Goal: Task Accomplishment & Management: Use online tool/utility

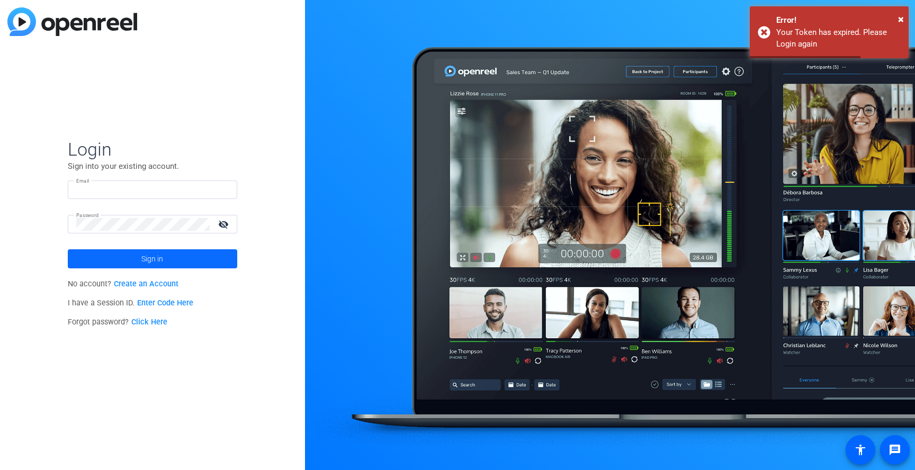
type input "rachael.silberman@thermofisher.com"
click at [124, 260] on span at bounding box center [152, 258] width 169 height 25
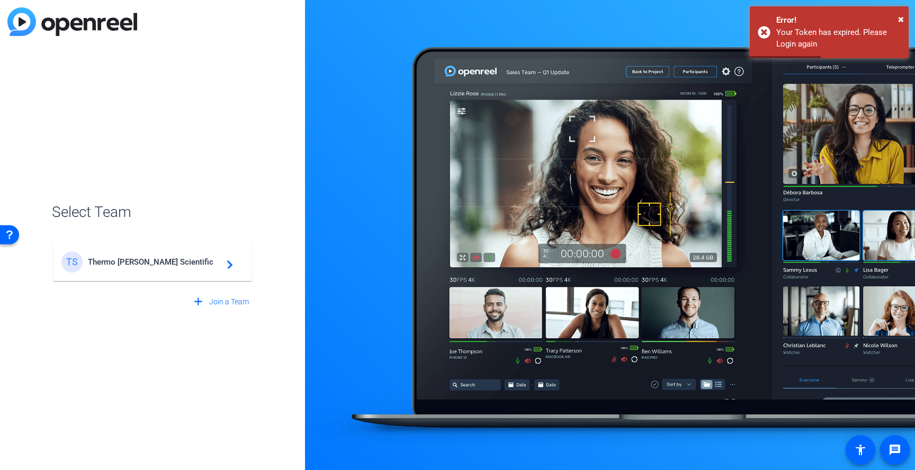
click at [200, 266] on div "TS Thermo Fisher Scientific navigate_next" at bounding box center [152, 262] width 182 height 21
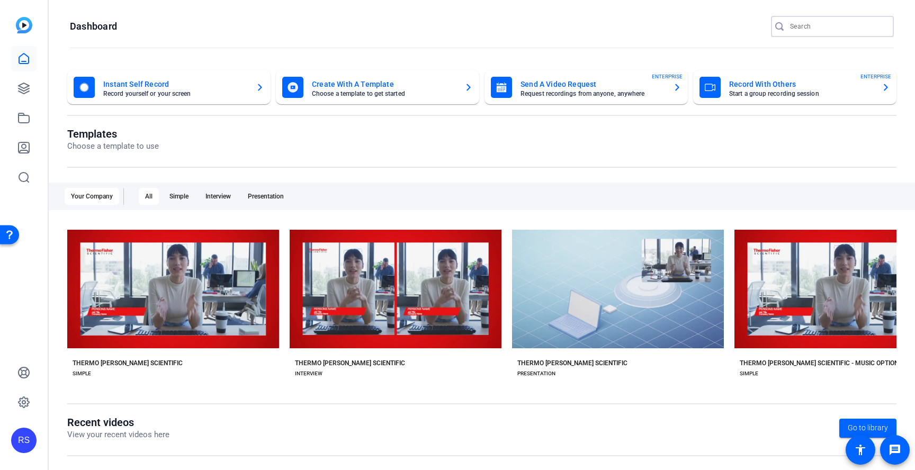
click at [831, 24] on input "Search" at bounding box center [837, 26] width 95 height 13
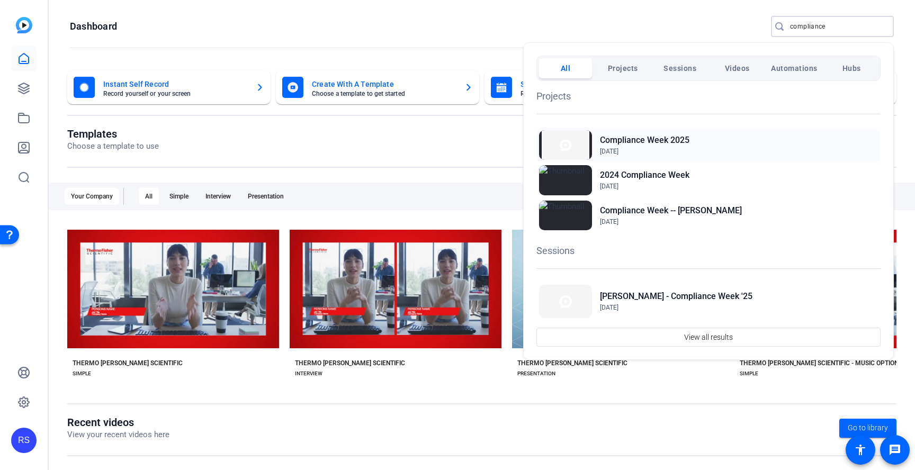
type input "compliance"
click at [675, 154] on span "Jul 30, 2025" at bounding box center [645, 152] width 90 height 10
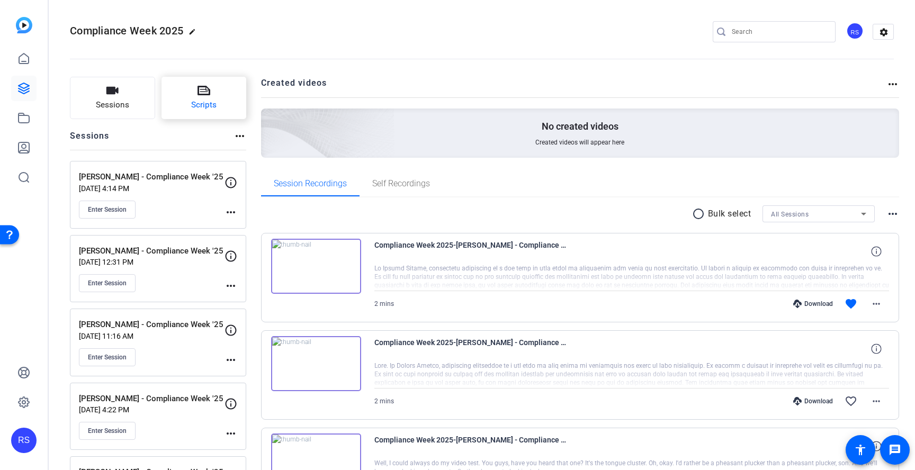
click at [211, 90] on button "Scripts" at bounding box center [204, 98] width 85 height 42
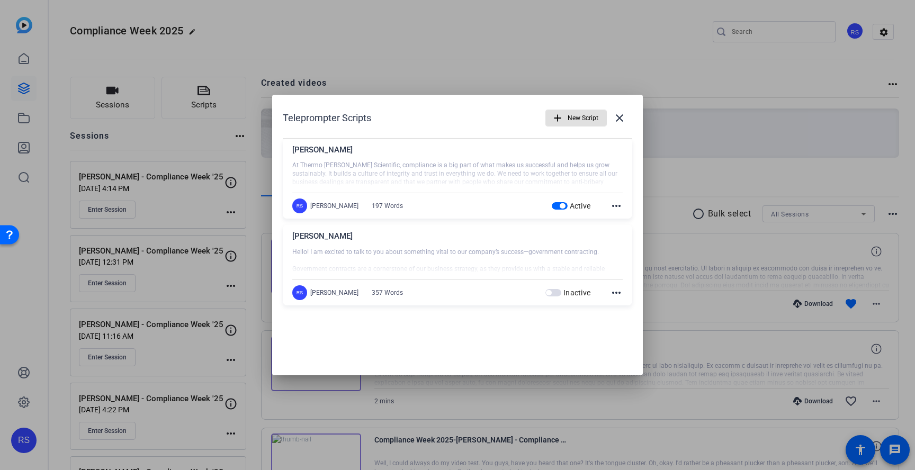
click at [560, 205] on span "button" at bounding box center [562, 205] width 5 height 5
click at [586, 117] on span "New Script" at bounding box center [583, 118] width 31 height 20
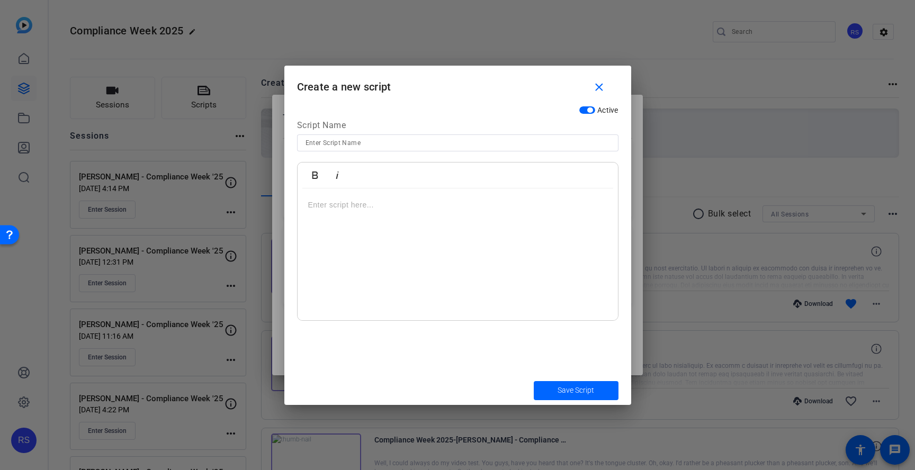
click at [449, 212] on div at bounding box center [458, 255] width 320 height 132
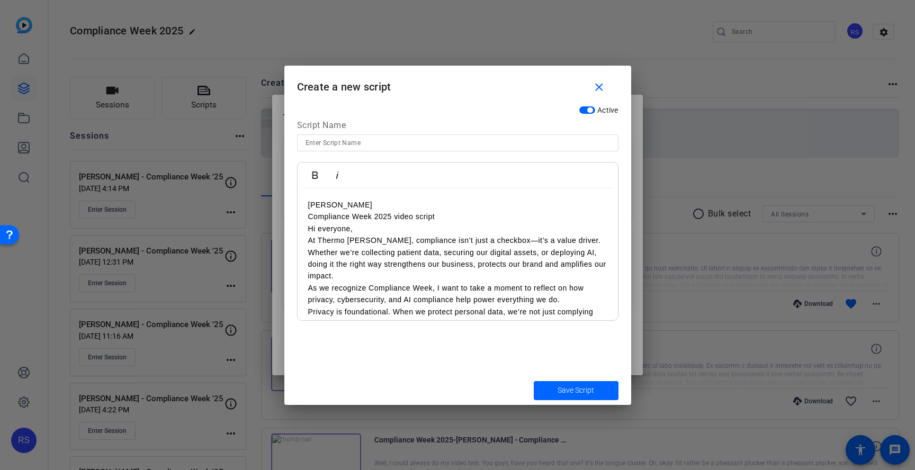
drag, startPoint x: 451, startPoint y: 213, endPoint x: 301, endPoint y: 212, distance: 149.9
click at [301, 212] on div "Erik Winebrenner Compliance Week 2025 video script Hi everyone, At Thermo Fishe…" at bounding box center [458, 419] width 320 height 460
drag, startPoint x: 378, startPoint y: 201, endPoint x: 278, endPoint y: 198, distance: 99.6
click at [278, 198] on div "Teleprompter Scripts add New Script close Mark Smedley At Thermo Fisher Scienti…" at bounding box center [457, 235] width 915 height 470
copy p "Erik Winebrenner"
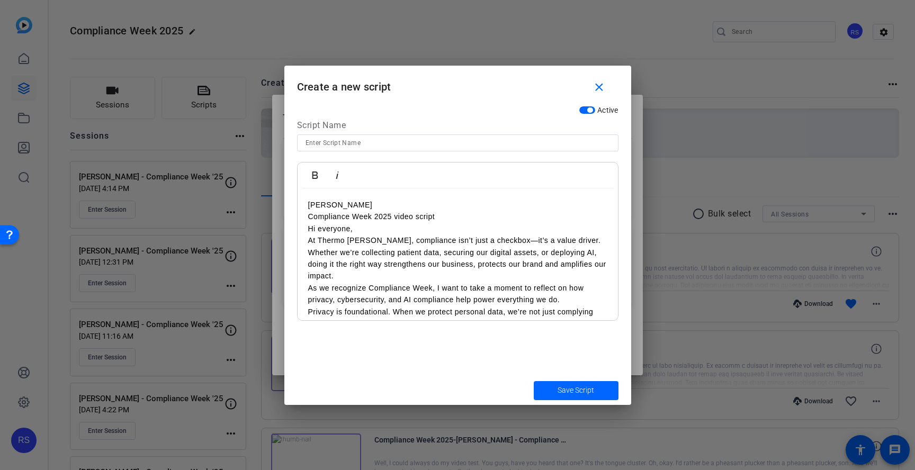
click at [361, 142] on input at bounding box center [458, 143] width 305 height 13
paste input "Erik Winebrenner"
type input "Erik Winebrenner"
drag, startPoint x: 444, startPoint y: 217, endPoint x: 302, endPoint y: 207, distance: 142.3
click at [302, 207] on div "Erik Winebrenner Compliance Week 2025 video script Hi everyone, At Thermo Fishe…" at bounding box center [458, 419] width 320 height 460
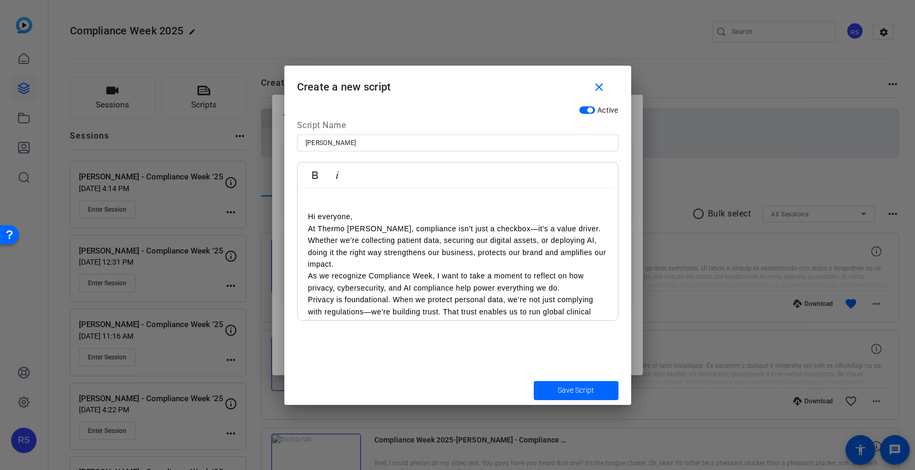
click at [308, 218] on p "Hi everyone," at bounding box center [457, 217] width 299 height 12
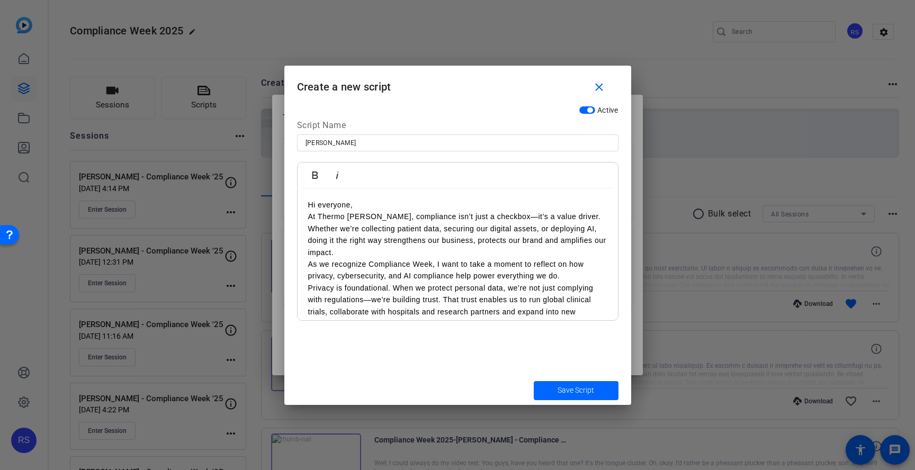
click at [309, 218] on p "At Thermo Fisher, compliance isn’t just a checkbox—it’s a value driver. Whether…" at bounding box center [457, 235] width 299 height 48
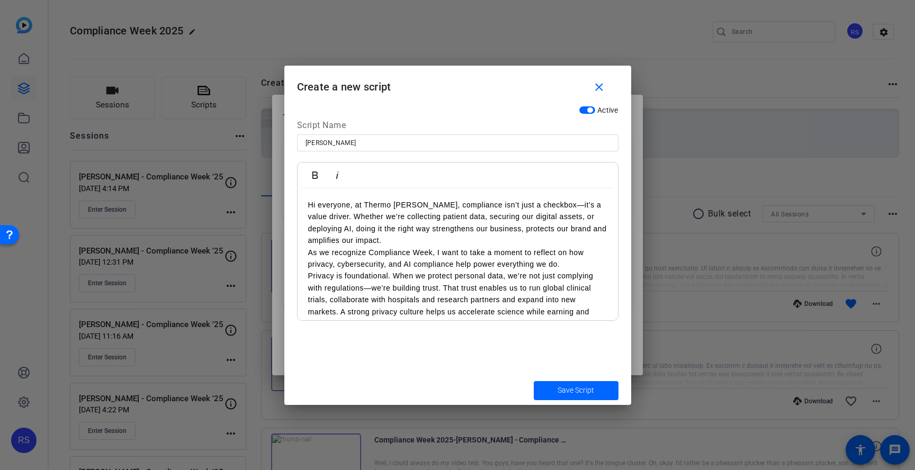
click at [347, 246] on p "Hi everyone, at Thermo [PERSON_NAME], compliance isn’t just a checkbox—it’s a v…" at bounding box center [457, 223] width 299 height 48
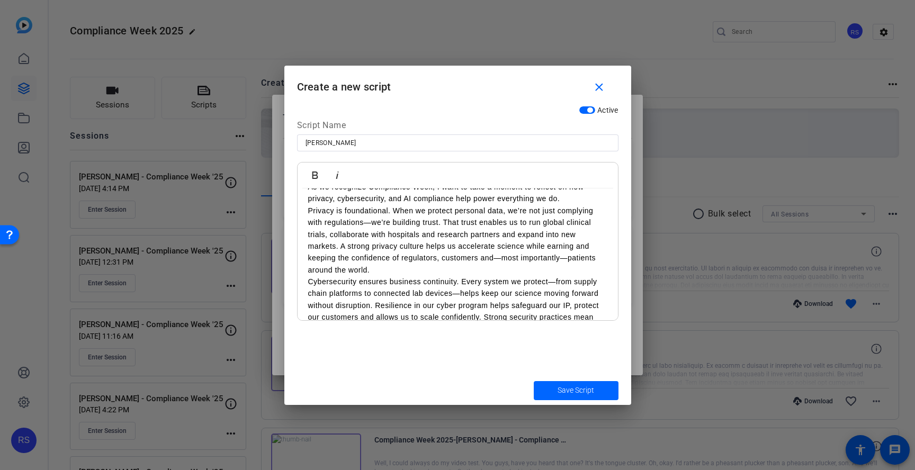
scroll to position [78, 0]
click at [377, 269] on p "Privacy is foundational. When we protect personal data, we’re not just complyin…" at bounding box center [457, 239] width 299 height 71
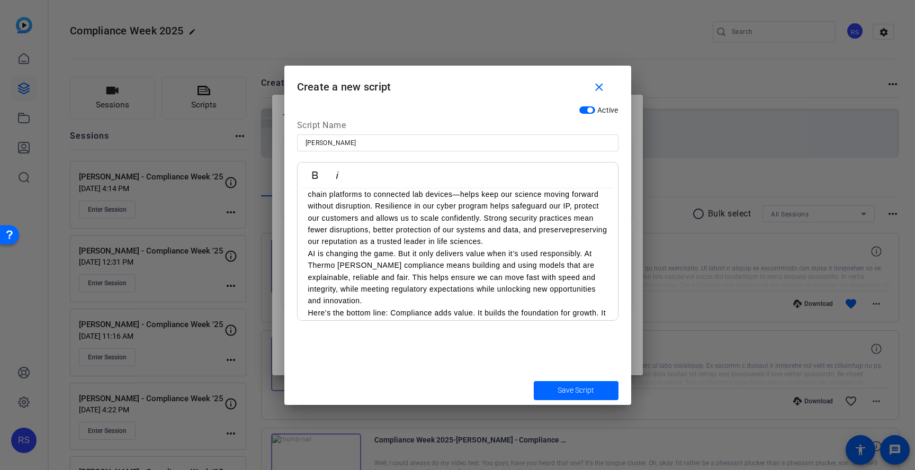
scroll to position [193, 0]
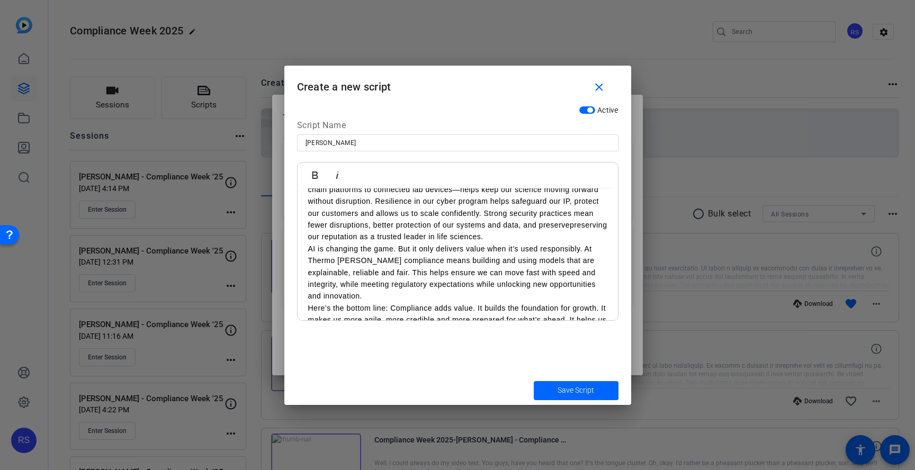
click at [491, 239] on p "Cybersecurity ensures business continuity. Every system we protect—from supply …" at bounding box center [457, 207] width 299 height 71
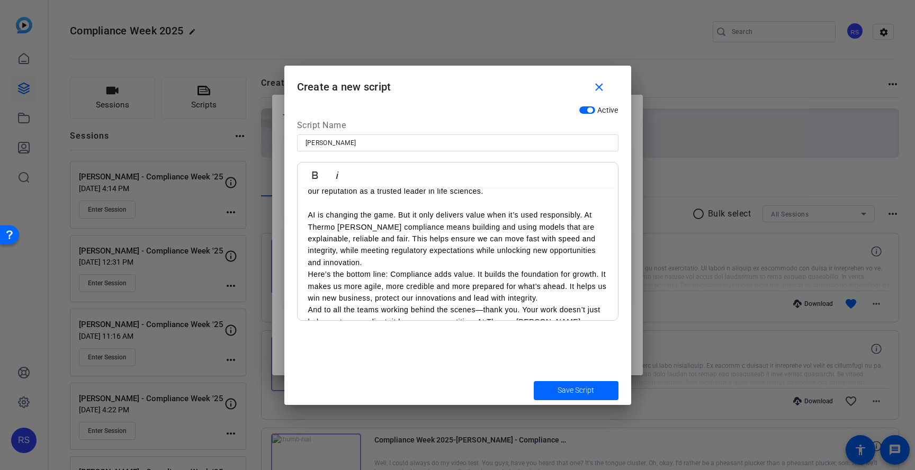
scroll to position [239, 0]
click at [411, 265] on p "AI is changing the game. But it only delivers value when it’s used responsibly.…" at bounding box center [457, 238] width 299 height 59
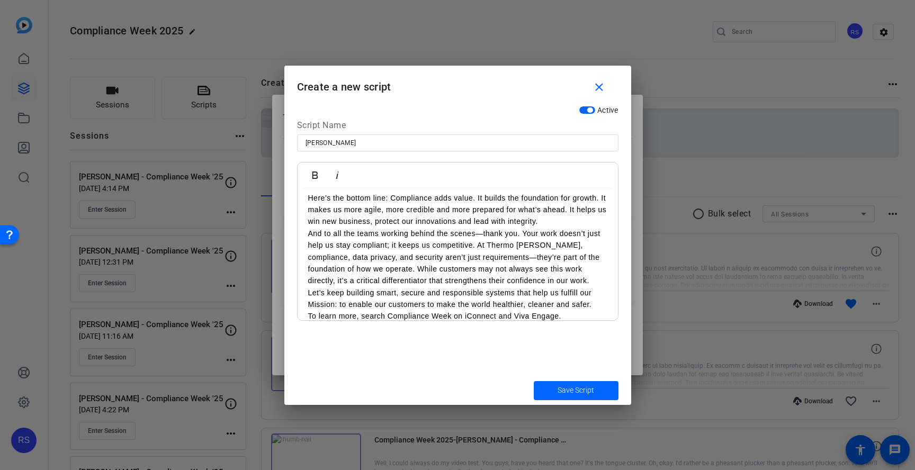
scroll to position [329, 0]
click at [553, 220] on p "Here’s the bottom line: Compliance adds value. It builds the foundation for gro…" at bounding box center [457, 207] width 299 height 35
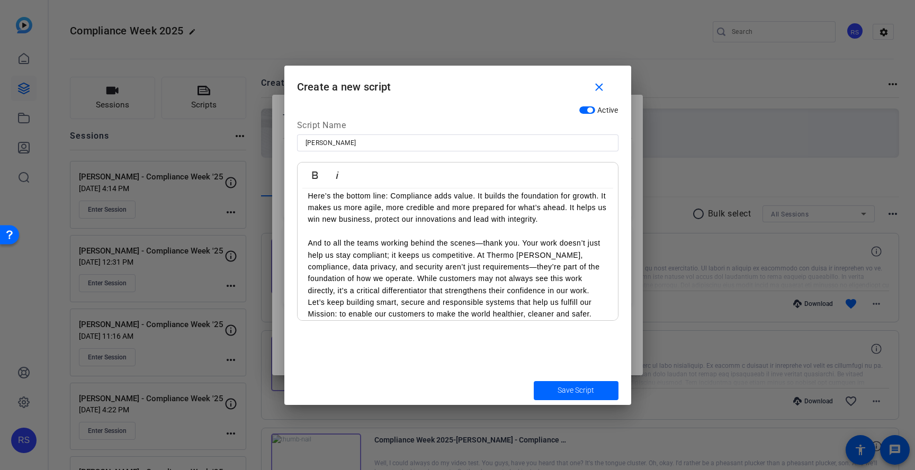
click at [520, 288] on p "And to all the teams working behind the scenes—thank you. Your work doesn’t jus…" at bounding box center [457, 266] width 299 height 59
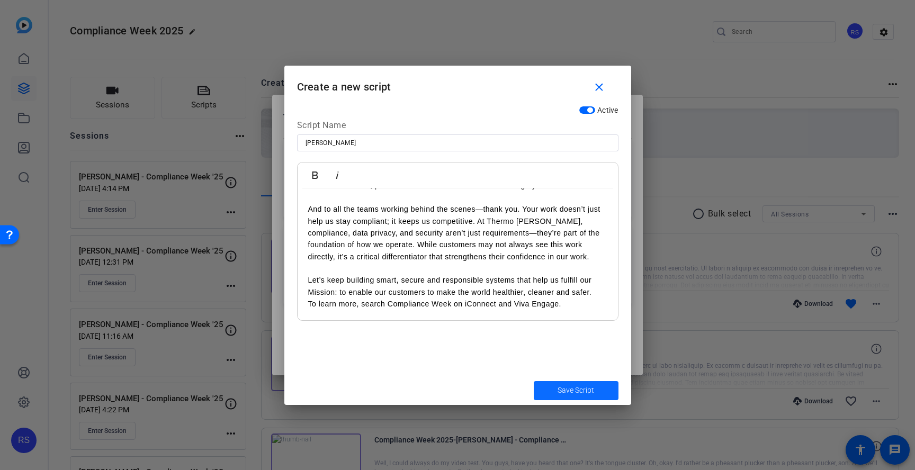
click at [575, 393] on span "Save Script" at bounding box center [576, 390] width 37 height 11
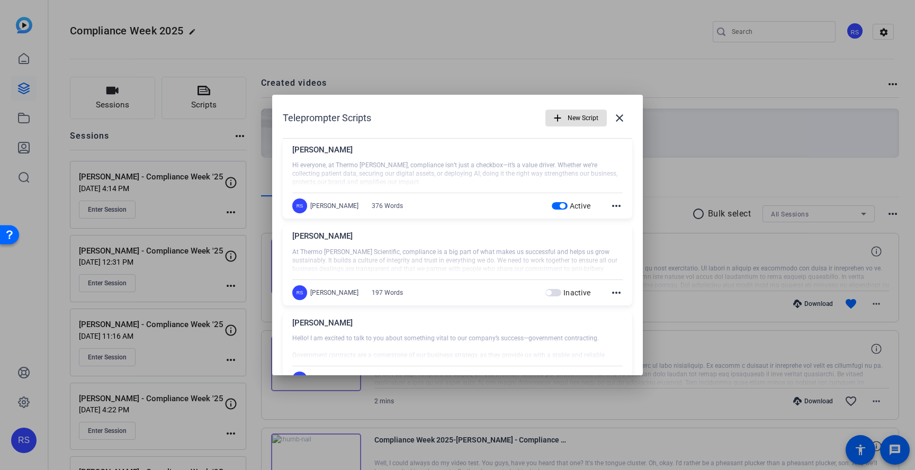
click at [583, 119] on span "New Script" at bounding box center [583, 118] width 31 height 20
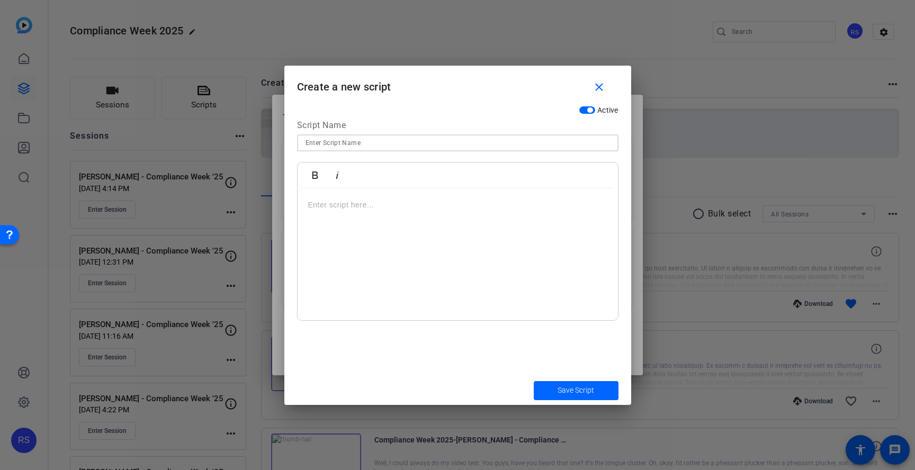
click at [507, 145] on input at bounding box center [458, 143] width 305 height 13
type input "[PERSON_NAME]"
click at [450, 223] on div at bounding box center [458, 255] width 320 height 132
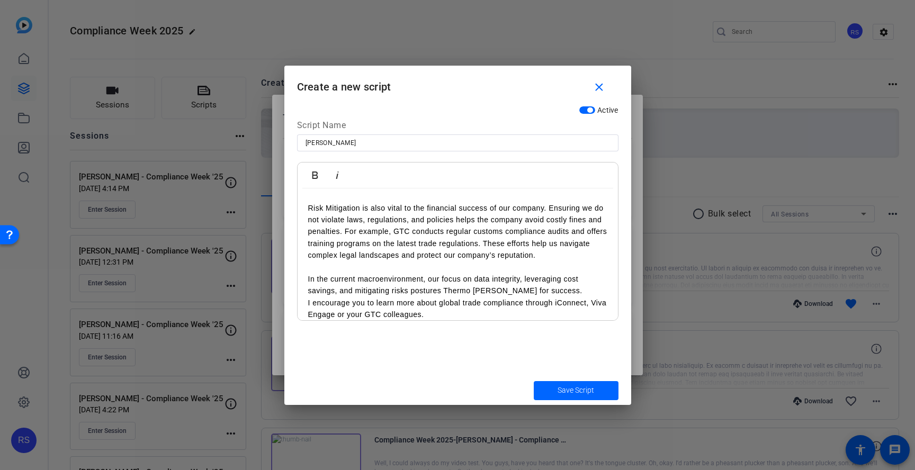
scroll to position [0, 0]
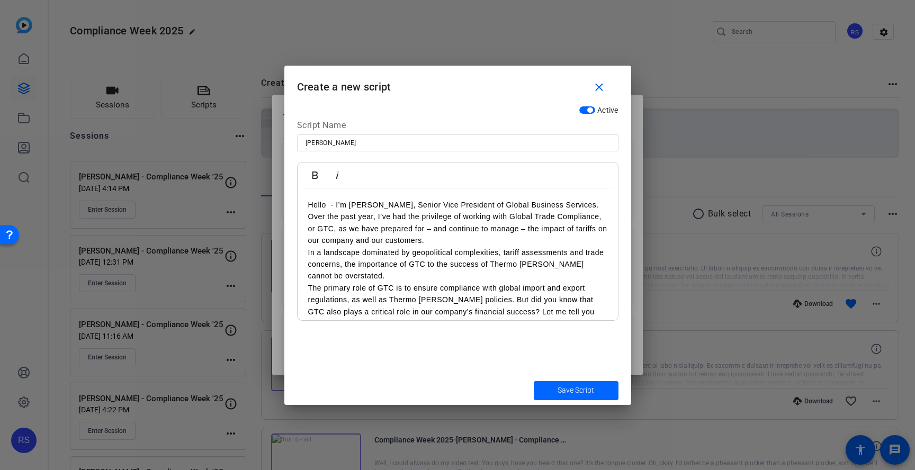
click at [442, 240] on p "Hello - I’m Konrad Bauer, Senior Vice President of Global Business Services. Ov…" at bounding box center [457, 223] width 299 height 48
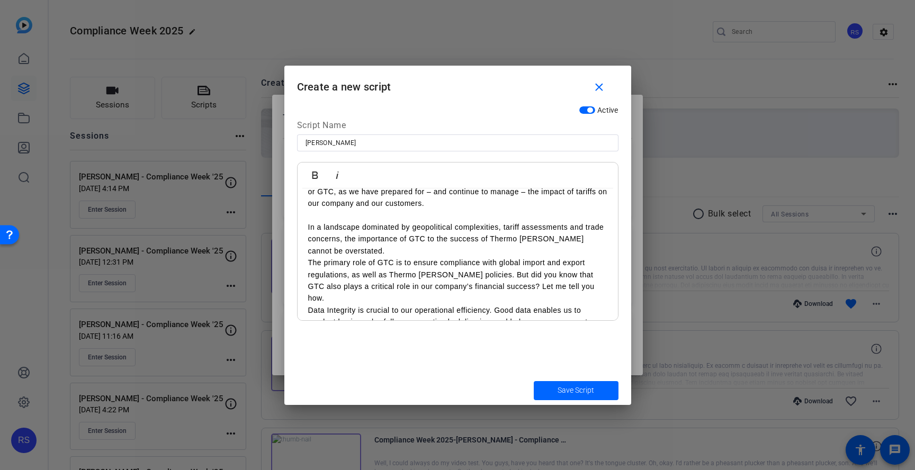
scroll to position [40, 0]
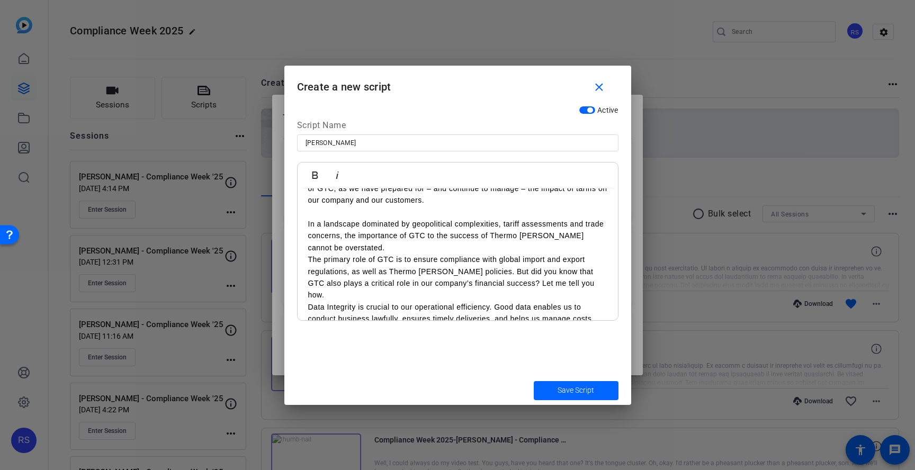
click at [310, 260] on p "The primary role of GTC is to ensure compliance with global import and export r…" at bounding box center [457, 278] width 299 height 48
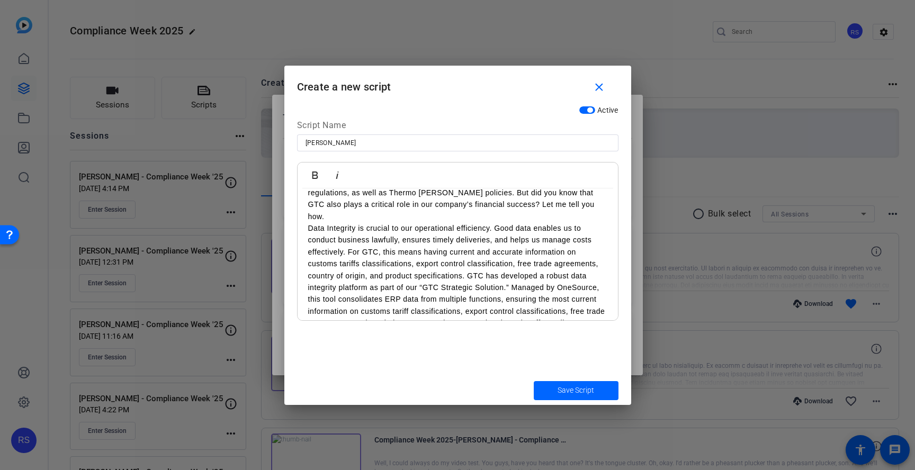
scroll to position [135, 0]
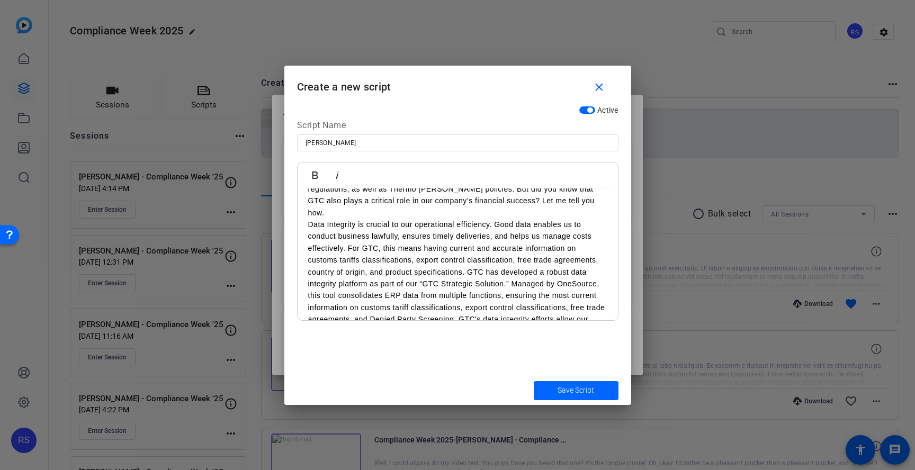
click at [469, 261] on p "Data Integrity is crucial to our operational efficiency. Good data enables us t…" at bounding box center [457, 284] width 299 height 130
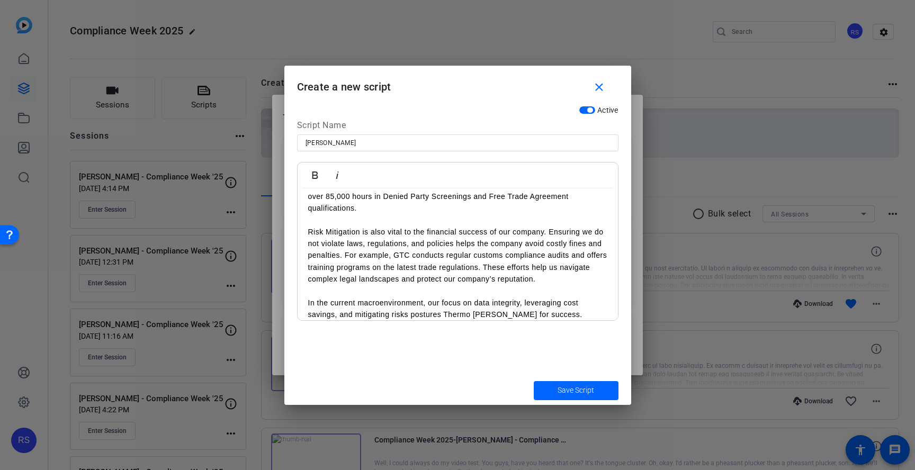
scroll to position [423, 0]
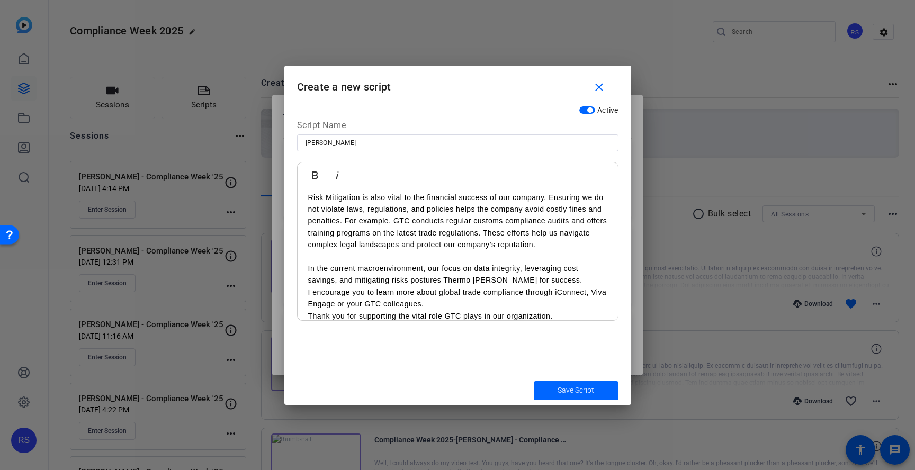
click at [309, 310] on p "Thank you for supporting the vital role GTC plays in our organization." at bounding box center [457, 316] width 299 height 12
click at [398, 311] on div "Hello - I’m Konrad Bauer, Senior Vice President of Global Business Services. Ov…" at bounding box center [458, 55] width 320 height 578
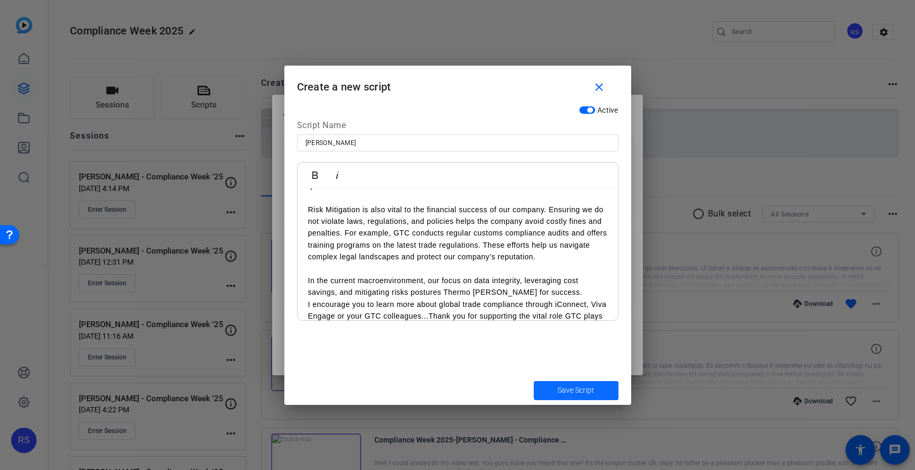
click at [564, 387] on span "Save Script" at bounding box center [576, 390] width 37 height 11
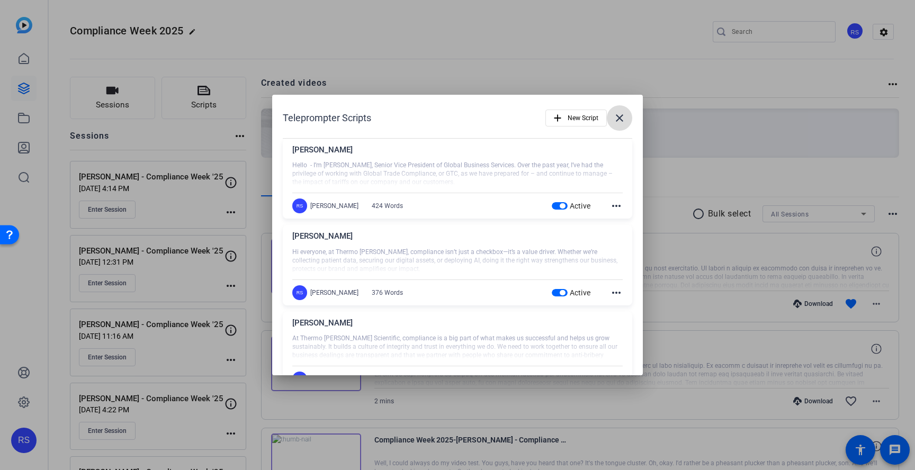
click at [620, 115] on mat-icon "close" at bounding box center [619, 118] width 13 height 13
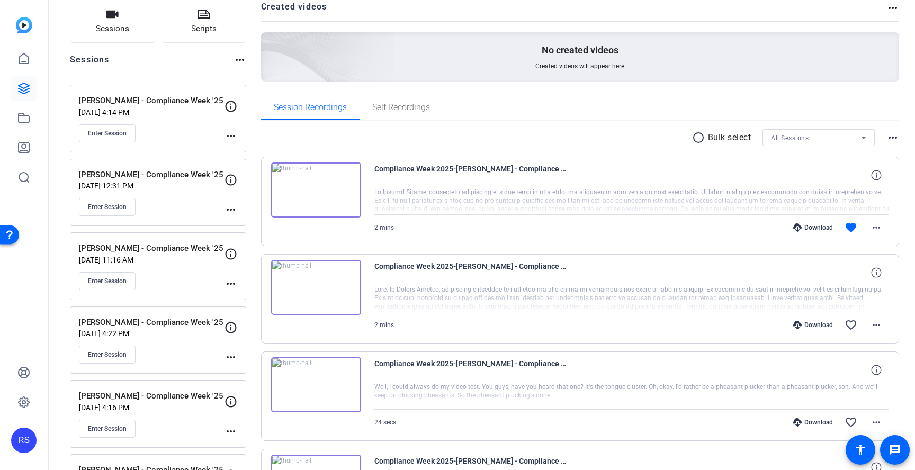
scroll to position [81, 0]
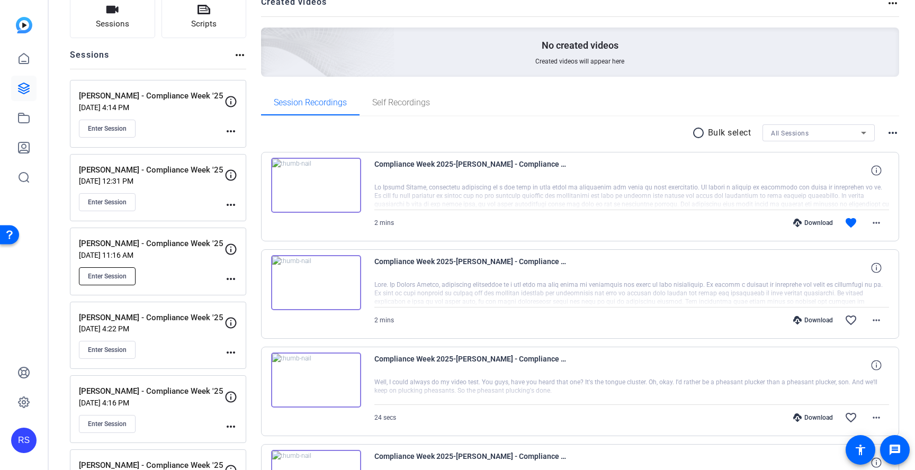
click at [127, 282] on button "Enter Session" at bounding box center [107, 276] width 57 height 18
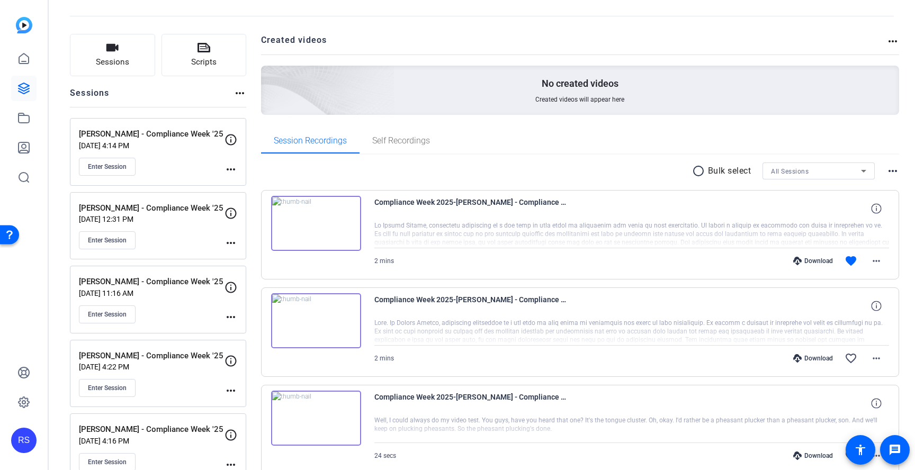
scroll to position [41, 0]
click at [204, 53] on icon at bounding box center [204, 49] width 13 height 10
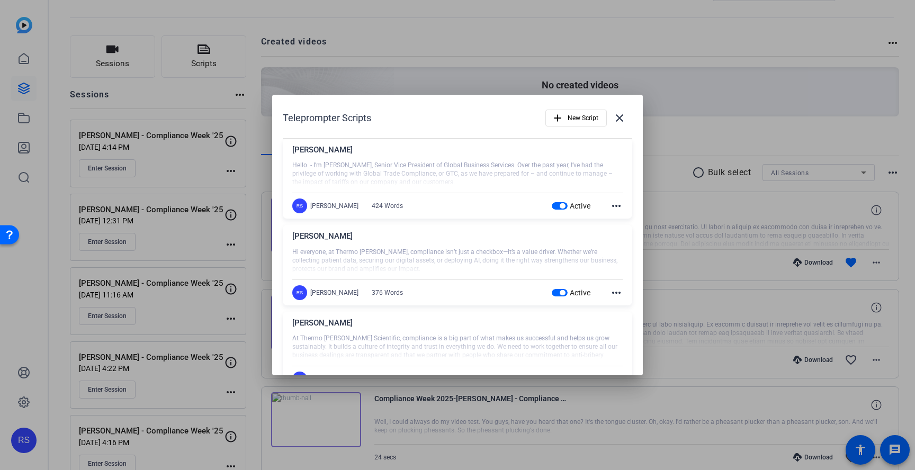
click at [620, 295] on mat-icon "more_horiz" at bounding box center [616, 293] width 13 height 13
click at [625, 305] on span "Edit" at bounding box center [640, 308] width 42 height 13
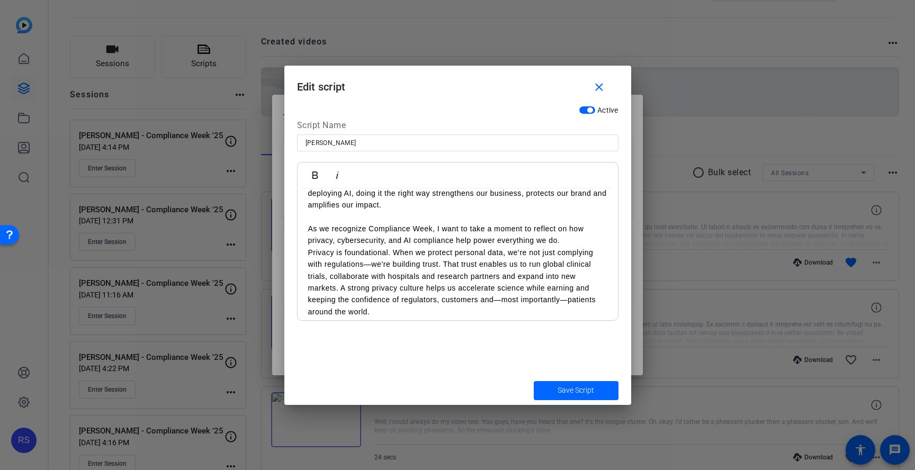
scroll to position [0, 0]
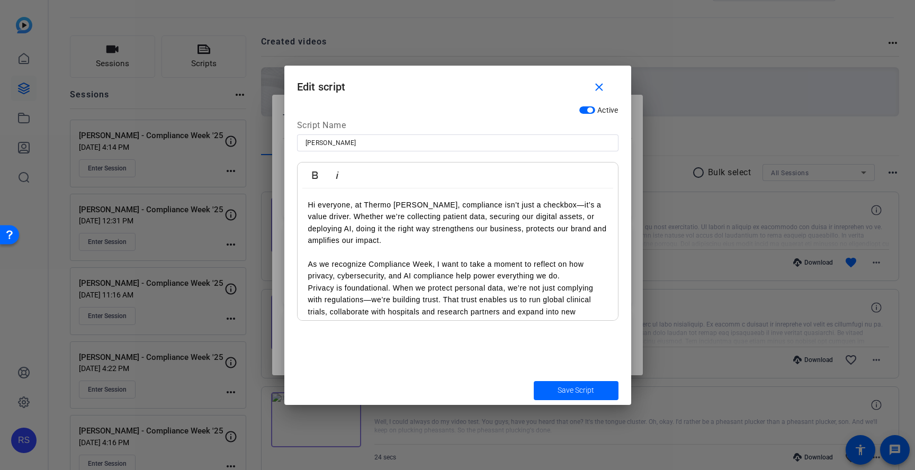
click at [29, 319] on div at bounding box center [457, 235] width 915 height 470
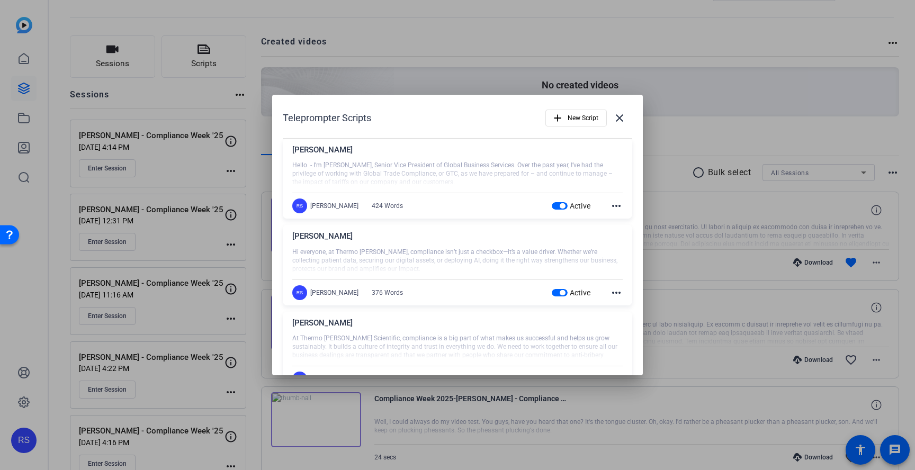
click at [616, 293] on mat-icon "more_horiz" at bounding box center [616, 293] width 13 height 13
click at [625, 310] on span "Edit" at bounding box center [640, 308] width 42 height 13
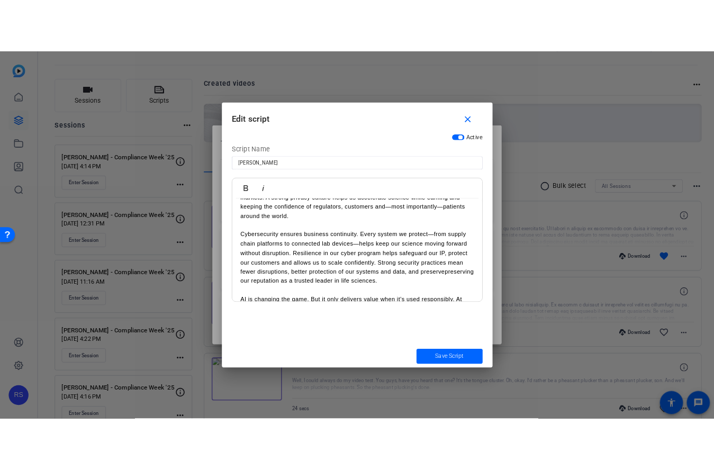
scroll to position [130, 0]
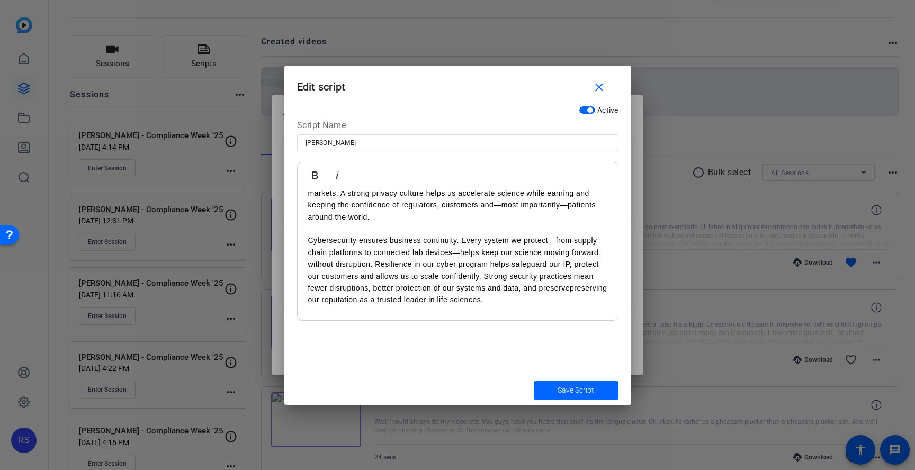
click at [570, 289] on p "Cybersecurity ensures business continuity. Every system we protect—from supply …" at bounding box center [457, 270] width 299 height 71
click at [571, 289] on p "Cybersecurity ensures business continuity. Every system we protect—from supply …" at bounding box center [457, 270] width 299 height 71
drag, startPoint x: 608, startPoint y: 290, endPoint x: 571, endPoint y: 290, distance: 37.1
click at [571, 290] on div "Hi everyone, at Thermo [PERSON_NAME], compliance isn’t just a checkbox—it’s a v…" at bounding box center [458, 306] width 320 height 496
click at [582, 390] on span "Save Script" at bounding box center [576, 390] width 37 height 11
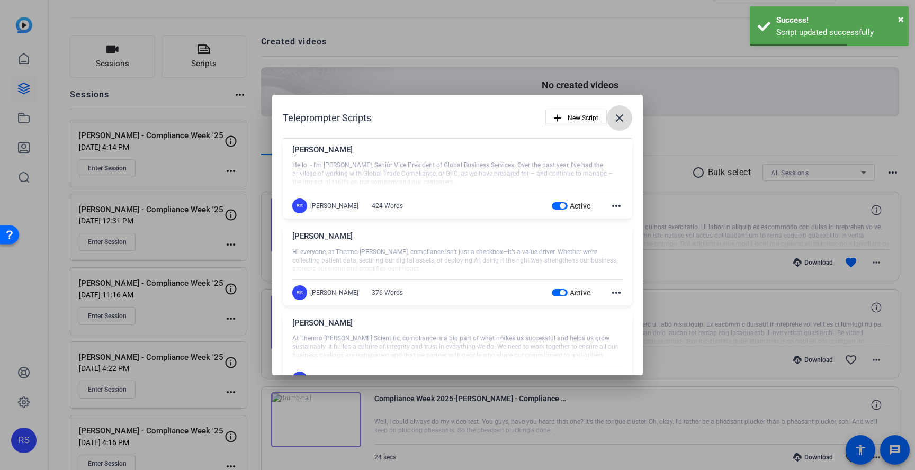
click at [621, 122] on mat-icon "close" at bounding box center [619, 118] width 13 height 13
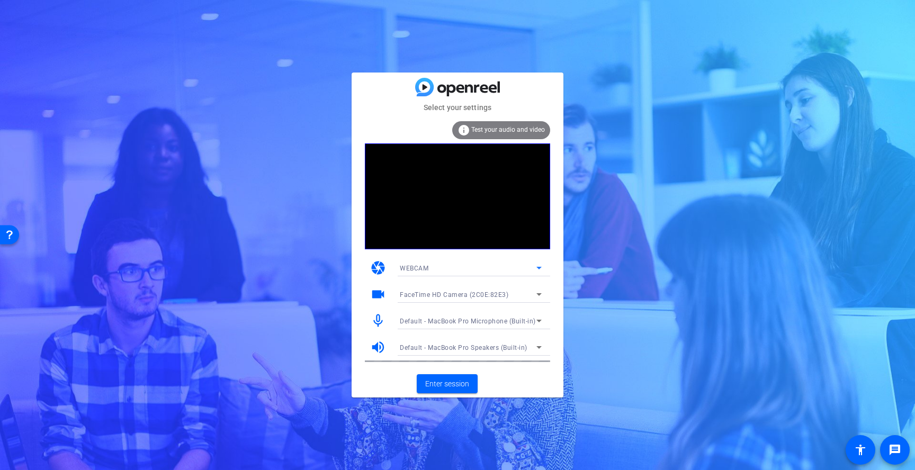
click at [485, 271] on div "WEBCAM" at bounding box center [468, 268] width 137 height 13
click at [485, 271] on div at bounding box center [457, 235] width 915 height 470
click at [480, 293] on span "FaceTime HD Camera (2C0E:82E3)" at bounding box center [454, 294] width 109 height 7
click at [480, 293] on div at bounding box center [457, 235] width 915 height 470
click at [463, 387] on span "Enter session" at bounding box center [447, 384] width 44 height 11
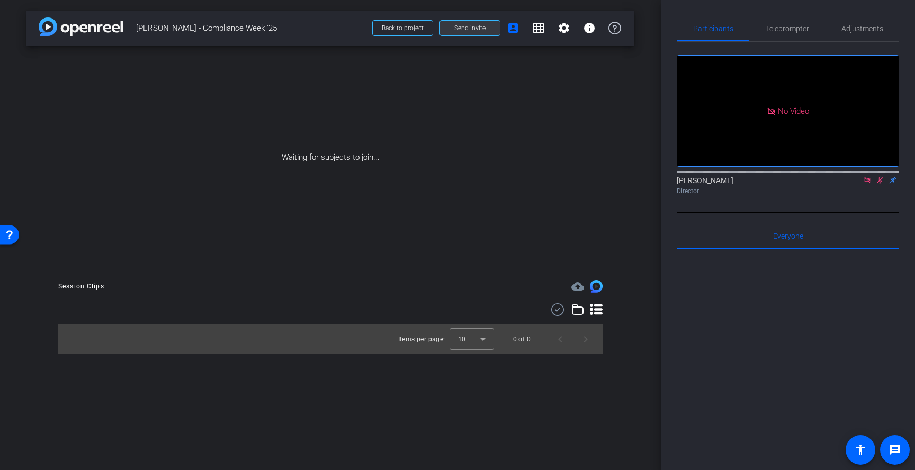
click at [468, 28] on span "Send invite" at bounding box center [469, 28] width 31 height 8
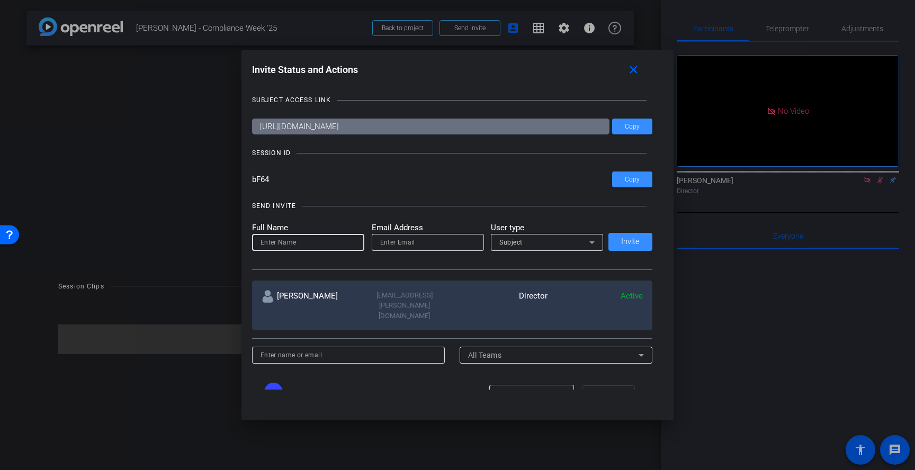
click at [303, 241] on input at bounding box center [308, 242] width 95 height 13
click at [312, 238] on input "Margot Hannbale" at bounding box center [308, 242] width 95 height 13
type input "[PERSON_NAME]"
click at [394, 245] on input "email" at bounding box center [427, 242] width 95 height 13
type input "M"
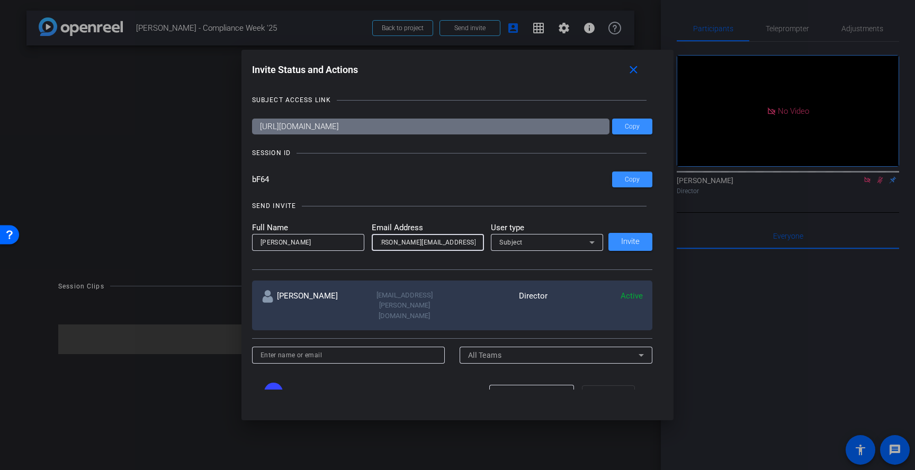
scroll to position [0, 15]
type input "[PERSON_NAME][EMAIL_ADDRESS][DOMAIN_NAME]"
click at [552, 238] on div "Subject" at bounding box center [544, 242] width 90 height 13
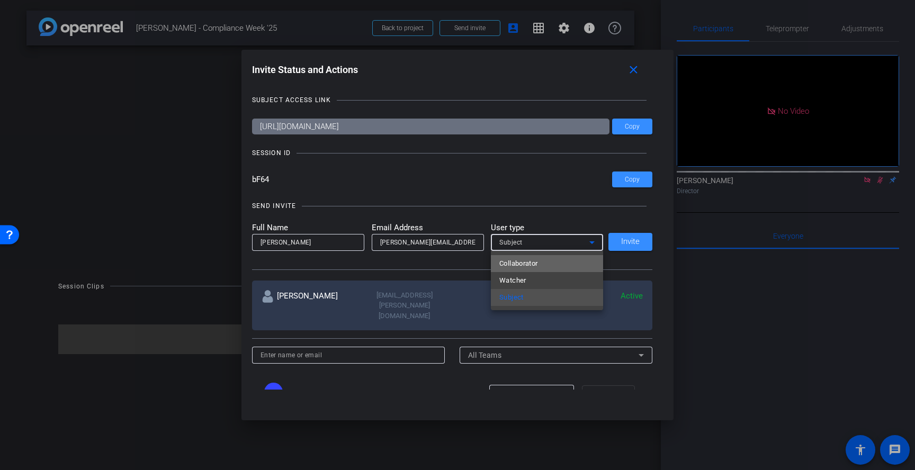
click at [540, 263] on mat-option "Collaborator" at bounding box center [547, 263] width 112 height 17
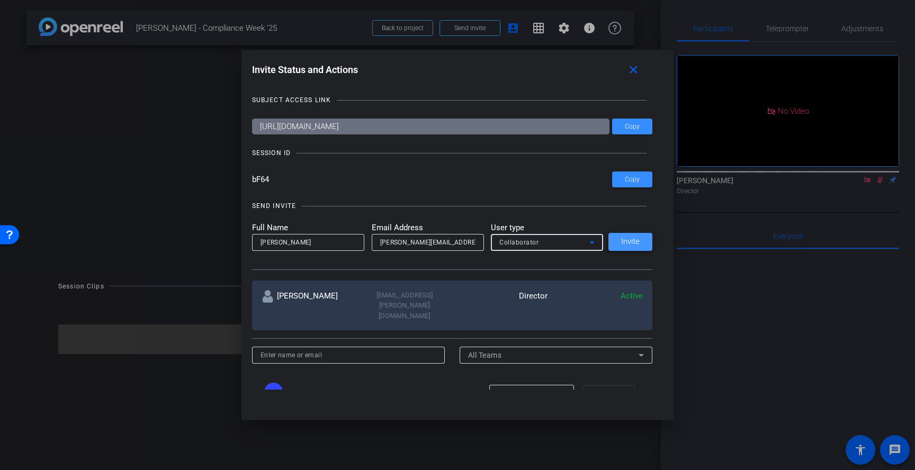
click at [638, 248] on span at bounding box center [631, 241] width 44 height 25
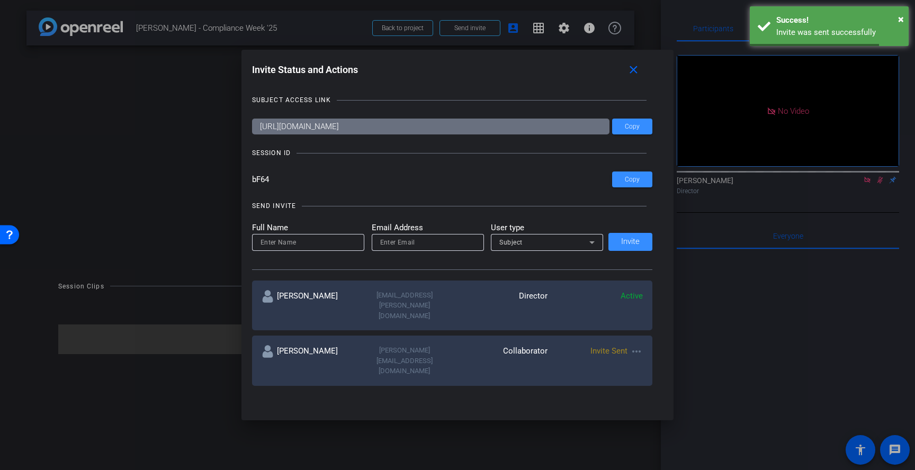
click at [354, 240] on input at bounding box center [308, 242] width 95 height 13
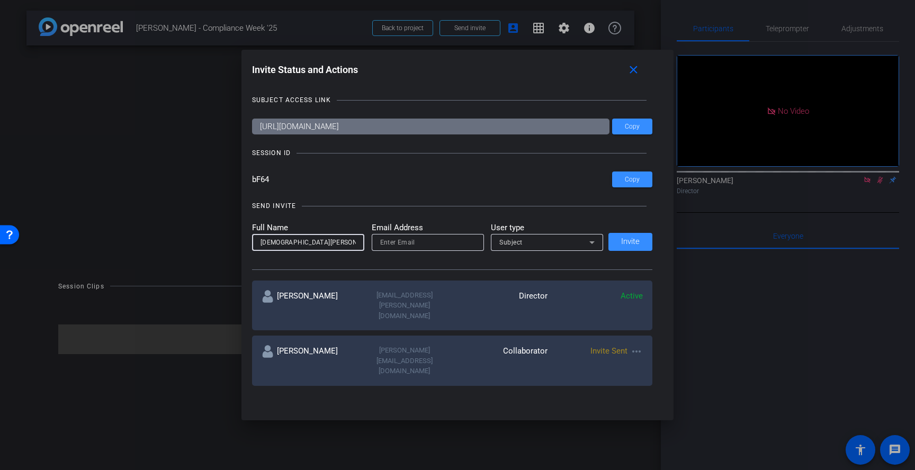
type input "[DEMOGRAPHIC_DATA][PERSON_NAME]"
click at [418, 242] on input "email" at bounding box center [427, 242] width 95 height 13
paste input "[PERSON_NAME][EMAIL_ADDRESS][DOMAIN_NAME]"
type input "[PERSON_NAME][EMAIL_ADDRESS][DOMAIN_NAME]"
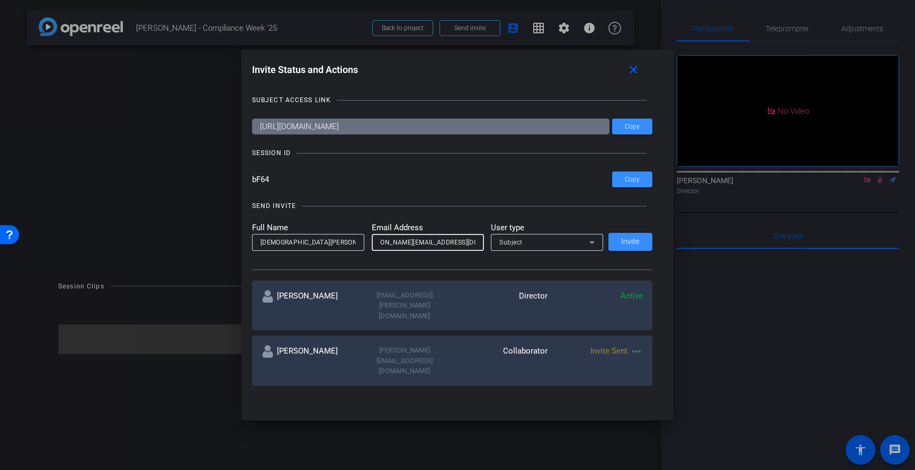
scroll to position [0, 0]
click at [517, 239] on span "Subject" at bounding box center [510, 242] width 23 height 7
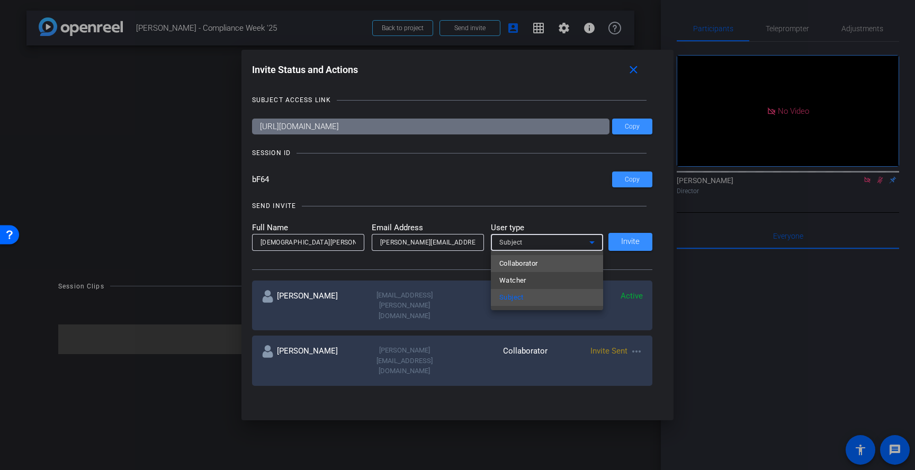
click at [520, 264] on span "Collaborator" at bounding box center [518, 263] width 39 height 13
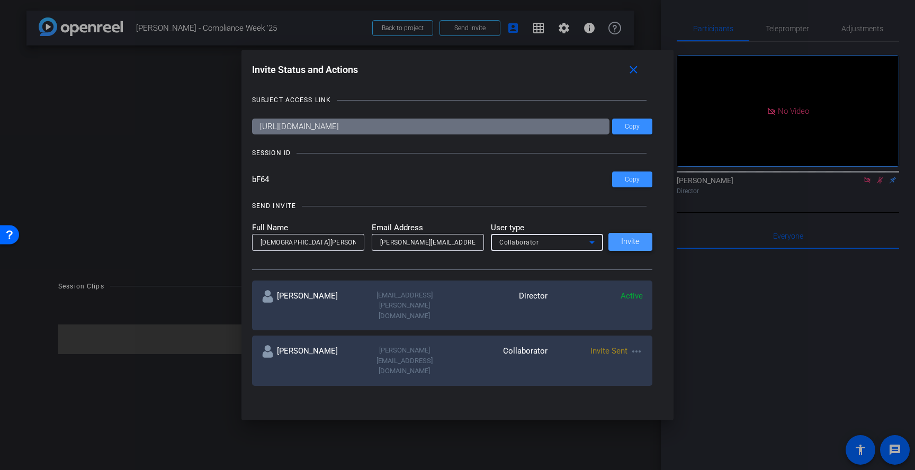
click at [622, 238] on span "Invite" at bounding box center [630, 242] width 19 height 8
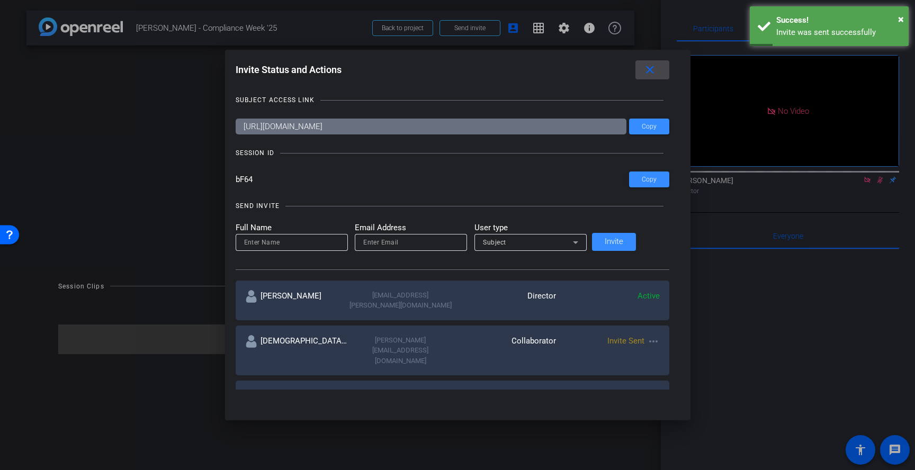
click at [643, 68] on mat-icon "close" at bounding box center [649, 70] width 13 height 13
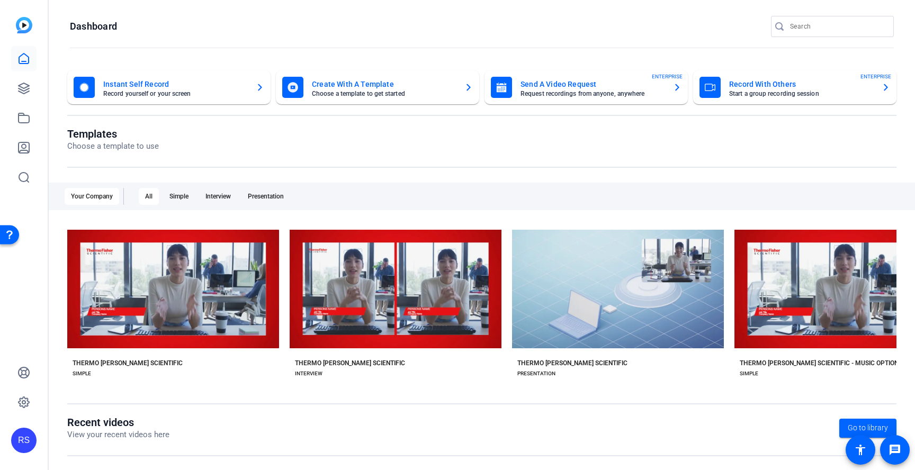
click at [803, 19] on div at bounding box center [837, 26] width 95 height 21
type input "compliance"
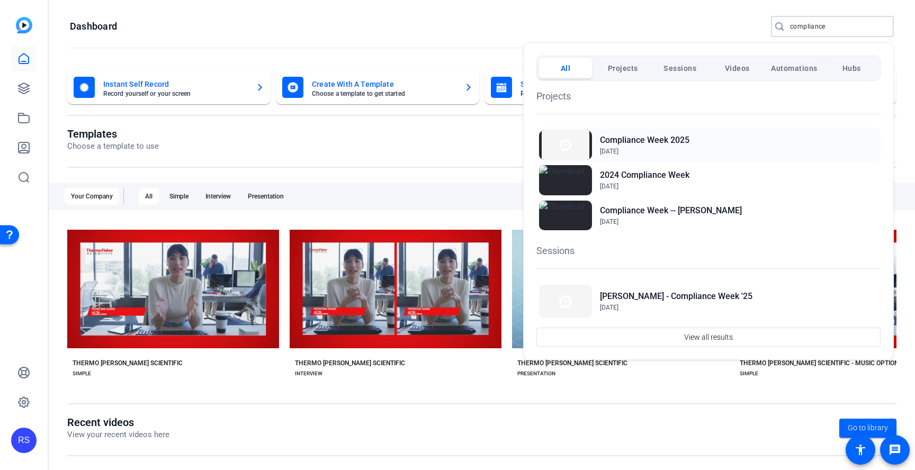
click at [632, 156] on div "Compliance Week 2025 Jul 30, 2025" at bounding box center [708, 145] width 344 height 35
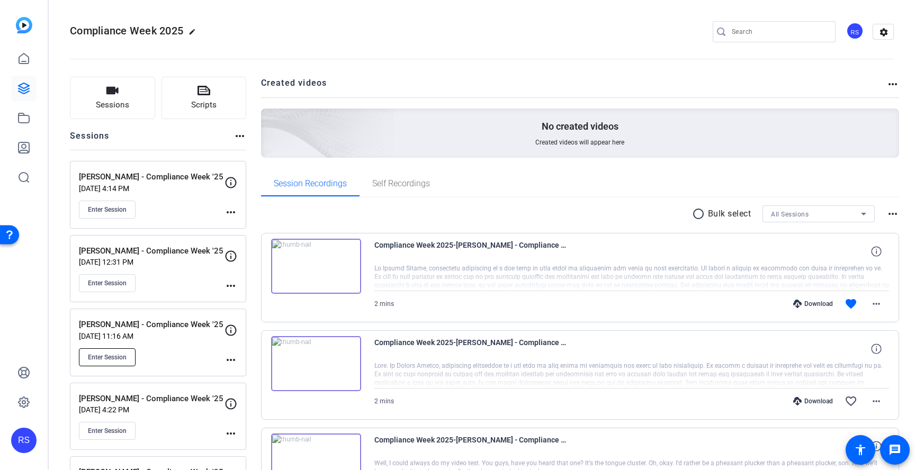
click at [113, 356] on span "Enter Session" at bounding box center [107, 357] width 39 height 8
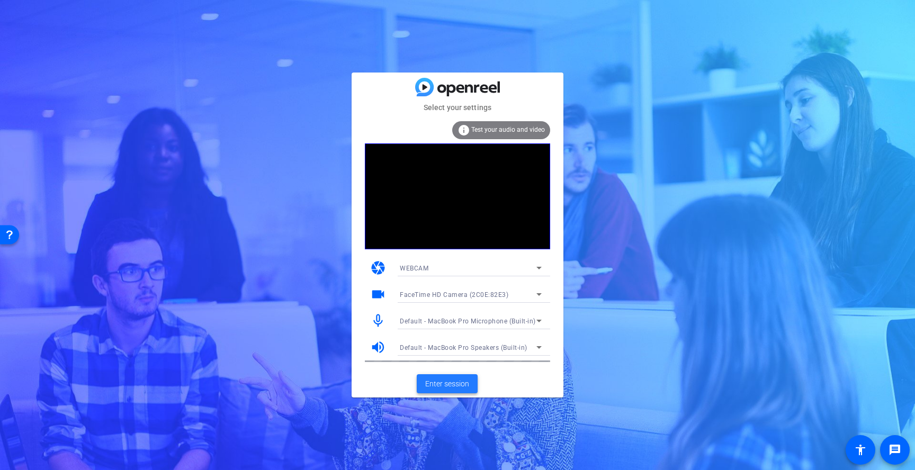
click at [467, 386] on span "Enter session" at bounding box center [447, 384] width 44 height 11
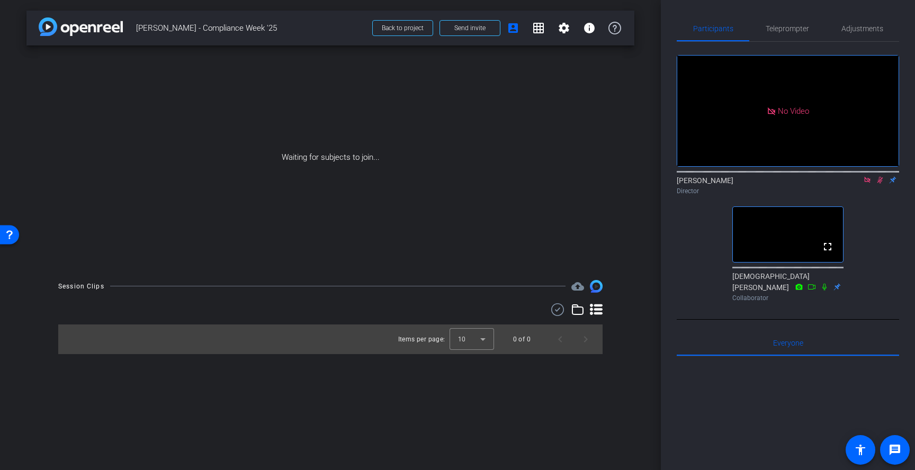
click at [867, 184] on icon at bounding box center [867, 179] width 8 height 7
click at [866, 184] on icon at bounding box center [868, 180] width 6 height 7
click at [802, 26] on span "Teleprompter" at bounding box center [787, 28] width 43 height 7
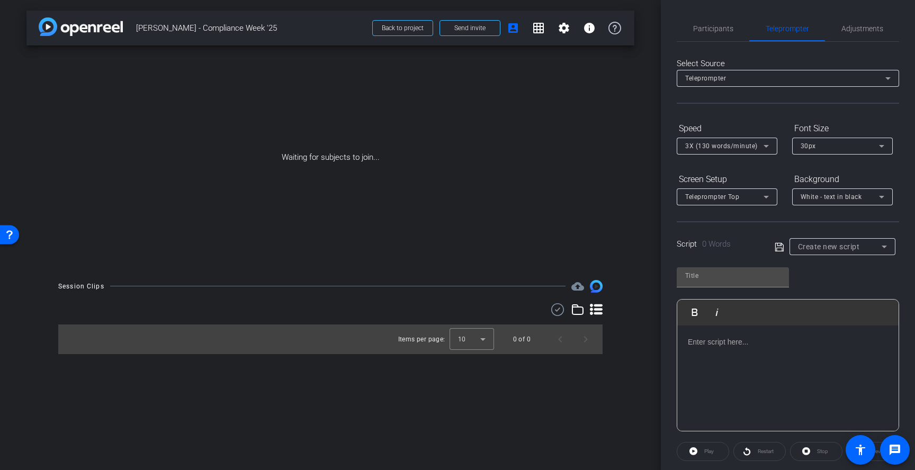
click at [828, 197] on span "White - text in black" at bounding box center [831, 196] width 61 height 7
click at [822, 235] on div "Black - text in white" at bounding box center [832, 238] width 62 height 13
click at [769, 198] on icon at bounding box center [766, 197] width 13 height 13
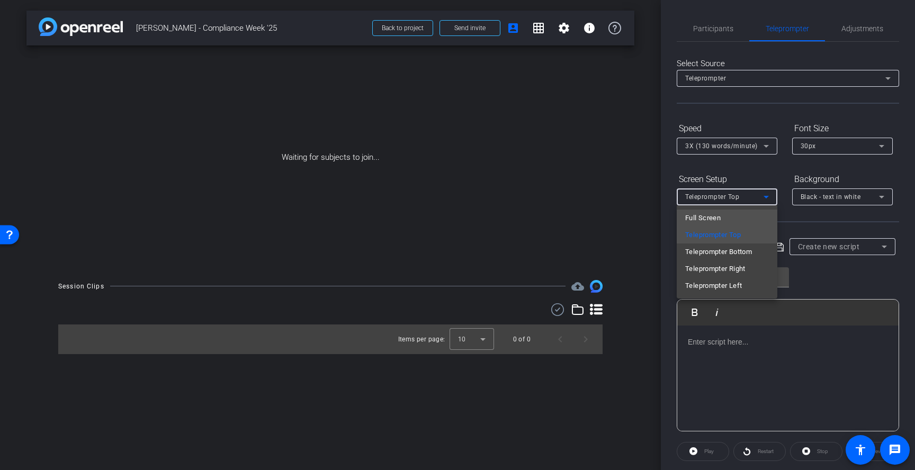
click at [755, 218] on mat-option "Full Screen" at bounding box center [727, 218] width 101 height 17
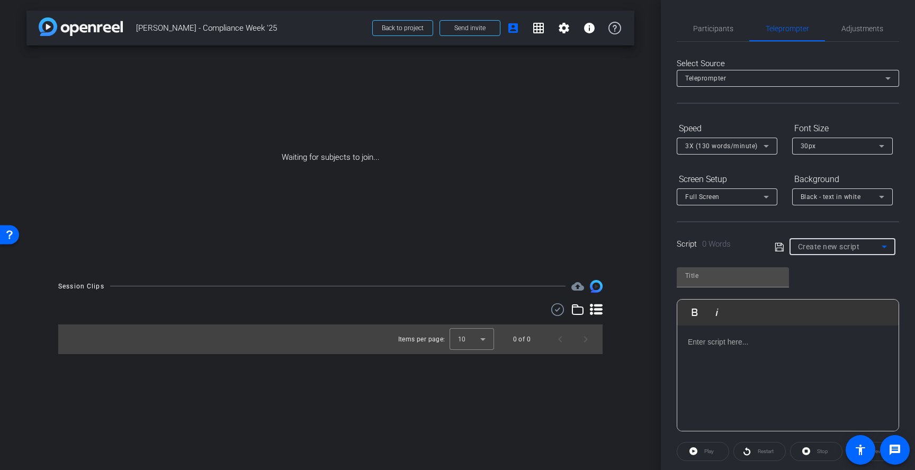
click at [825, 251] on div "Create new script" at bounding box center [840, 246] width 84 height 13
click at [824, 285] on span "[PERSON_NAME]" at bounding box center [824, 285] width 53 height 13
type input "[PERSON_NAME]"
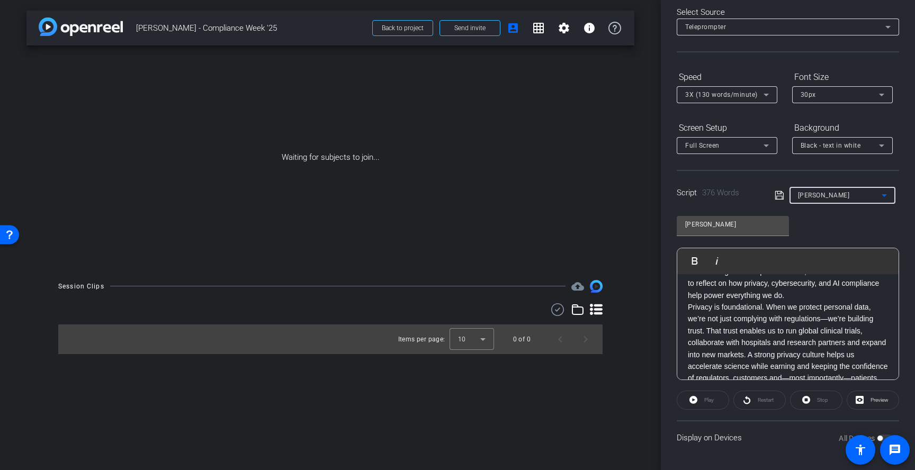
scroll to position [76, 0]
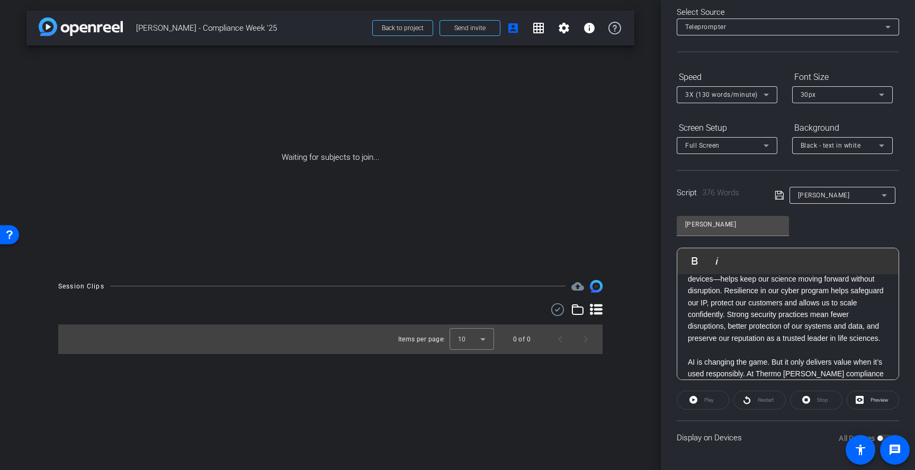
scroll to position [240, 0]
click at [688, 336] on p "Cybersecurity ensures business continuity. Every system we protect—from supply …" at bounding box center [788, 293] width 200 height 95
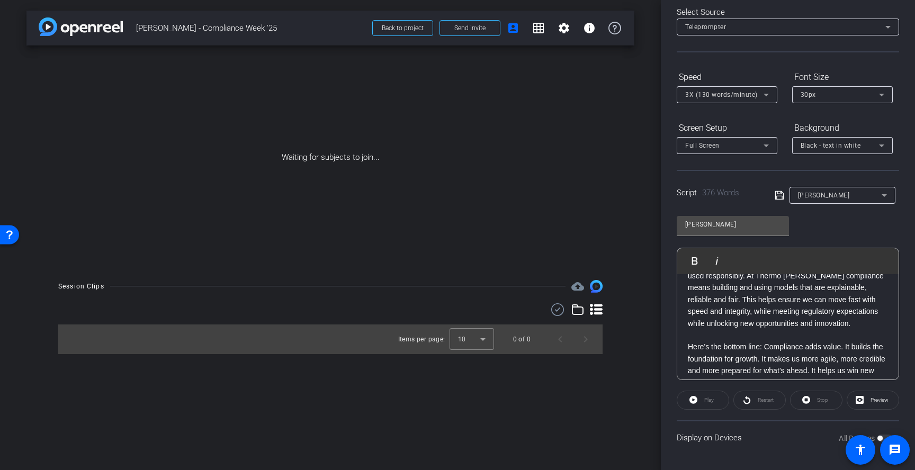
click at [689, 329] on p "AI is changing the game. But it only delivers value when it’s used responsibly.…" at bounding box center [788, 293] width 200 height 71
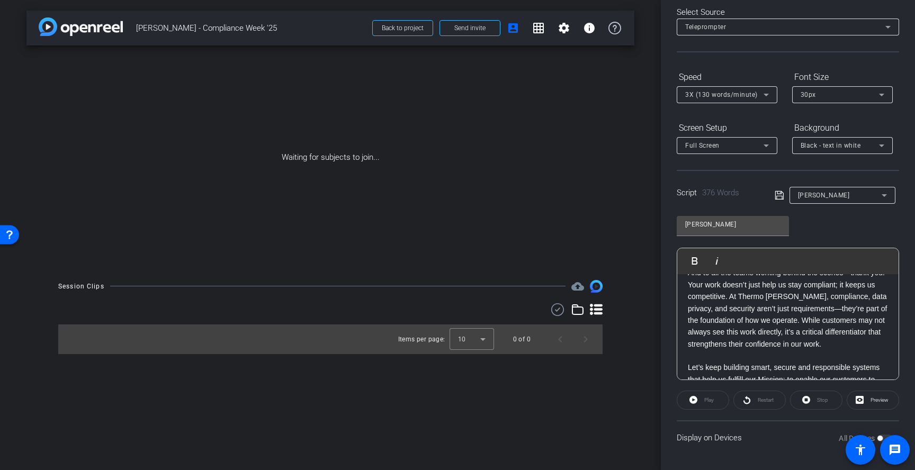
scroll to position [532, 0]
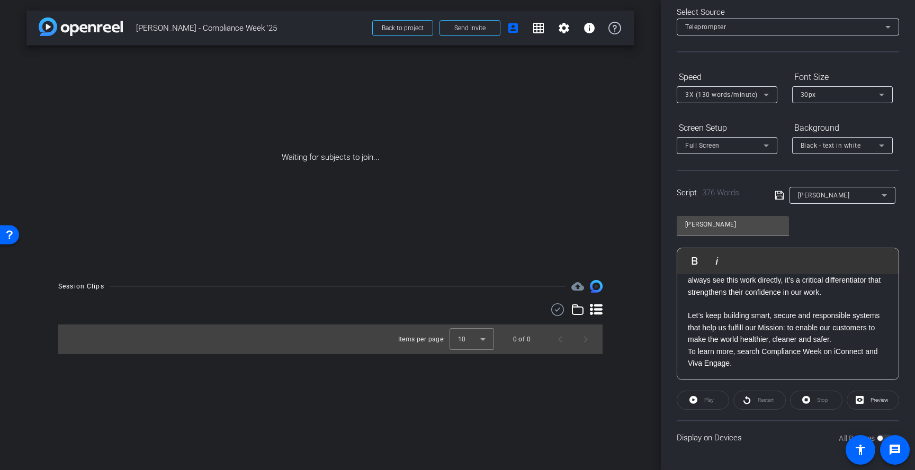
click at [688, 352] on p "To learn more, search Compliance Week on iConnect and Viva Engage." at bounding box center [788, 358] width 200 height 24
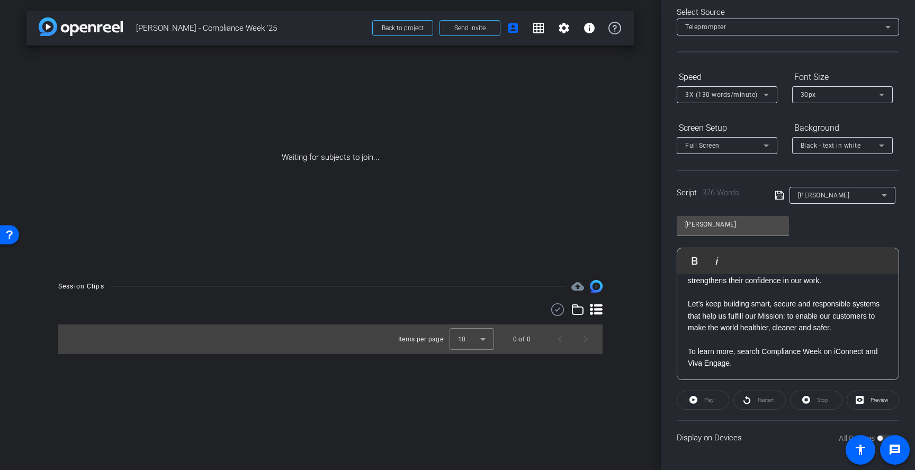
scroll to position [544, 0]
click at [776, 202] on div "[PERSON_NAME]" at bounding box center [837, 195] width 125 height 17
click at [781, 195] on icon at bounding box center [780, 195] width 10 height 13
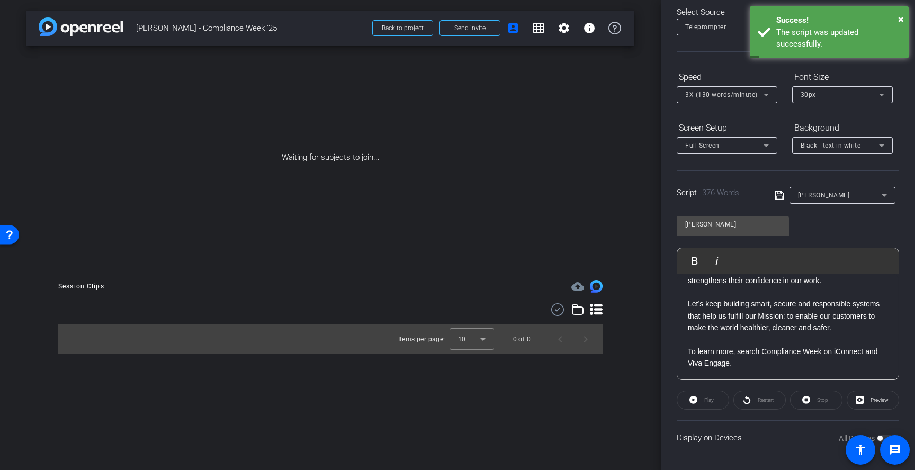
scroll to position [0, 0]
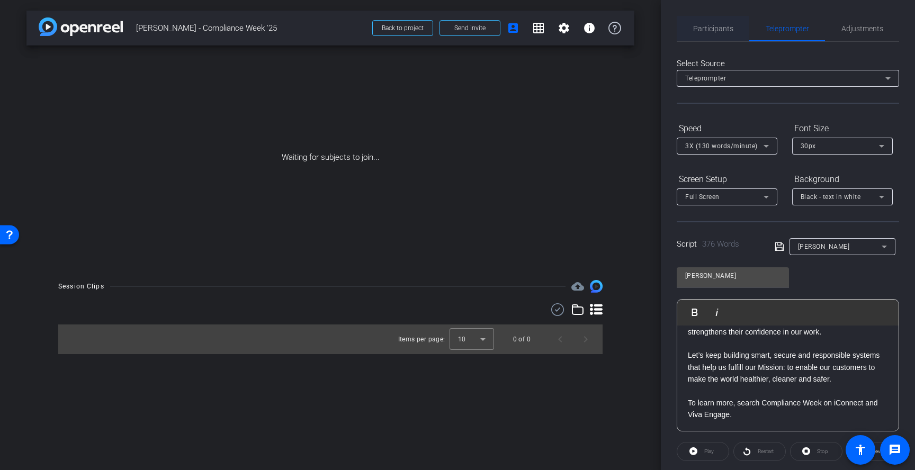
click at [719, 23] on span "Participants" at bounding box center [713, 28] width 40 height 25
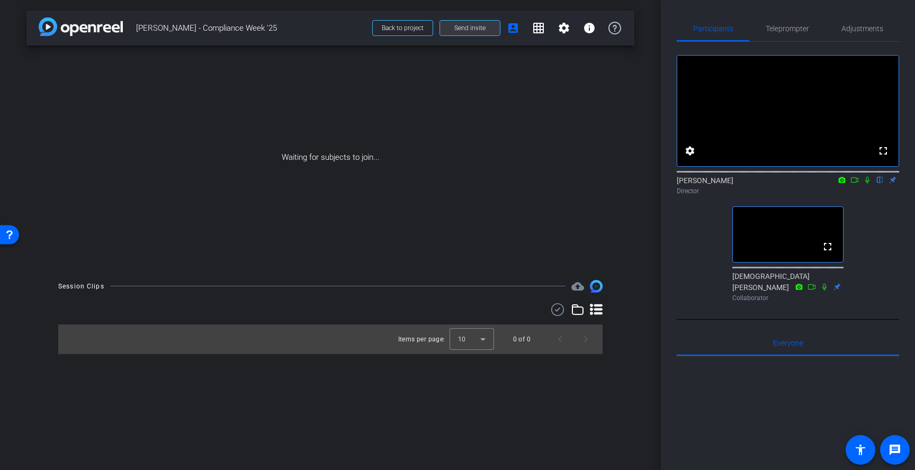
click at [488, 28] on span at bounding box center [470, 27] width 60 height 25
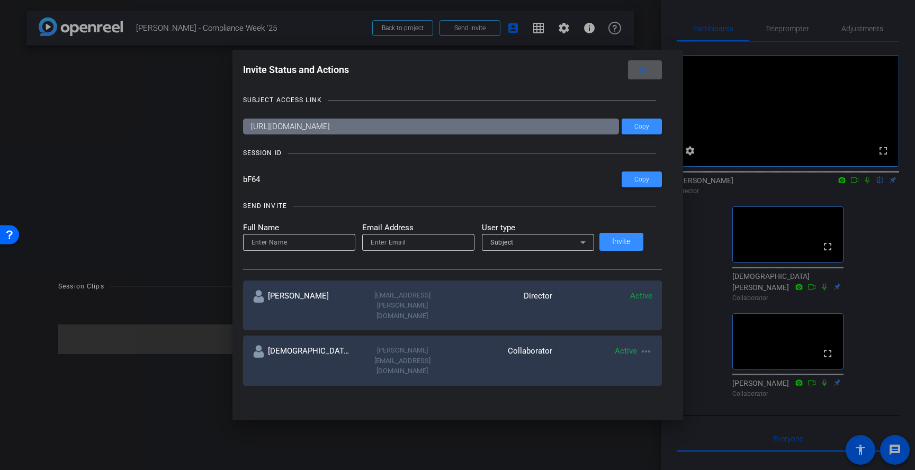
click at [641, 74] on span at bounding box center [645, 69] width 34 height 25
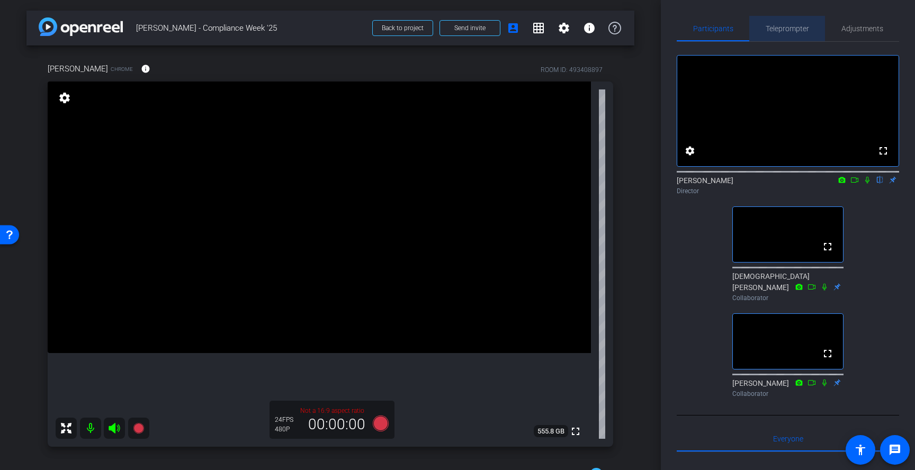
click at [794, 30] on span "Teleprompter" at bounding box center [787, 28] width 43 height 7
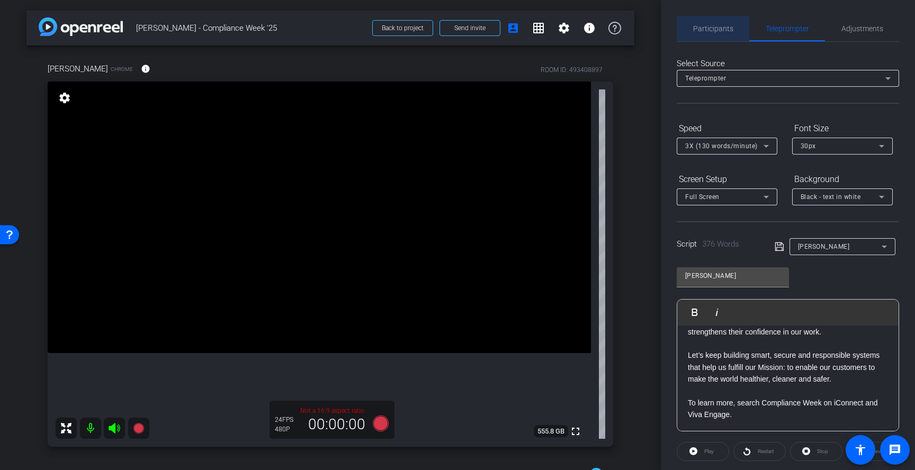
click at [712, 26] on span "Participants" at bounding box center [713, 28] width 40 height 7
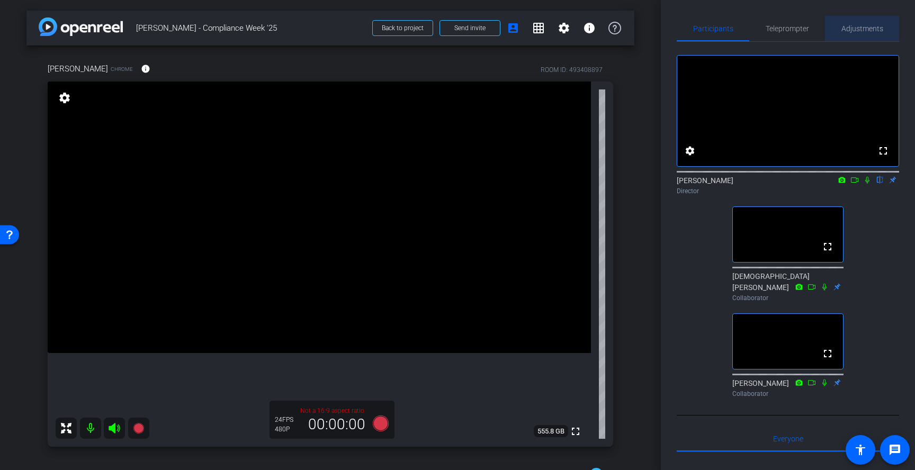
click at [853, 26] on span "Adjustments" at bounding box center [863, 28] width 42 height 7
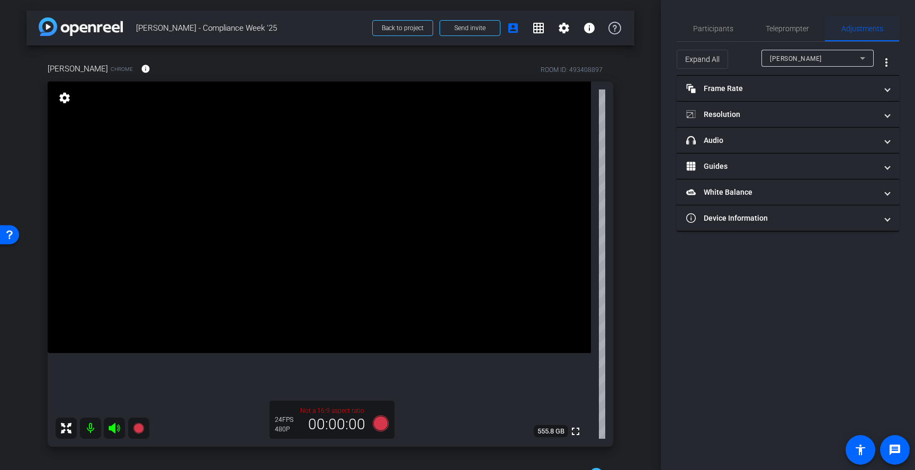
click at [856, 32] on span "Adjustments" at bounding box center [863, 28] width 42 height 7
click at [733, 32] on div "Participants" at bounding box center [713, 28] width 73 height 25
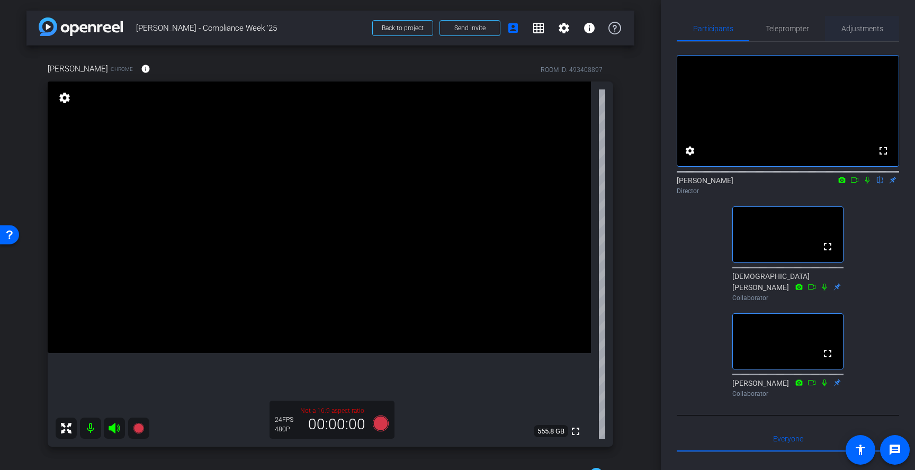
click at [858, 37] on span "Adjustments" at bounding box center [863, 28] width 42 height 25
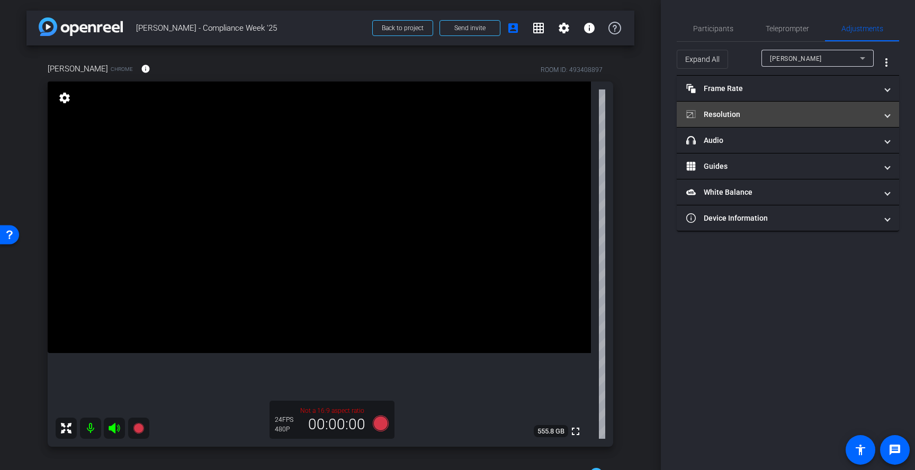
click at [797, 111] on mat-panel-title "Resolution" at bounding box center [781, 114] width 191 height 11
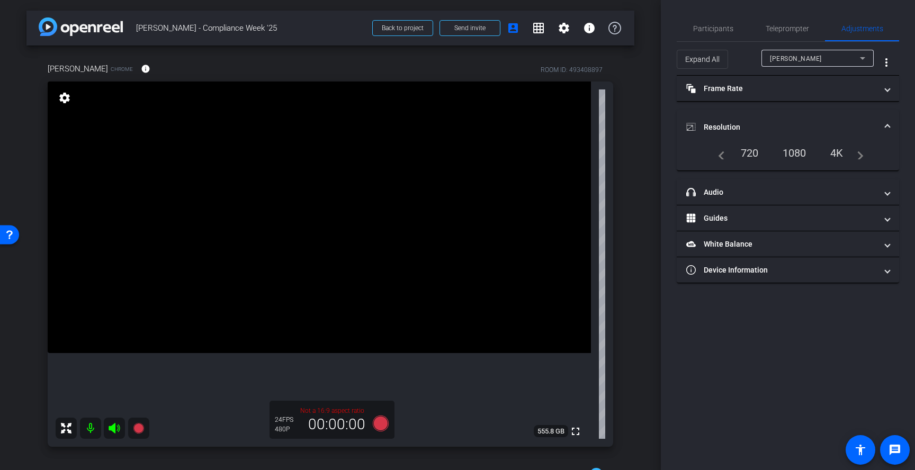
click at [796, 151] on div "1080" at bounding box center [795, 153] width 40 height 18
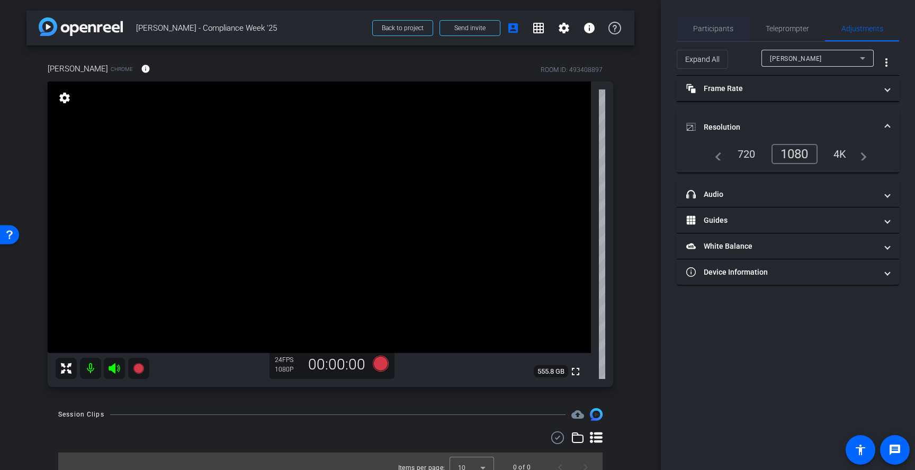
click at [720, 28] on span "Participants" at bounding box center [713, 28] width 40 height 7
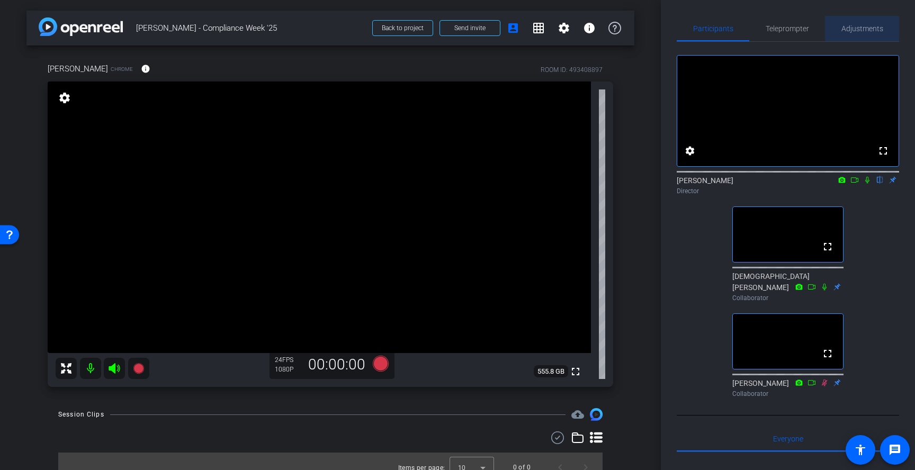
click at [852, 29] on span "Adjustments" at bounding box center [863, 28] width 42 height 7
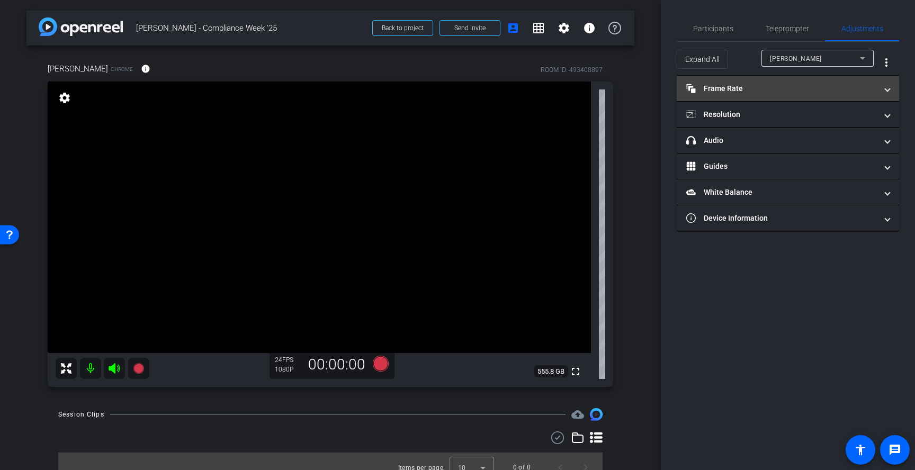
click at [757, 91] on mat-panel-title "Frame Rate Frame Rate" at bounding box center [781, 88] width 191 height 11
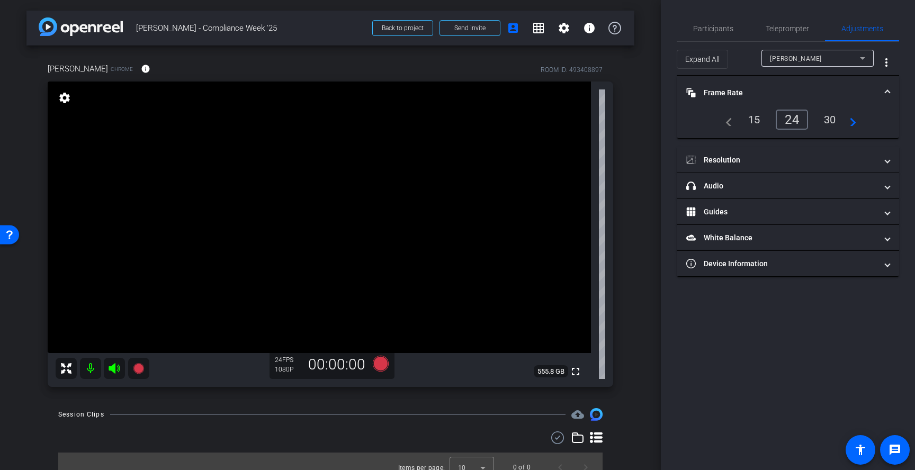
click at [757, 91] on mat-panel-title "Frame Rate Frame Rate" at bounding box center [781, 92] width 191 height 11
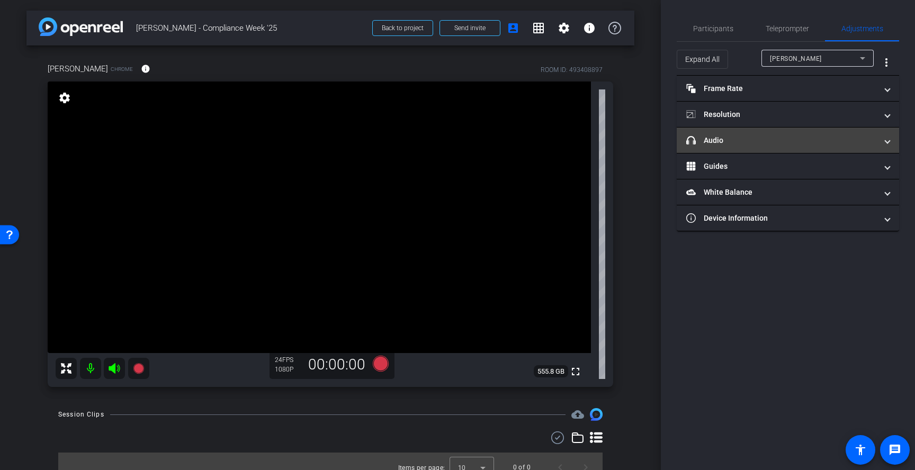
click at [747, 138] on mat-panel-title "headphone icon Audio" at bounding box center [781, 140] width 191 height 11
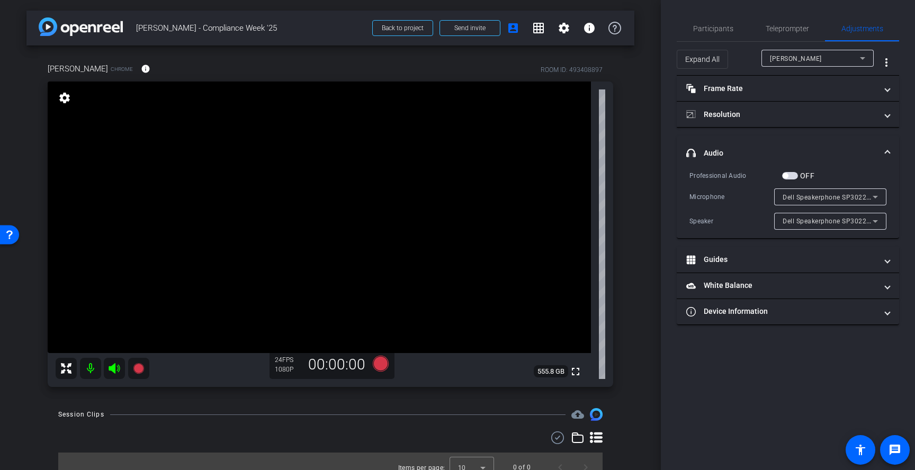
click at [791, 174] on span "button" at bounding box center [790, 175] width 16 height 7
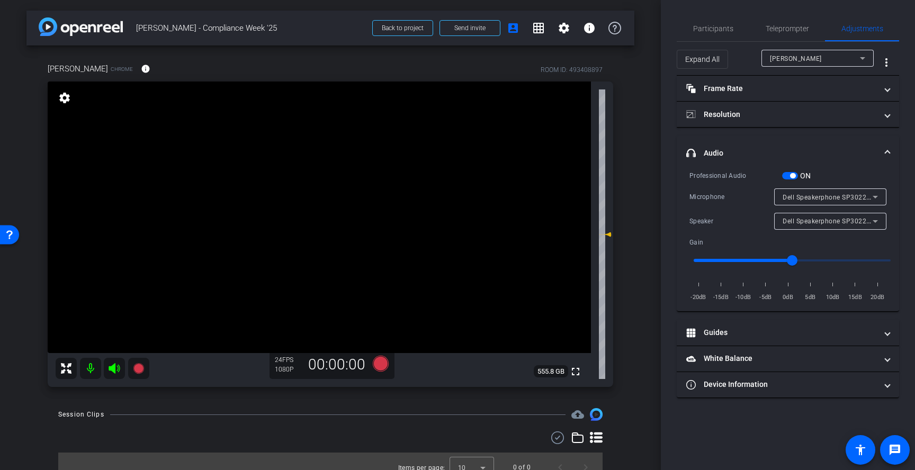
click at [788, 178] on span "button" at bounding box center [790, 175] width 16 height 7
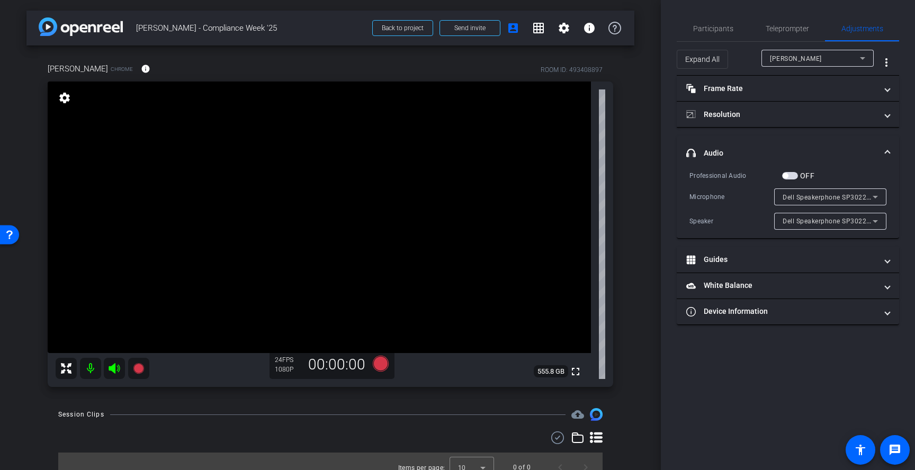
click at [802, 199] on span "Dell Speakerphone SP3022 (413c:8205)" at bounding box center [844, 197] width 123 height 8
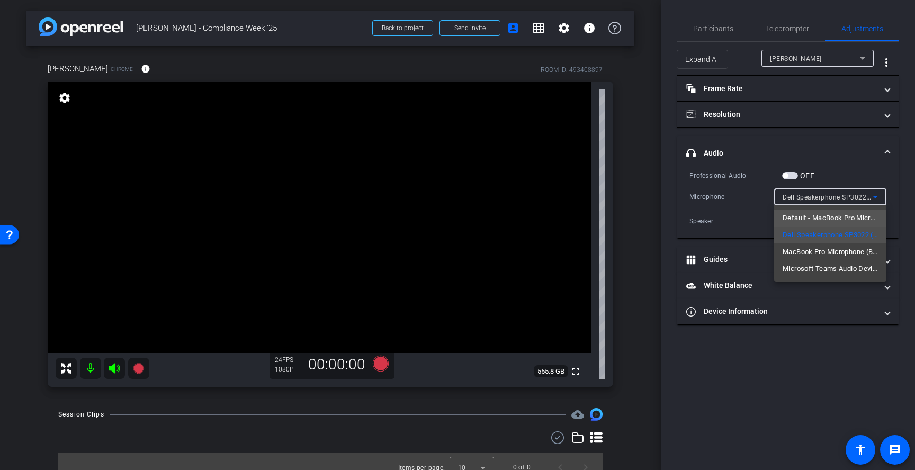
click at [808, 217] on span "Default - MacBook Pro Microphone (Built-in)" at bounding box center [830, 218] width 95 height 13
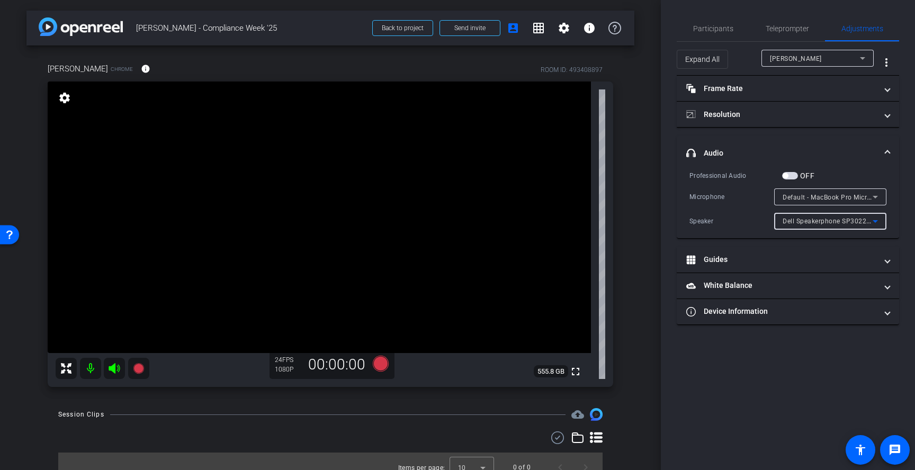
click at [824, 223] on span "Dell Speakerphone SP3022 (413c:8205)" at bounding box center [844, 221] width 123 height 8
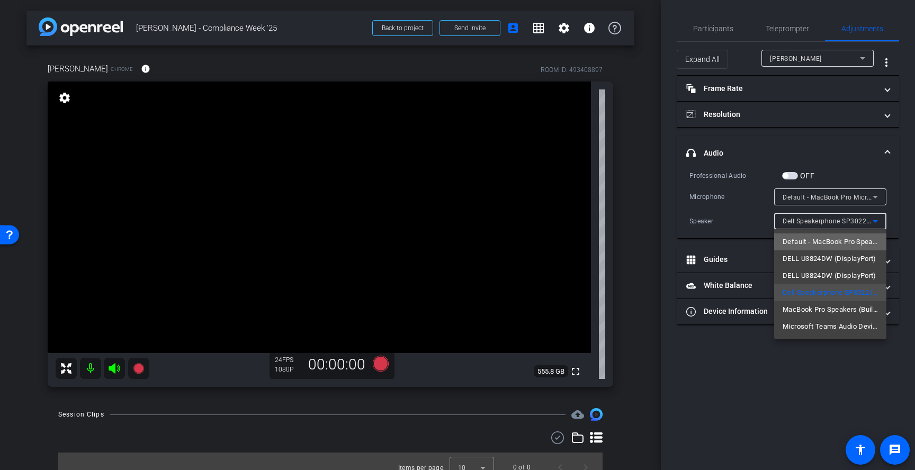
click at [823, 238] on span "Default - MacBook Pro Speakers (Built-in)" at bounding box center [830, 242] width 95 height 13
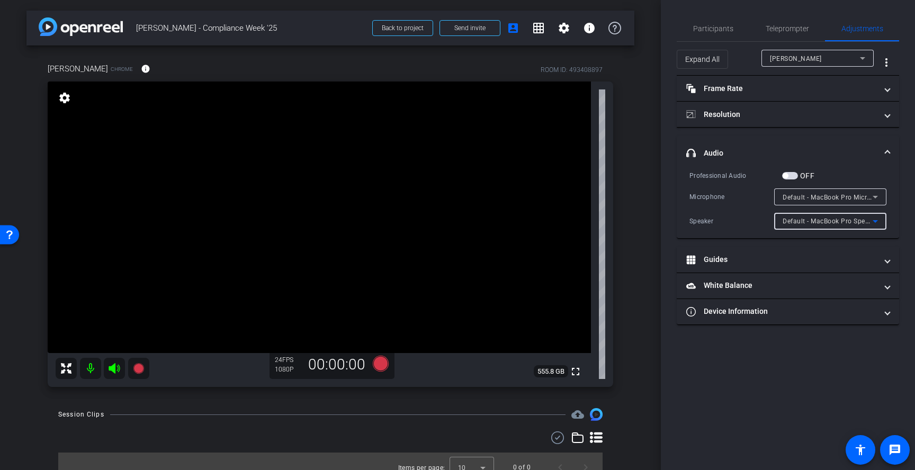
click at [864, 194] on span "Default - MacBook Pro Microphone (Built-in)" at bounding box center [851, 197] width 136 height 8
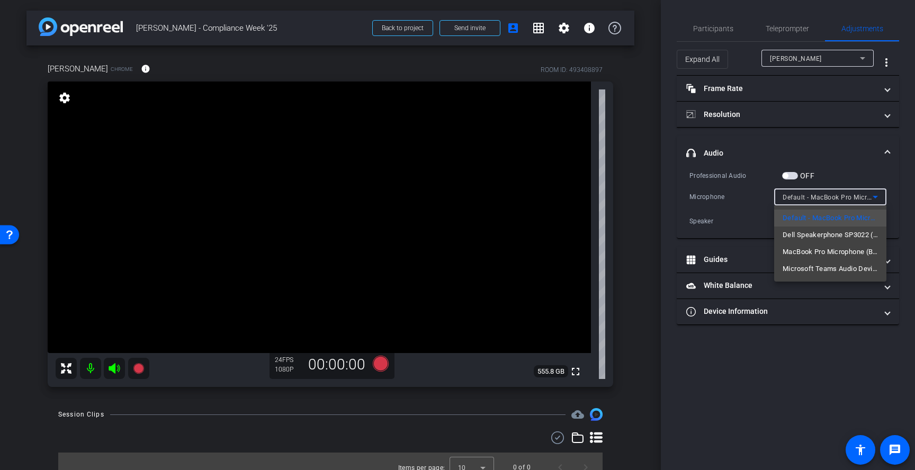
click at [853, 199] on div at bounding box center [457, 235] width 915 height 470
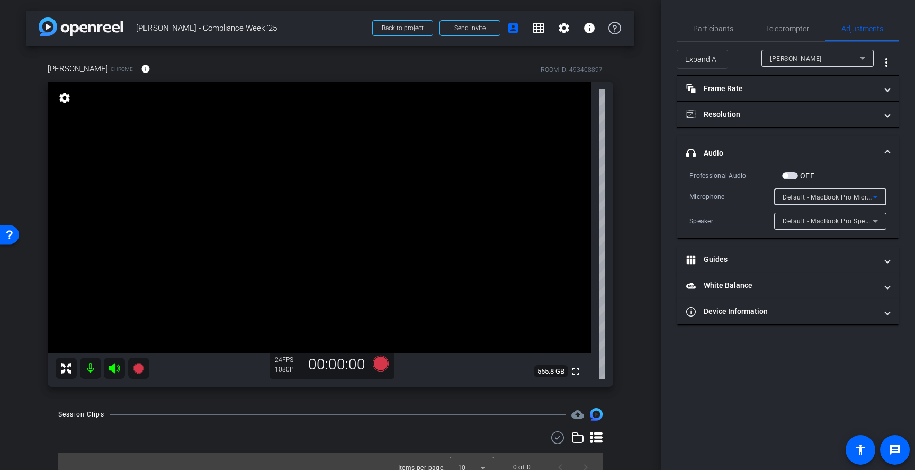
click at [821, 199] on span "Default - MacBook Pro Microphone (Built-in)" at bounding box center [851, 197] width 136 height 8
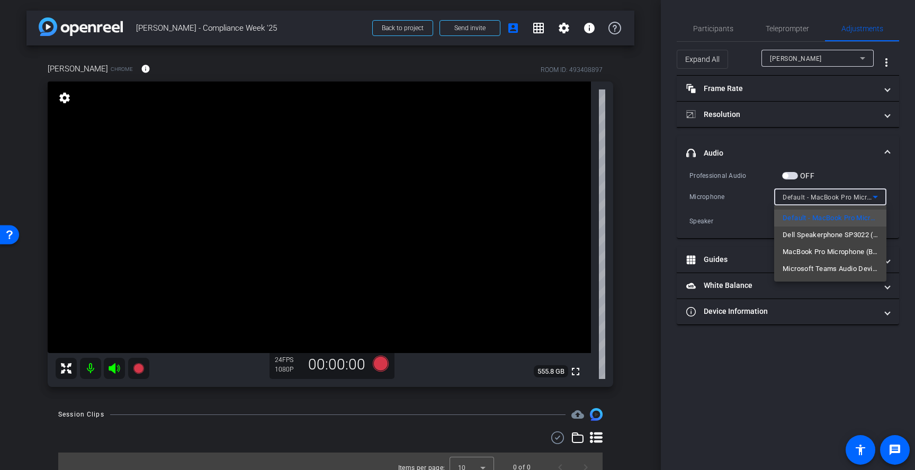
click at [813, 252] on span "MacBook Pro Microphone (Built-in)" at bounding box center [830, 252] width 95 height 13
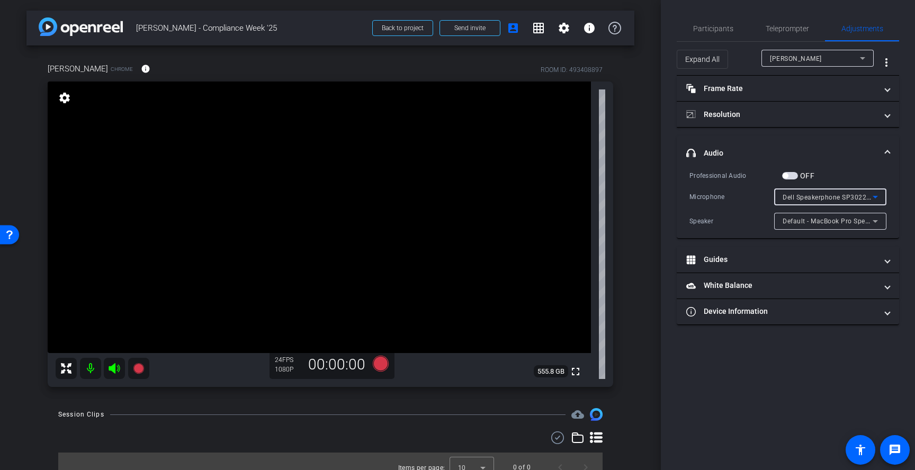
click at [835, 200] on span "Dell Speakerphone SP3022 (413c:8205)" at bounding box center [844, 197] width 123 height 8
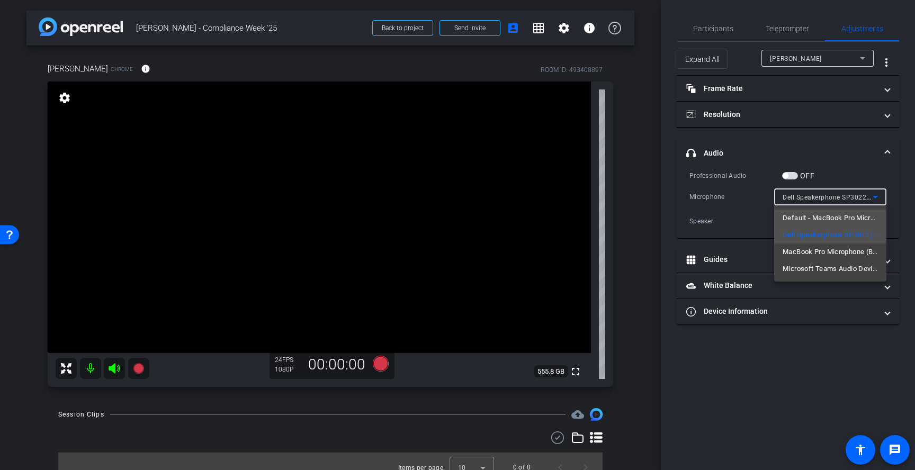
click at [833, 217] on span "Default - MacBook Pro Microphone (Built-in)" at bounding box center [830, 218] width 95 height 13
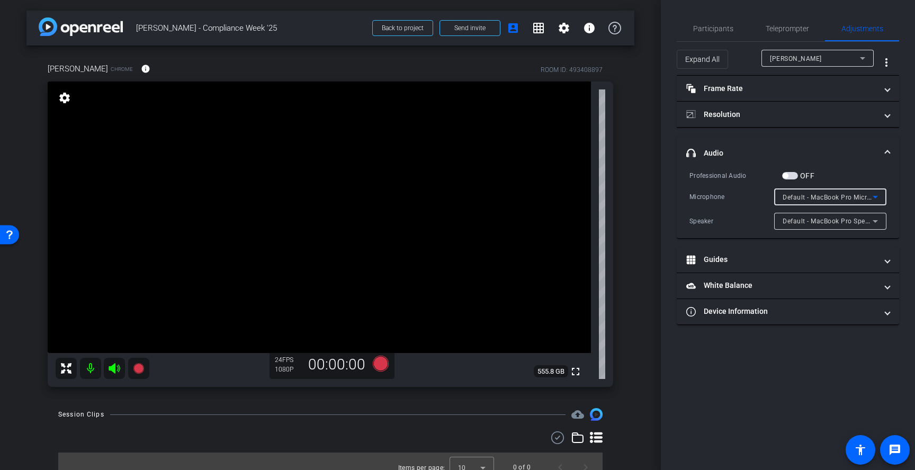
click at [833, 220] on span "Default - MacBook Pro Speakers (Built-in)" at bounding box center [847, 221] width 128 height 8
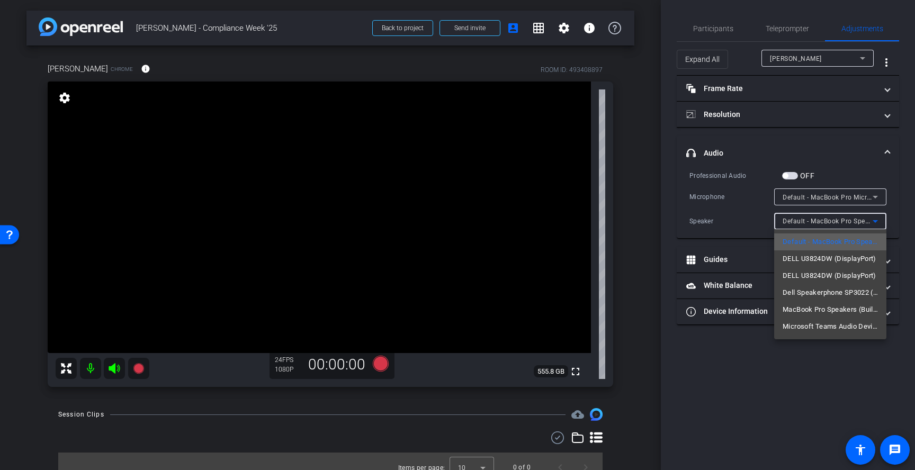
click at [830, 241] on span "Default - MacBook Pro Speakers (Built-in)" at bounding box center [830, 242] width 95 height 13
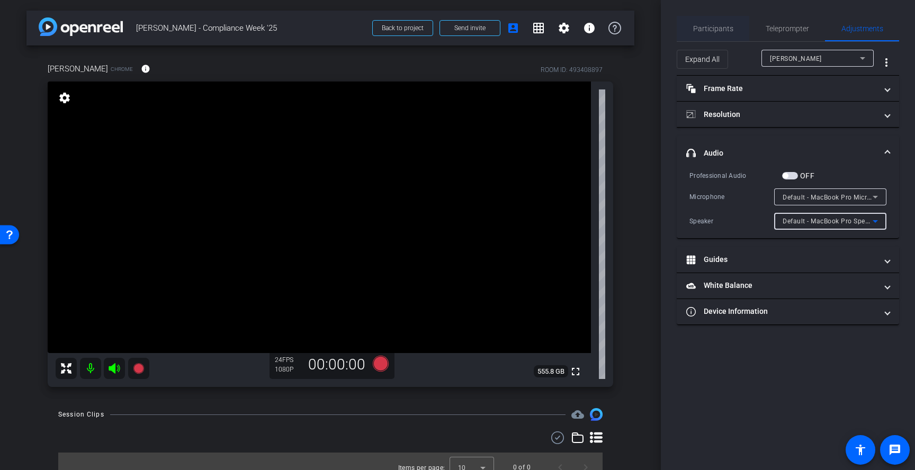
click at [719, 26] on span "Participants" at bounding box center [713, 28] width 40 height 7
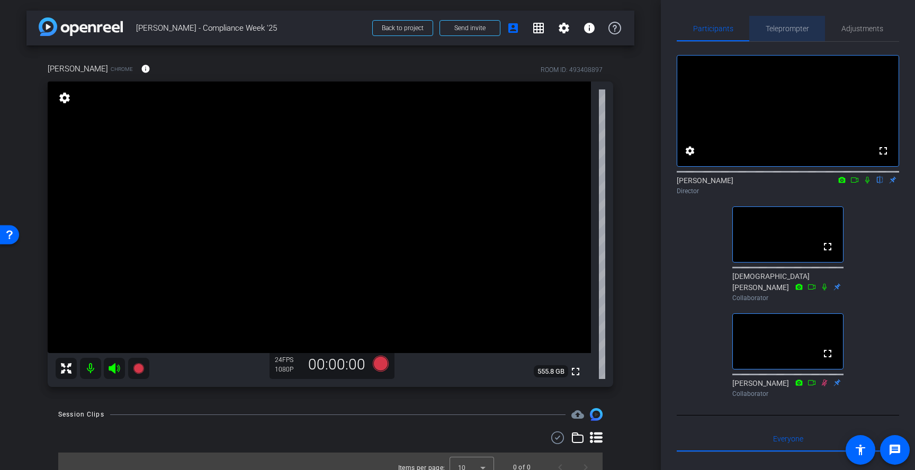
click at [793, 25] on span "Teleprompter" at bounding box center [787, 28] width 43 height 7
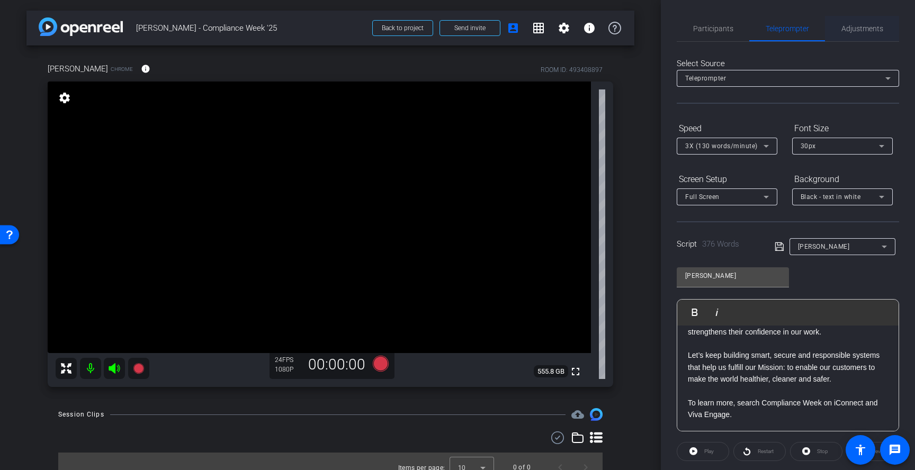
click at [857, 32] on span "Adjustments" at bounding box center [863, 28] width 42 height 7
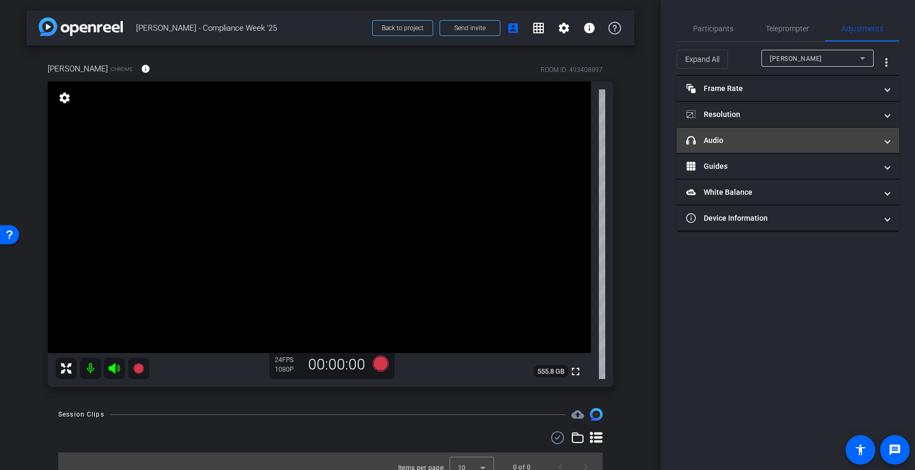
click at [772, 135] on mat-panel-title "headphone icon Audio" at bounding box center [781, 140] width 191 height 11
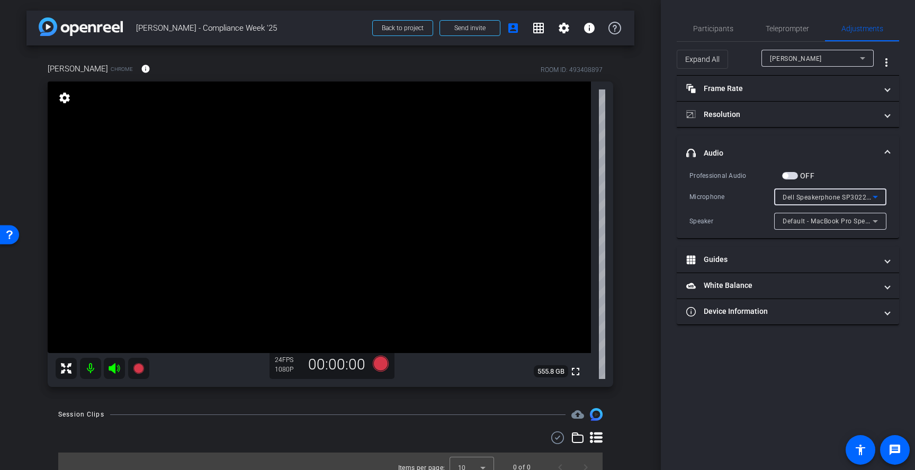
click at [815, 196] on span "Dell Speakerphone SP3022 (413c:8205)" at bounding box center [844, 197] width 123 height 8
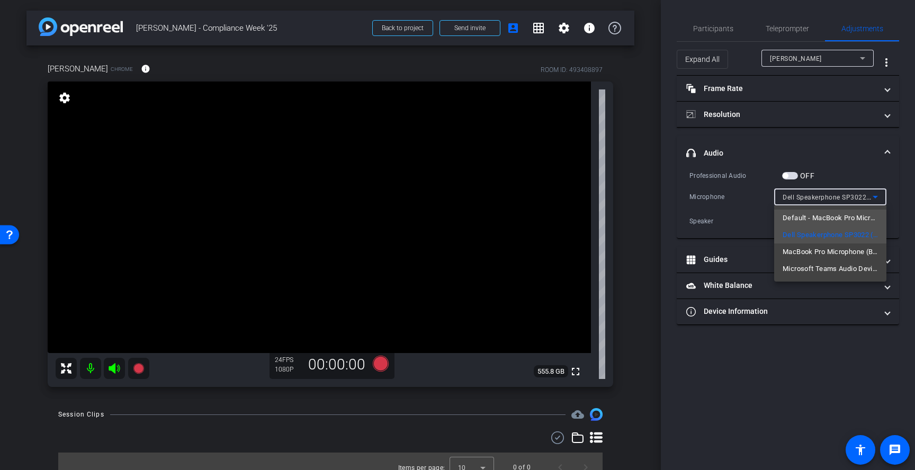
click at [819, 218] on span "Default - MacBook Pro Microphone (Built-in)" at bounding box center [830, 218] width 95 height 13
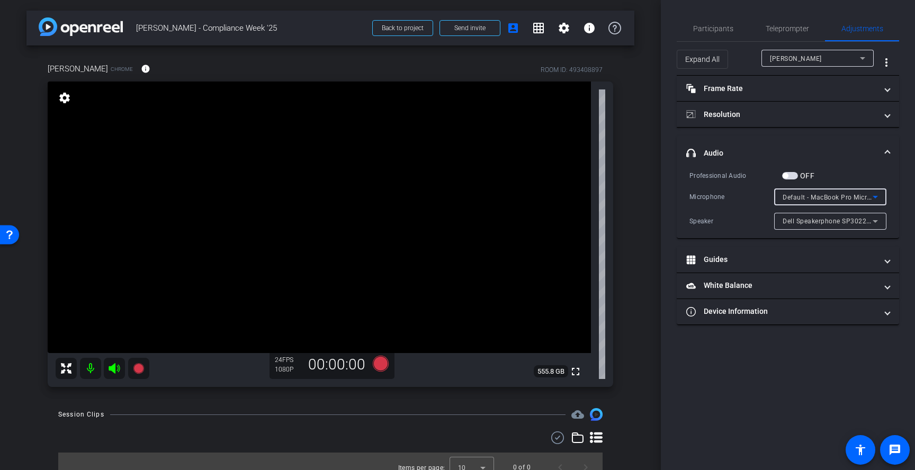
click at [837, 195] on span "Default - MacBook Pro Microphone (Built-in)" at bounding box center [851, 197] width 136 height 8
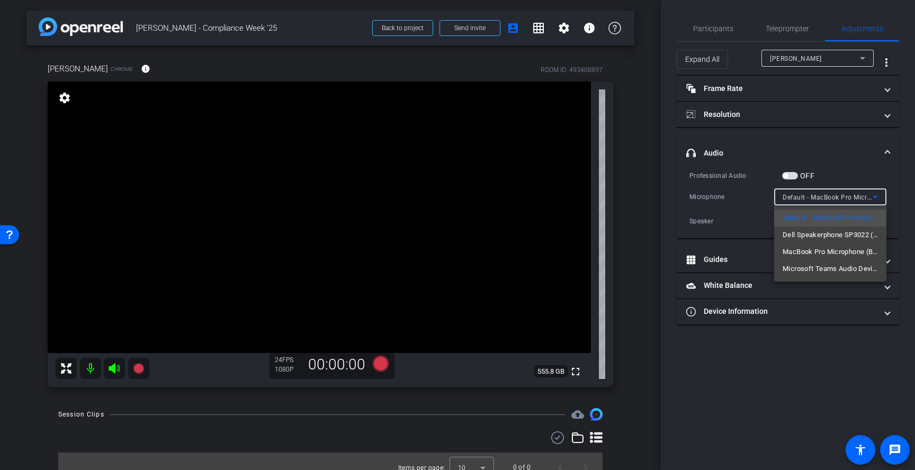
click at [845, 161] on div at bounding box center [457, 235] width 915 height 470
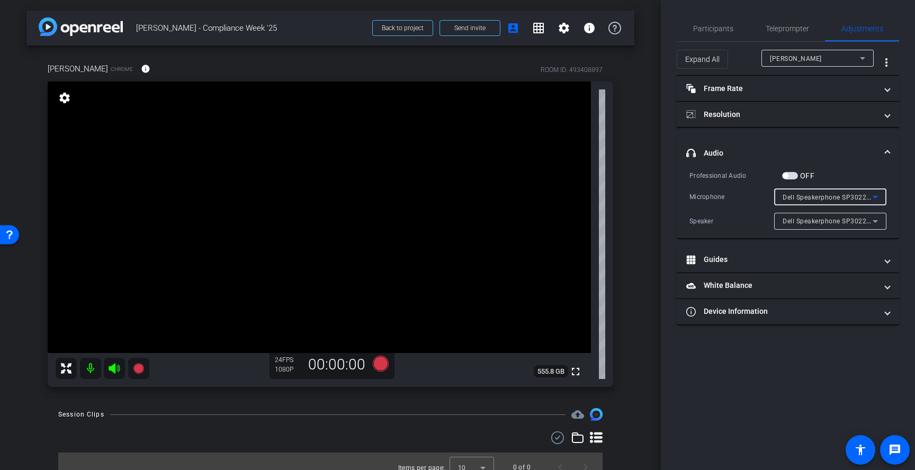
click at [858, 198] on span "Dell Speakerphone SP3022 (413c:8205)" at bounding box center [844, 197] width 123 height 8
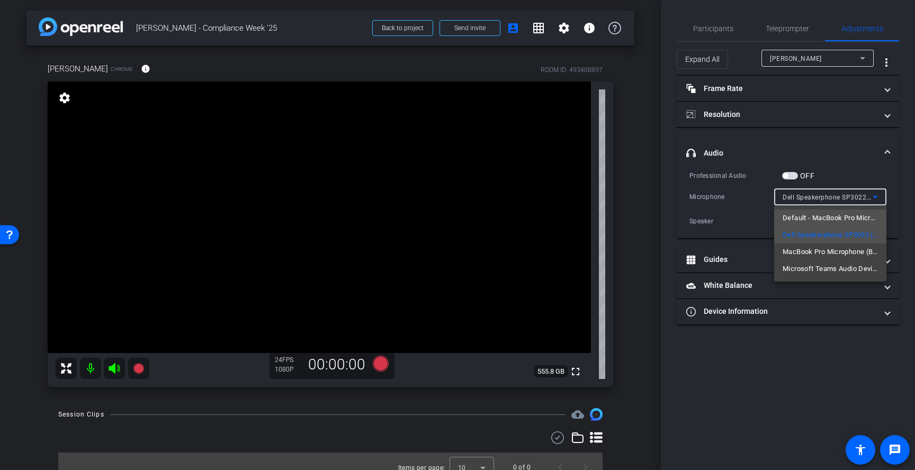
click at [852, 221] on span "Default - MacBook Pro Microphone (Built-in)" at bounding box center [830, 218] width 95 height 13
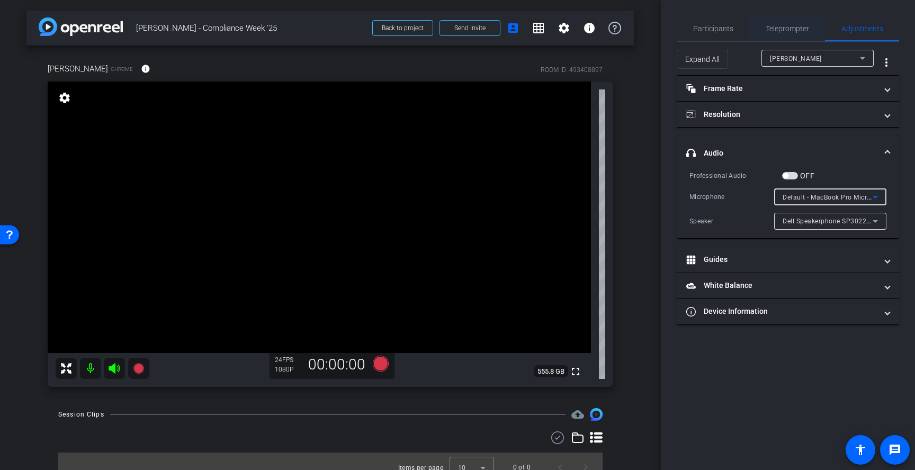
click at [785, 26] on span "Teleprompter" at bounding box center [787, 28] width 43 height 7
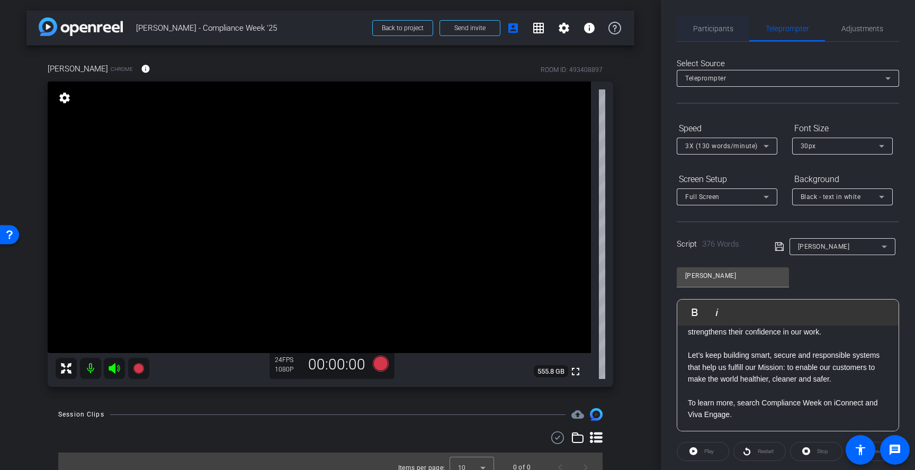
click at [722, 20] on span "Participants" at bounding box center [713, 28] width 40 height 25
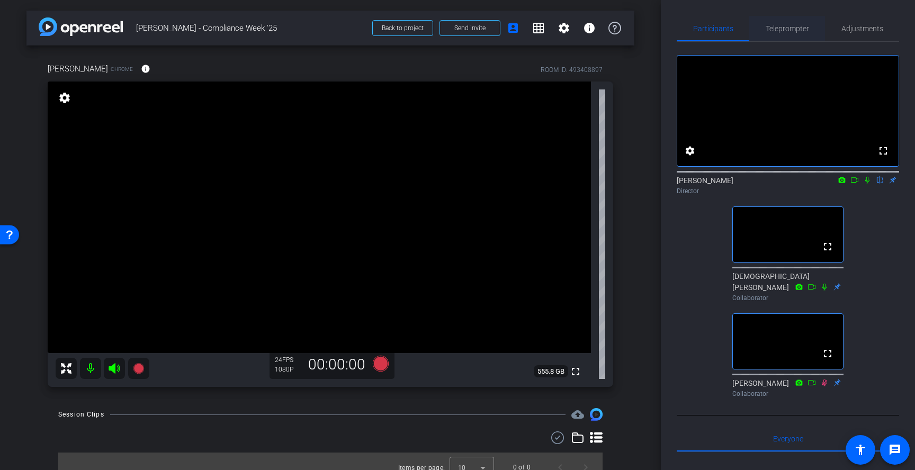
click at [800, 25] on span "Teleprompter" at bounding box center [787, 28] width 43 height 7
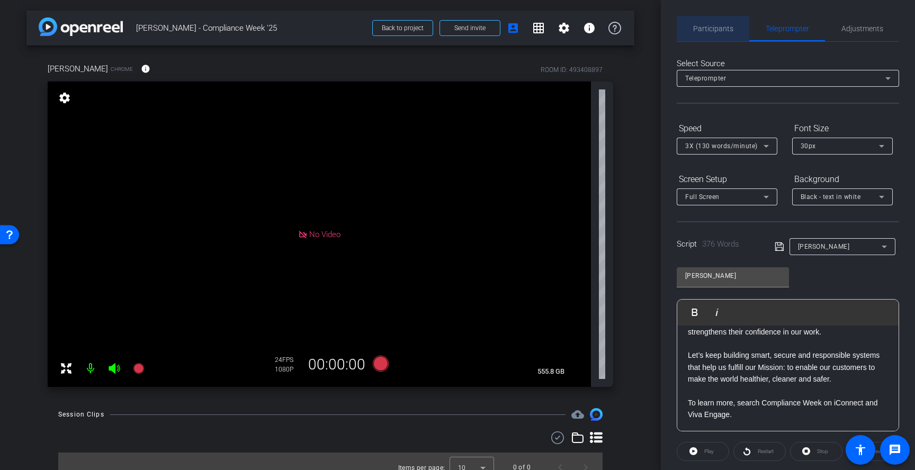
click at [719, 23] on span "Participants" at bounding box center [713, 28] width 40 height 25
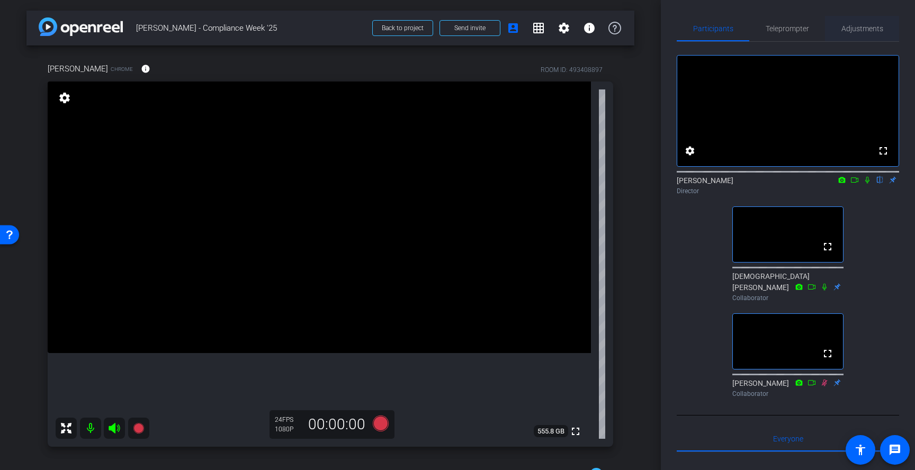
click at [874, 25] on span "Adjustments" at bounding box center [863, 28] width 42 height 7
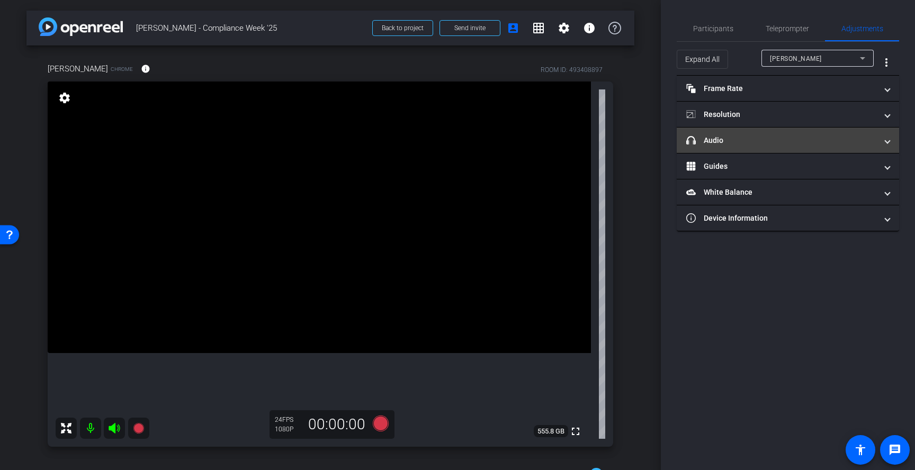
click at [783, 139] on mat-panel-title "headphone icon Audio" at bounding box center [781, 140] width 191 height 11
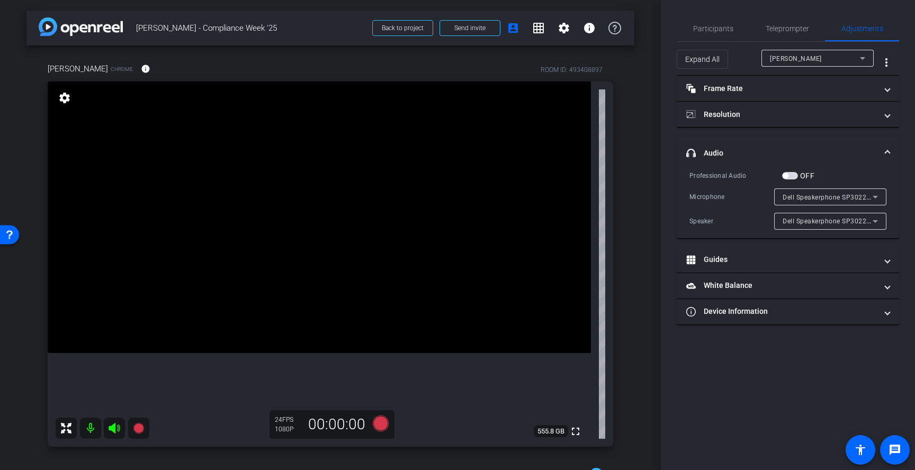
click at [785, 140] on mat-expansion-panel-header "headphone icon Audio" at bounding box center [788, 153] width 222 height 34
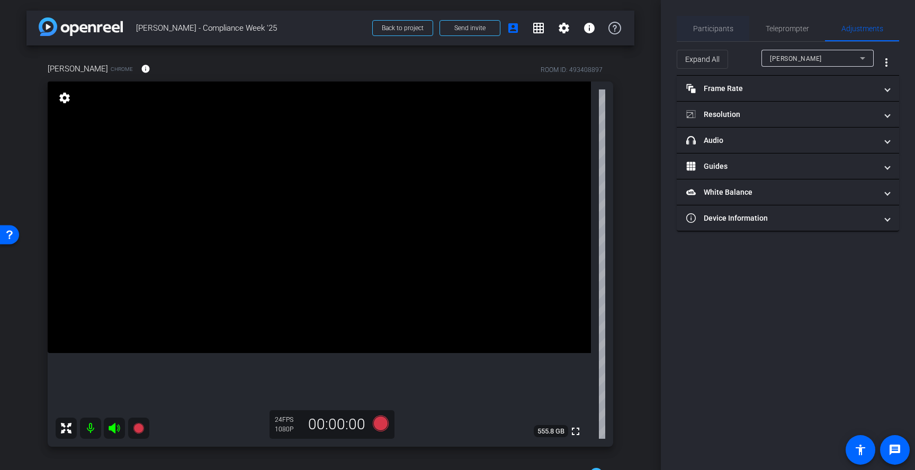
click at [728, 25] on span "Participants" at bounding box center [713, 28] width 40 height 7
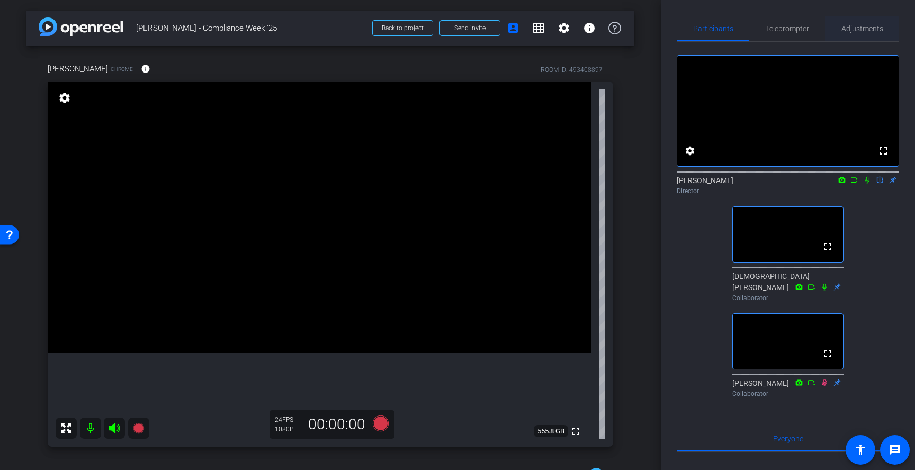
click at [853, 37] on span "Adjustments" at bounding box center [863, 28] width 42 height 25
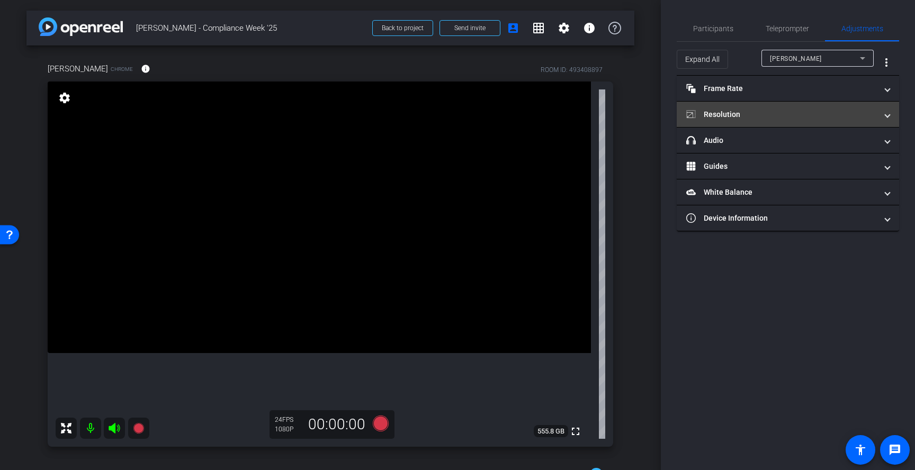
click at [809, 110] on mat-panel-title "Resolution" at bounding box center [781, 114] width 191 height 11
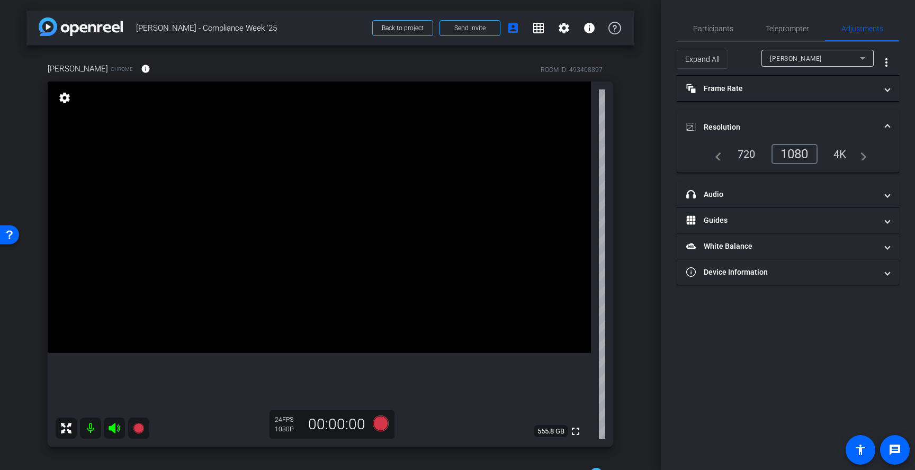
click at [809, 110] on mat-accordion "Frame Rate Frame Rate navigate_before 15 24 30 navigate_next Resolution navigat…" at bounding box center [788, 181] width 222 height 210
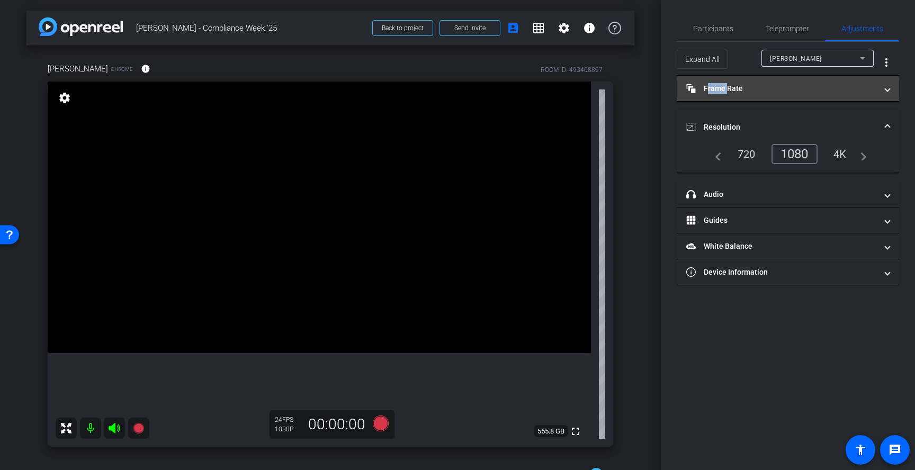
click at [806, 89] on mat-panel-title "Frame Rate Frame Rate" at bounding box center [781, 88] width 191 height 11
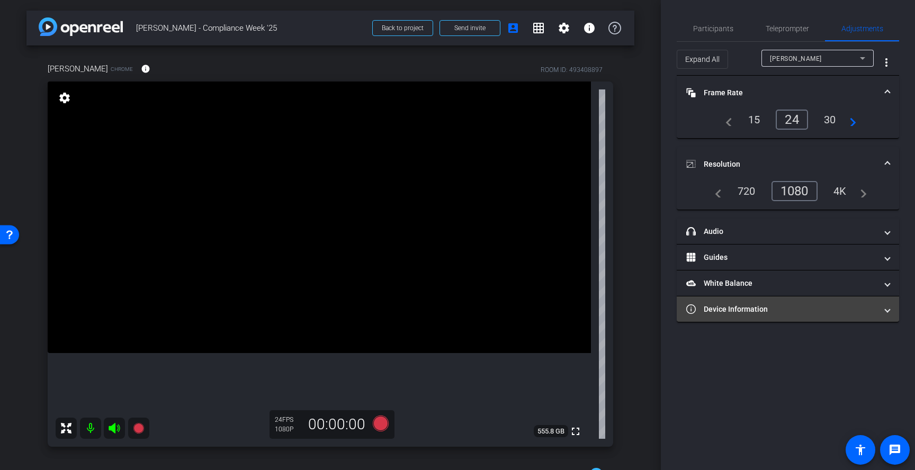
click at [775, 308] on mat-panel-title "Device Information" at bounding box center [781, 309] width 191 height 11
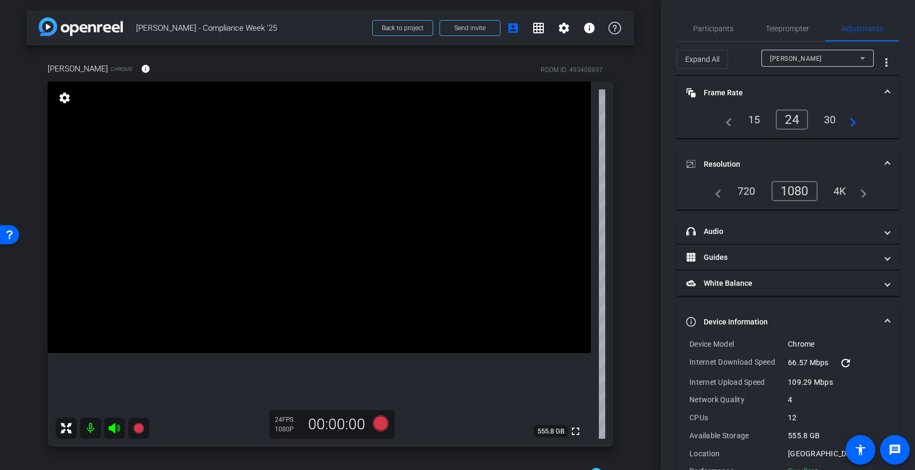
click at [775, 308] on mat-expansion-panel-header "Device Information" at bounding box center [788, 322] width 222 height 34
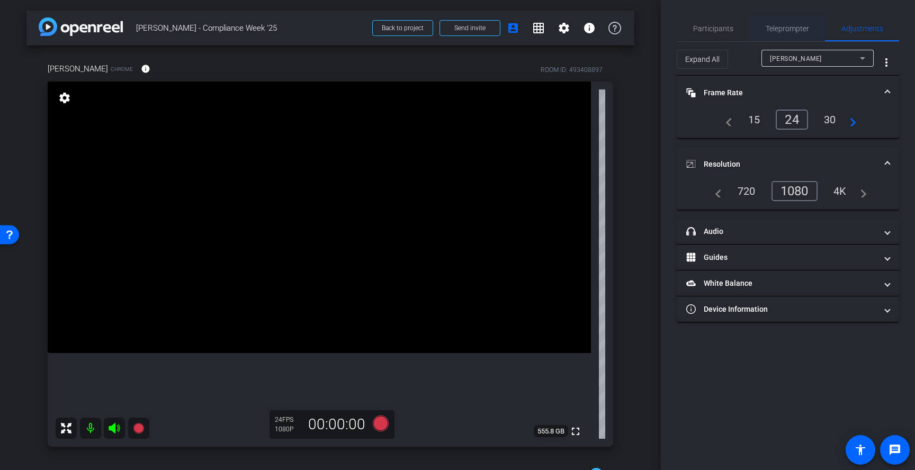
click at [790, 28] on span "Teleprompter" at bounding box center [787, 28] width 43 height 7
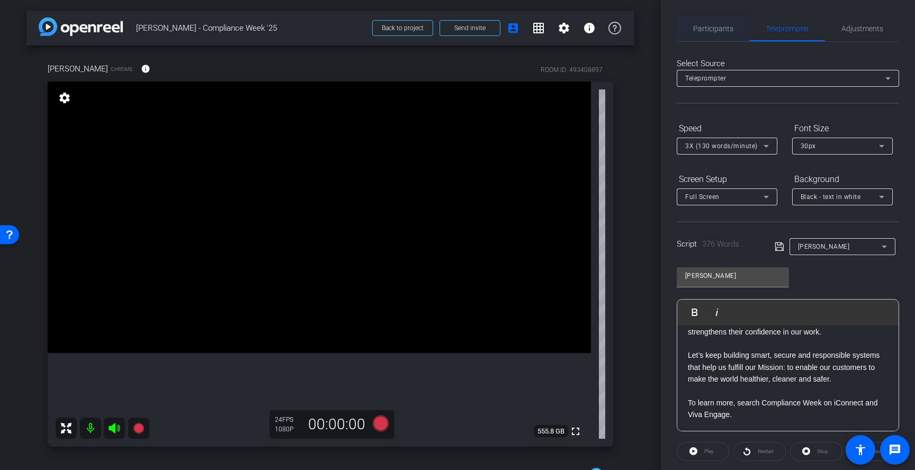
click at [726, 25] on span "Participants" at bounding box center [713, 28] width 40 height 7
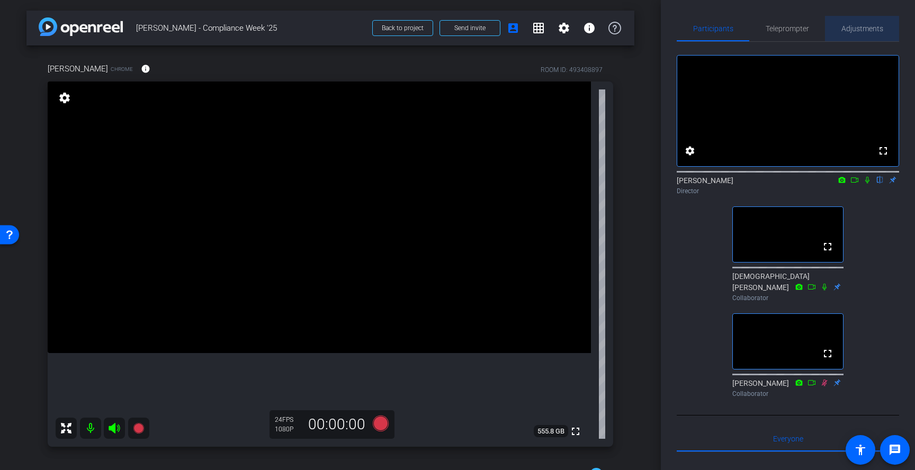
click at [854, 31] on span "Adjustments" at bounding box center [863, 28] width 42 height 7
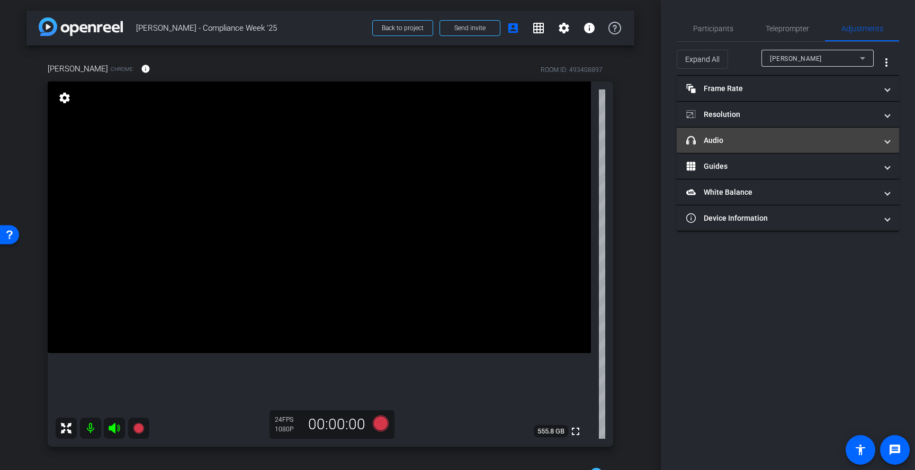
click at [797, 147] on mat-expansion-panel-header "headphone icon Audio" at bounding box center [788, 140] width 222 height 25
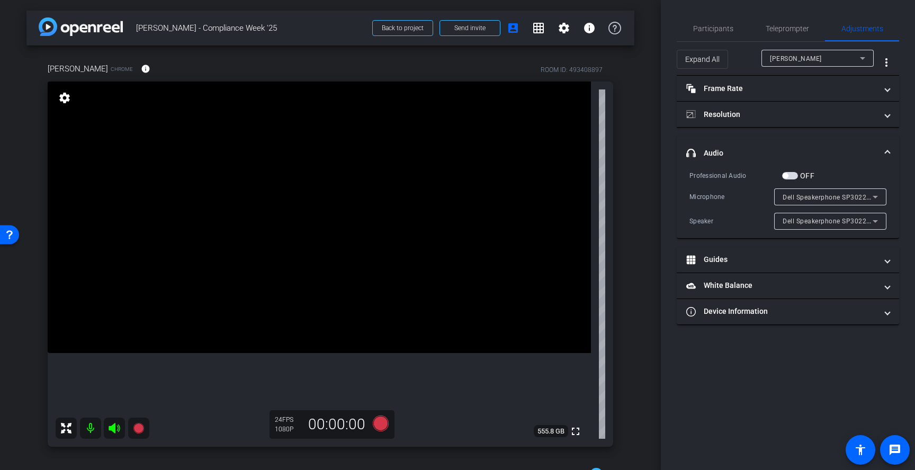
click at [833, 197] on span "Dell Speakerphone SP3022 (413c:8205)" at bounding box center [844, 197] width 123 height 8
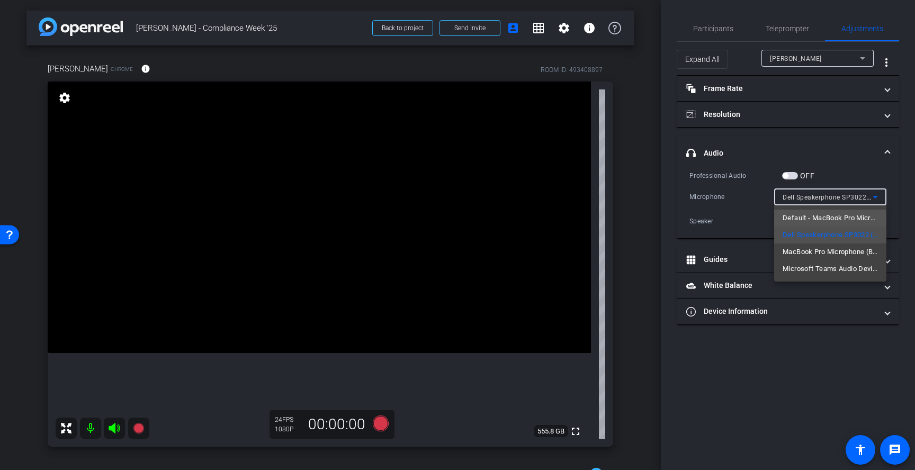
click at [849, 220] on span "Default - MacBook Pro Microphone (Built-in)" at bounding box center [830, 218] width 95 height 13
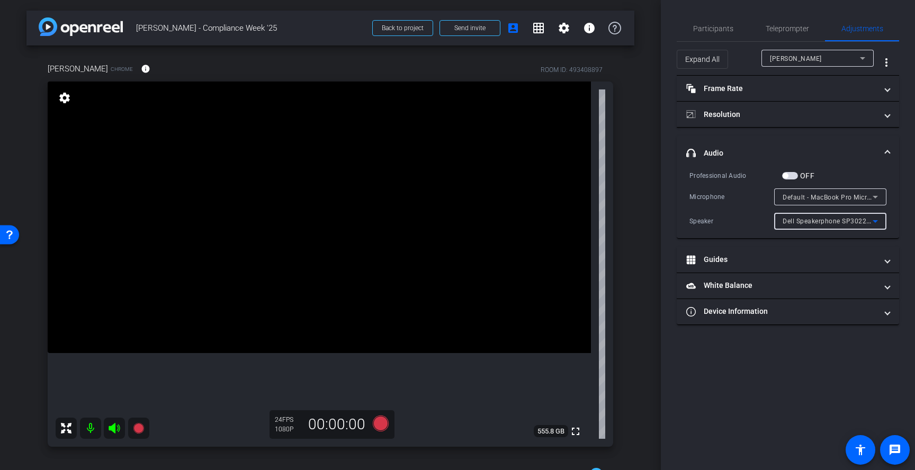
click at [840, 222] on span "Dell Speakerphone SP3022 (413c:8205)" at bounding box center [844, 221] width 123 height 8
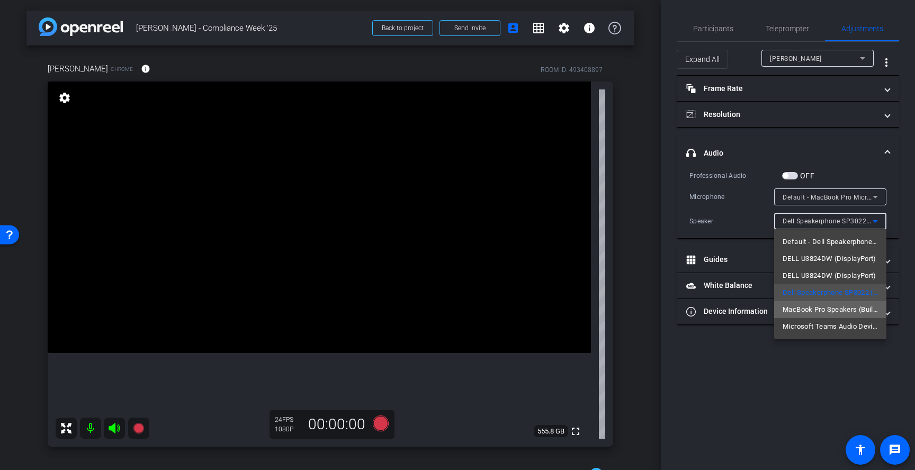
click at [831, 314] on span "MacBook Pro Speakers (Built-in)" at bounding box center [830, 309] width 95 height 13
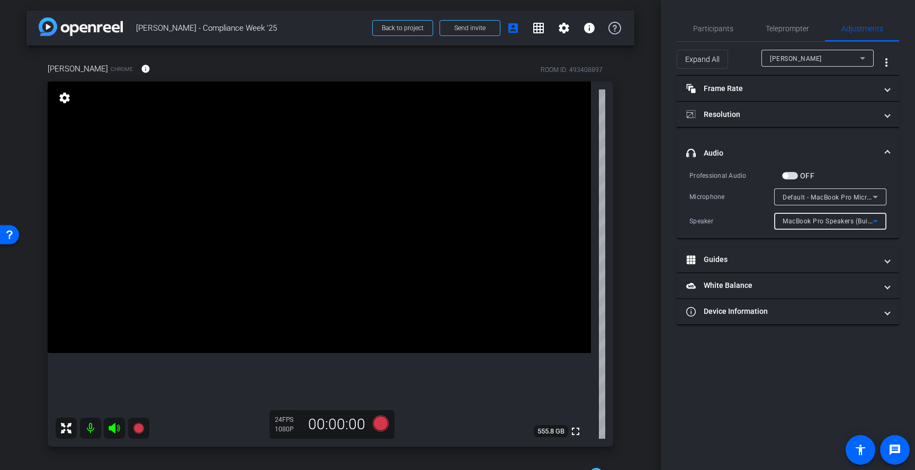
click at [865, 196] on span "Default - MacBook Pro Microphone (Built-in)" at bounding box center [851, 197] width 136 height 8
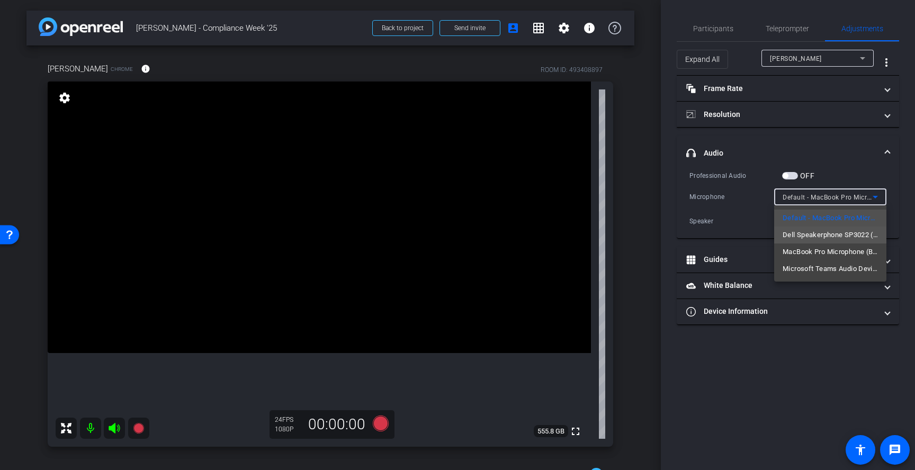
click at [857, 231] on span "Dell Speakerphone SP3022 (413c:8205)" at bounding box center [830, 235] width 95 height 13
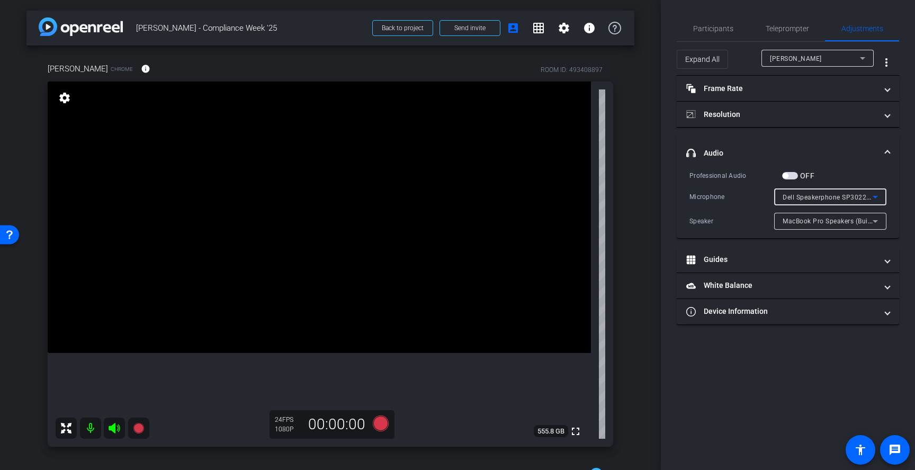
click at [855, 222] on span "MacBook Pro Speakers (Built-in)" at bounding box center [833, 221] width 100 height 8
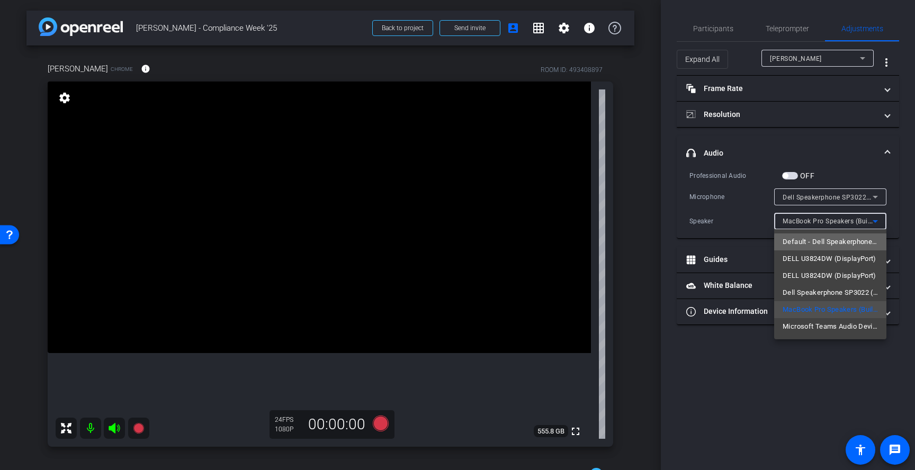
click at [845, 244] on span "Default - Dell Speakerphone SP3022 (413c:8205)" at bounding box center [830, 242] width 95 height 13
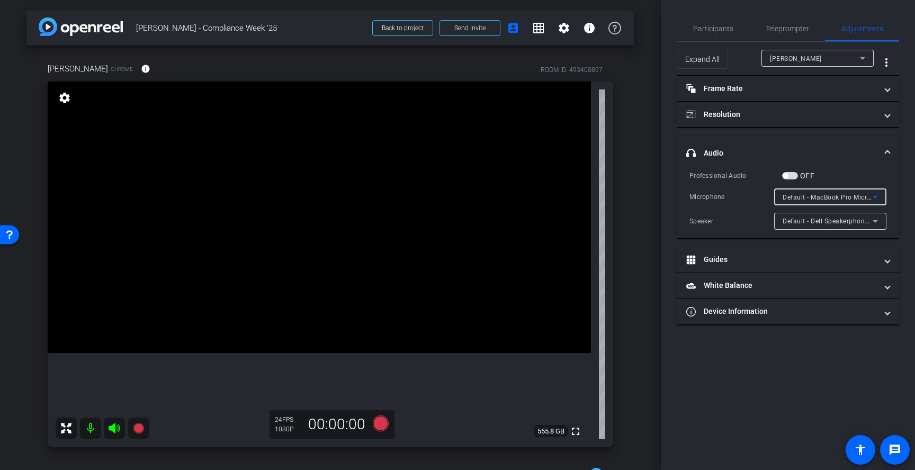
click at [846, 196] on span "Default - MacBook Pro Microphone (Built-in)" at bounding box center [851, 197] width 136 height 8
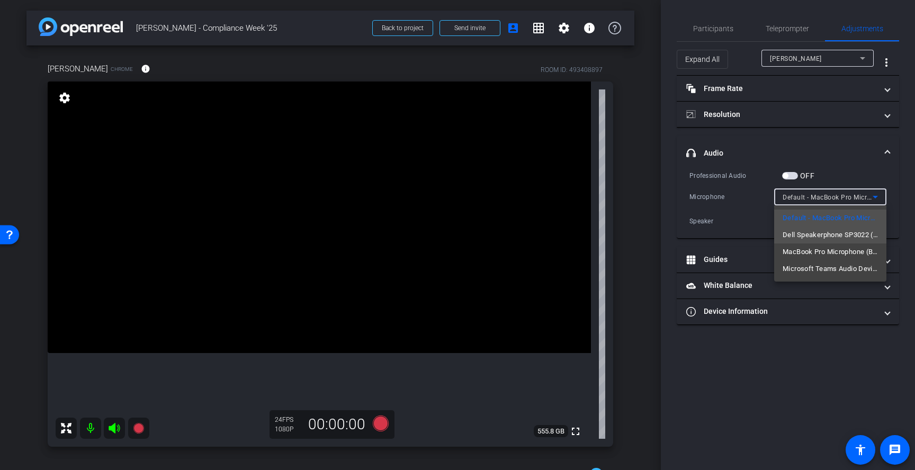
click at [837, 234] on span "Dell Speakerphone SP3022 (413c:8205)" at bounding box center [830, 235] width 95 height 13
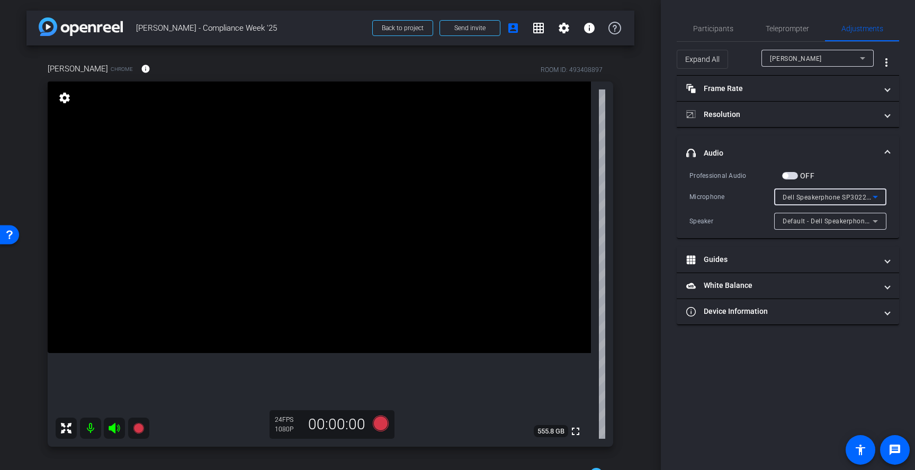
click at [816, 225] on div "Default - Dell Speakerphone SP3022 (413c:8205)" at bounding box center [828, 220] width 90 height 13
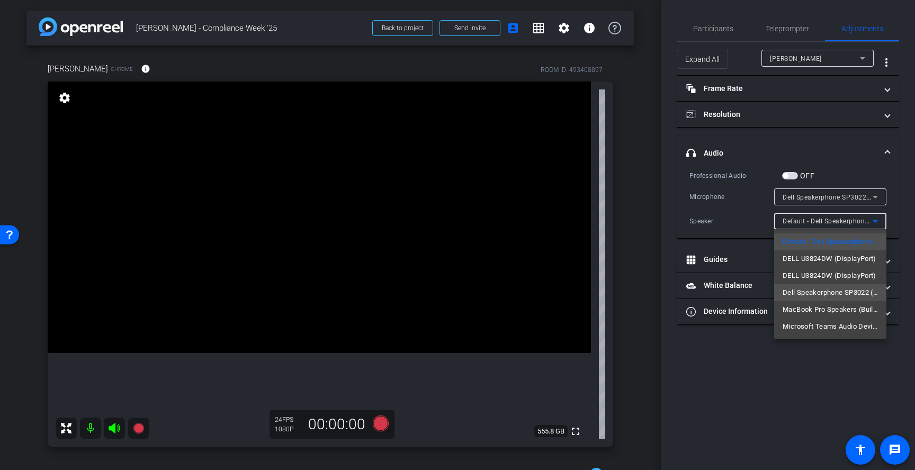
click at [817, 293] on span "Dell Speakerphone SP3022 (413c:8205)" at bounding box center [830, 293] width 95 height 13
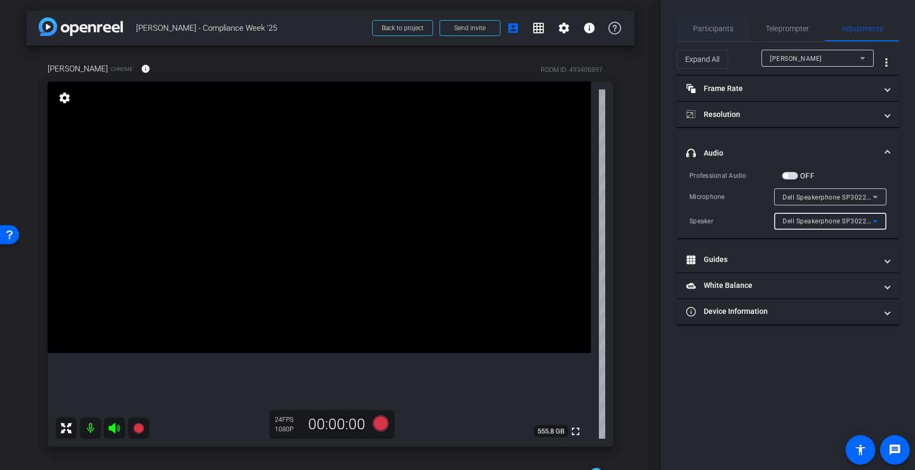
click at [727, 31] on span "Participants" at bounding box center [713, 28] width 40 height 7
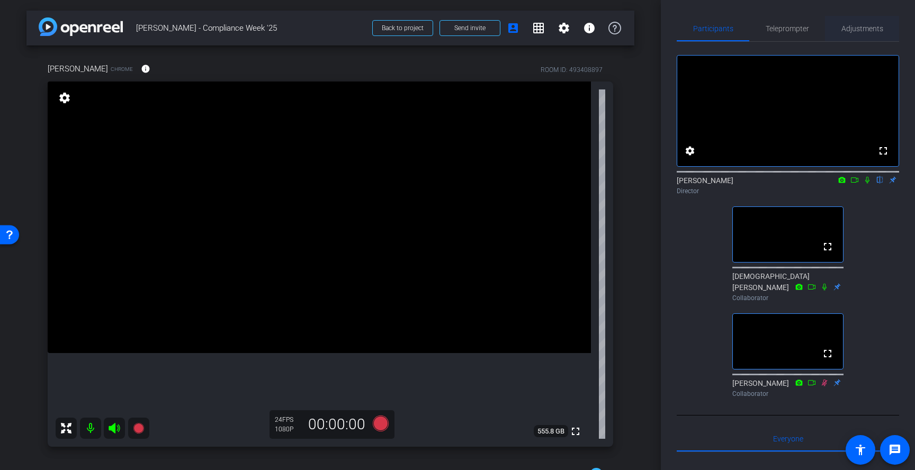
click at [855, 30] on span "Adjustments" at bounding box center [863, 28] width 42 height 7
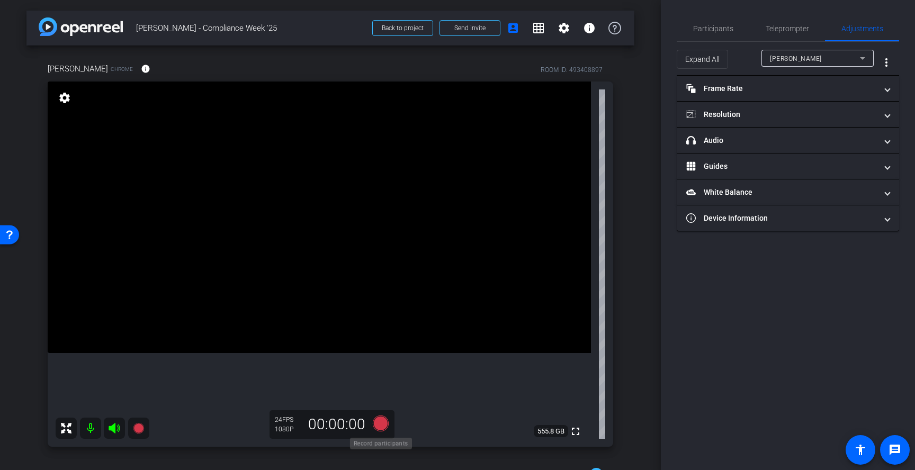
click at [382, 424] on icon at bounding box center [381, 424] width 16 height 16
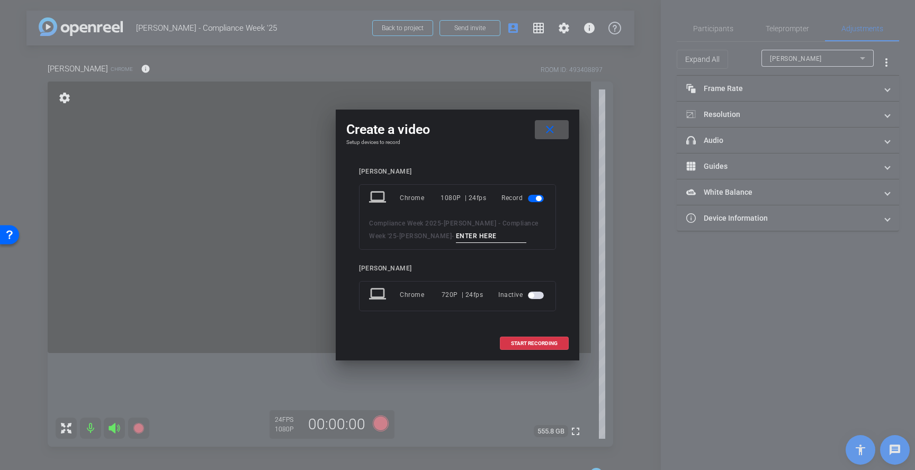
click at [561, 129] on span at bounding box center [552, 129] width 34 height 25
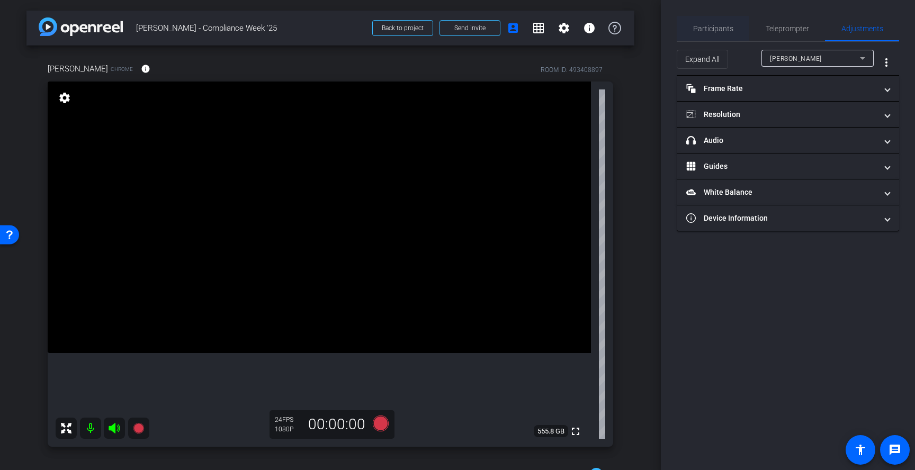
click at [724, 25] on span "Participants" at bounding box center [713, 28] width 40 height 7
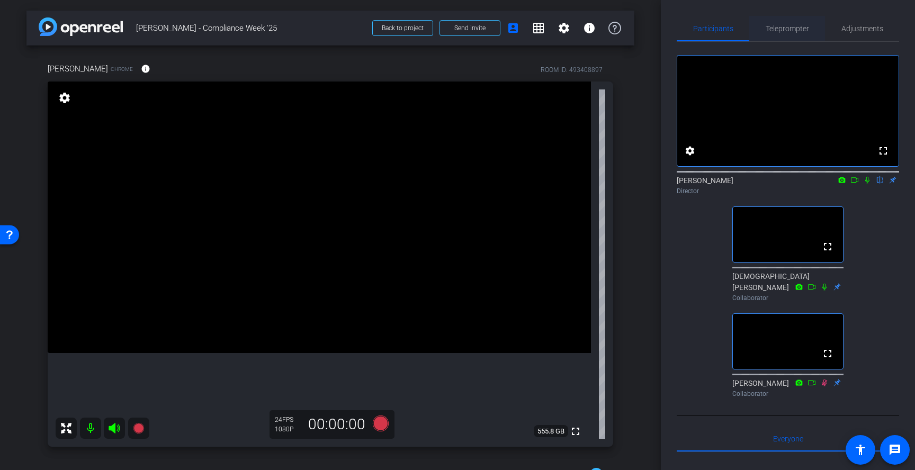
click at [797, 26] on span "Teleprompter" at bounding box center [787, 28] width 43 height 7
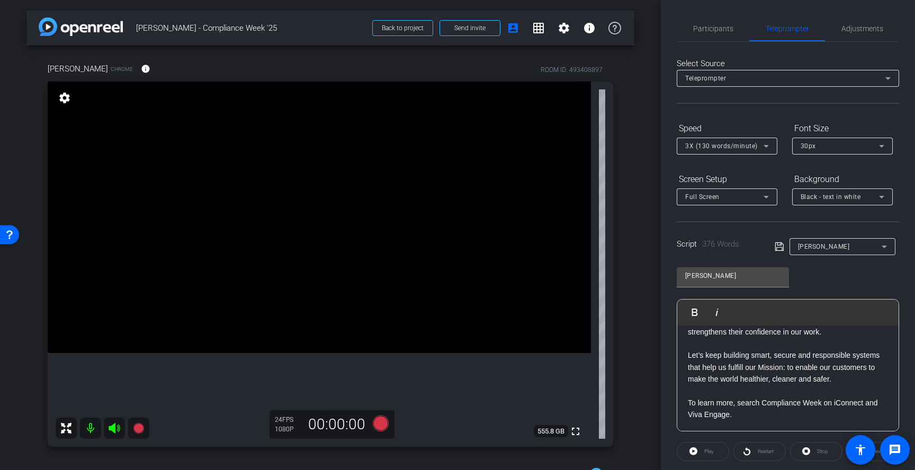
scroll to position [109, 0]
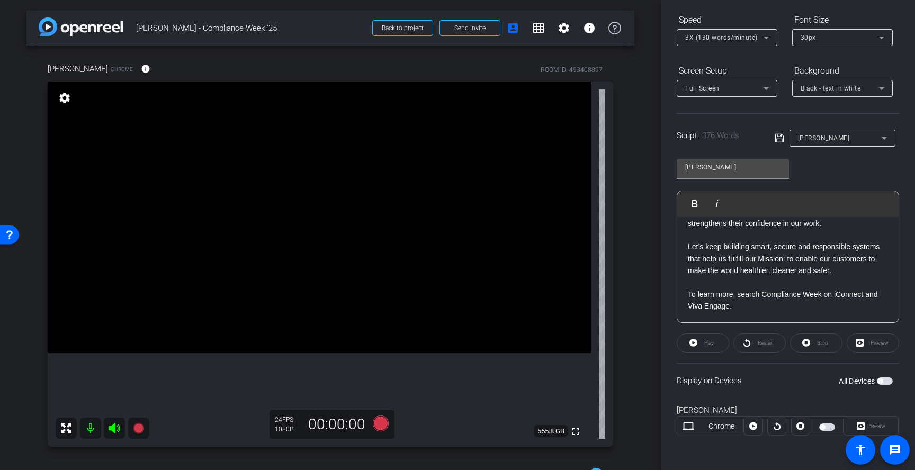
click at [883, 382] on span "button" at bounding box center [885, 381] width 16 height 7
click at [866, 429] on span "Preview" at bounding box center [875, 426] width 21 height 15
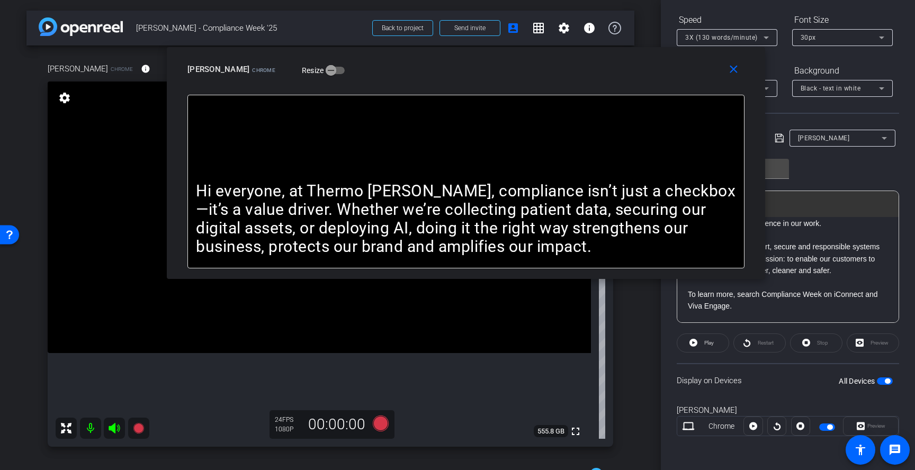
drag, startPoint x: 535, startPoint y: 158, endPoint x: 544, endPoint y: 85, distance: 73.6
click at [544, 85] on div "close [PERSON_NAME] Chrome Resize" at bounding box center [466, 71] width 598 height 48
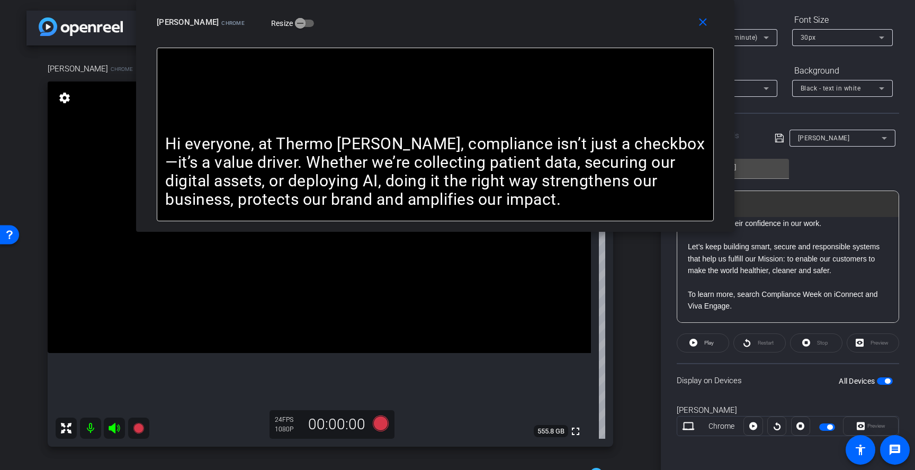
drag, startPoint x: 548, startPoint y: 85, endPoint x: 516, endPoint y: -3, distance: 93.3
click at [516, 0] on html "Accessibility Screen-Reader Guide, Feedback, and Issue Reporting | New window m…" at bounding box center [457, 235] width 915 height 470
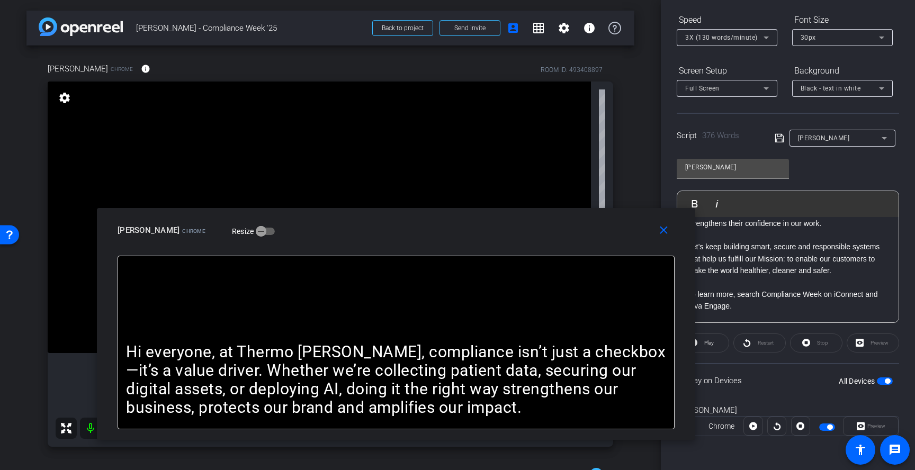
drag, startPoint x: 524, startPoint y: 27, endPoint x: 485, endPoint y: 235, distance: 211.3
click at [485, 235] on div "[PERSON_NAME] Chrome Resize" at bounding box center [400, 230] width 565 height 19
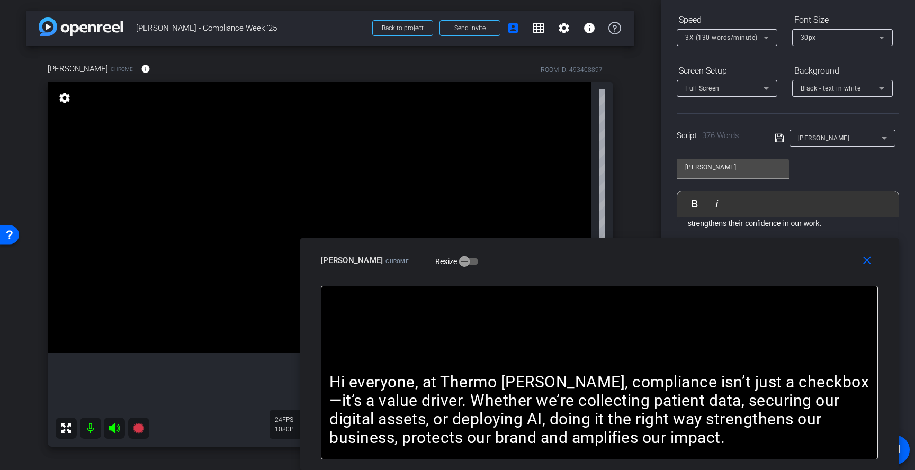
drag, startPoint x: 485, startPoint y: 235, endPoint x: 688, endPoint y: 278, distance: 207.9
click at [688, 278] on div "close [PERSON_NAME] Chrome Resize" at bounding box center [599, 262] width 598 height 48
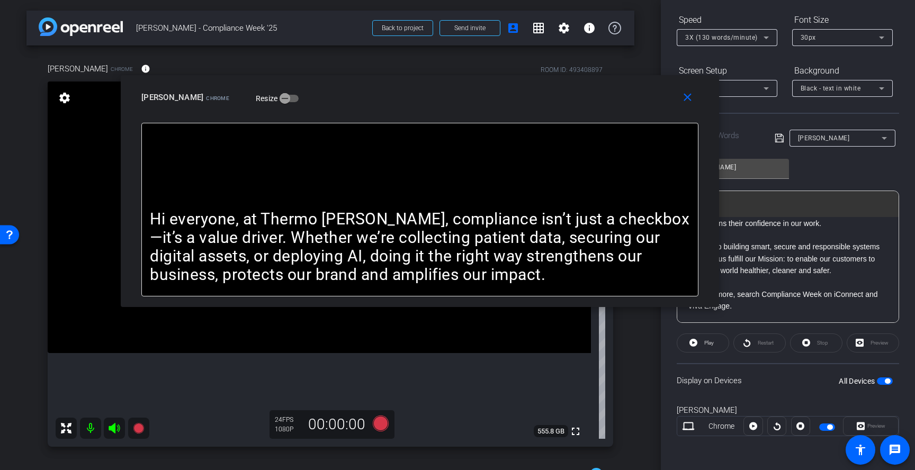
drag, startPoint x: 688, startPoint y: 278, endPoint x: 510, endPoint y: 114, distance: 242.1
click at [510, 114] on div "close [PERSON_NAME] Chrome Resize" at bounding box center [420, 99] width 598 height 48
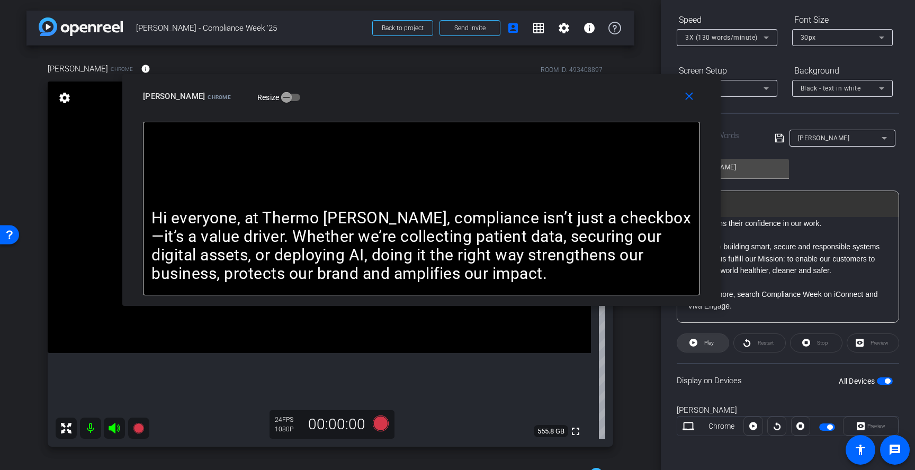
click at [711, 347] on span "Play" at bounding box center [708, 343] width 12 height 15
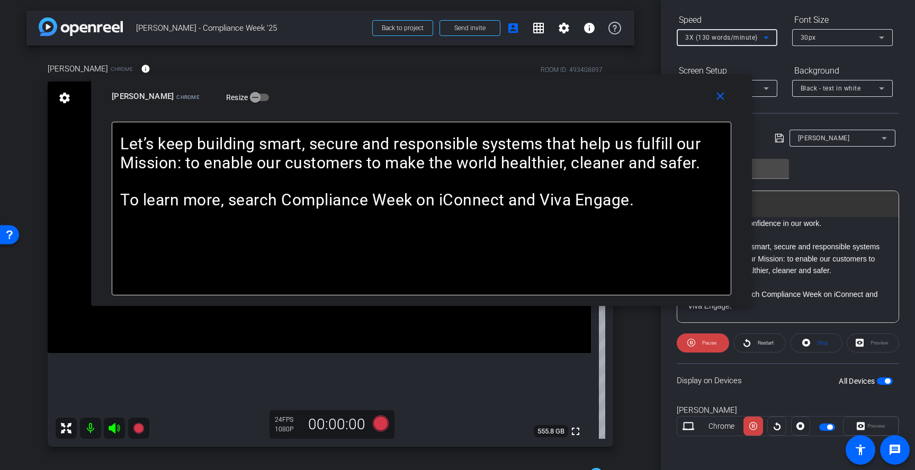
click at [733, 37] on span "3X (130 words/minute)" at bounding box center [721, 37] width 73 height 7
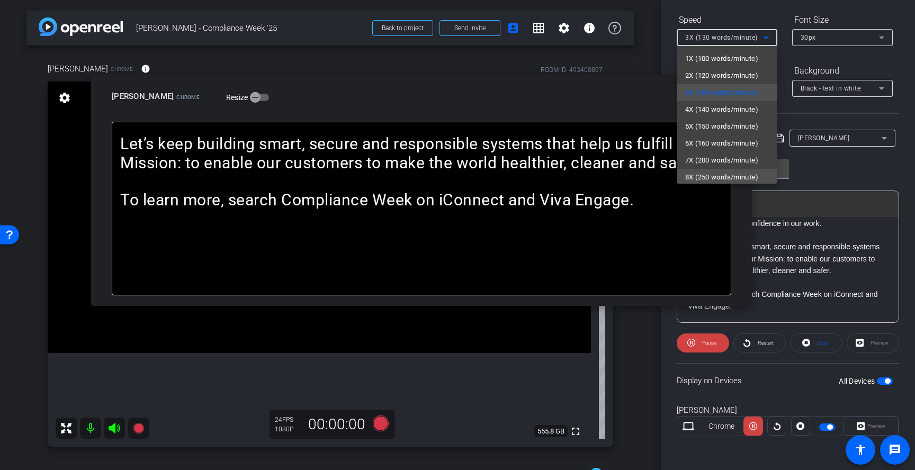
click at [723, 176] on span "8X (250 words/minute)" at bounding box center [721, 177] width 73 height 13
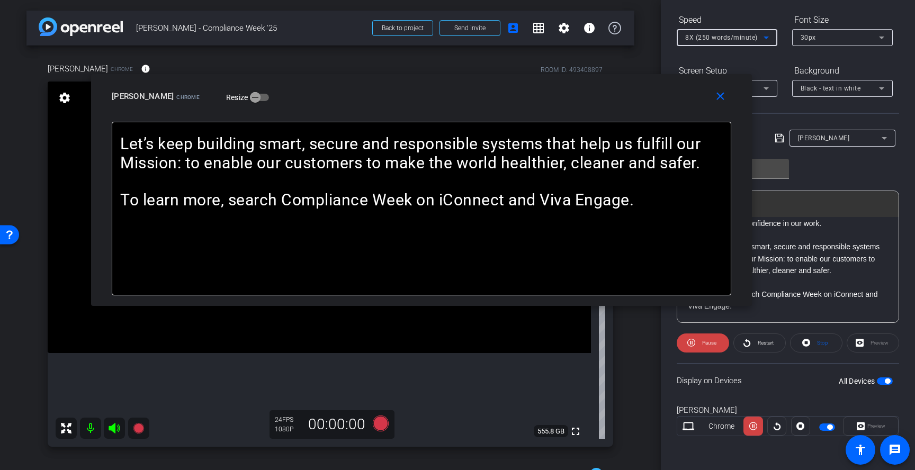
scroll to position [2, 0]
click at [743, 41] on span "8X (250 words/minute)" at bounding box center [721, 37] width 73 height 7
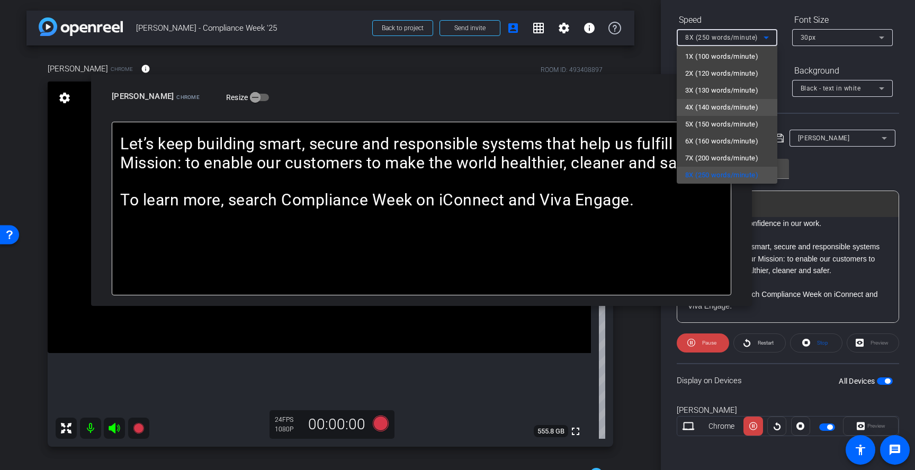
scroll to position [23, 0]
click at [717, 172] on span "9X (300 words/minute)" at bounding box center [721, 171] width 73 height 13
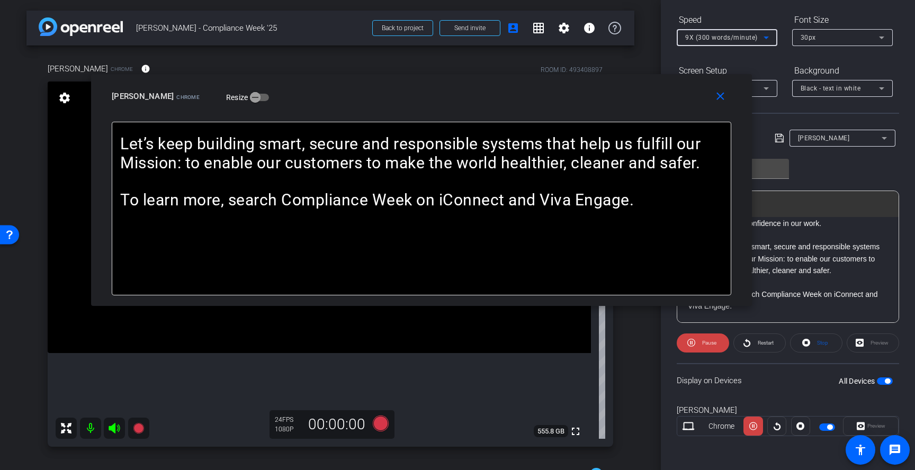
click at [746, 40] on span "9X (300 words/minute)" at bounding box center [721, 37] width 73 height 7
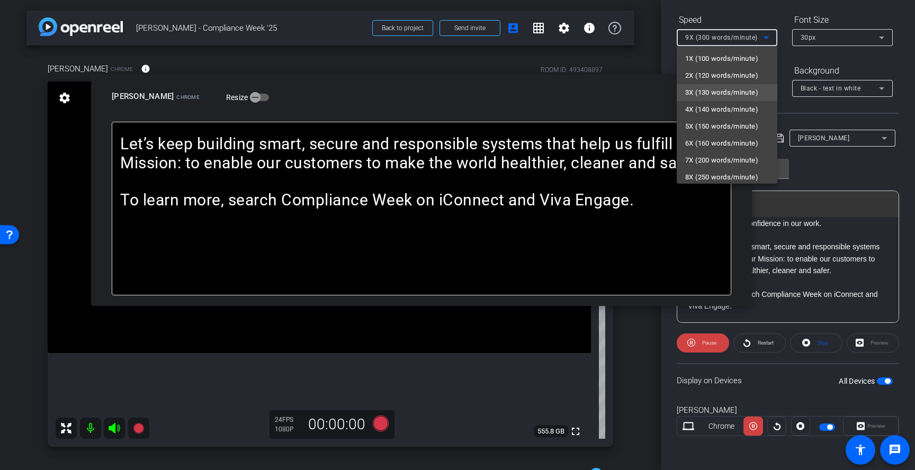
scroll to position [19, 0]
click at [720, 86] on span "4X (140 words/minute)" at bounding box center [721, 90] width 73 height 13
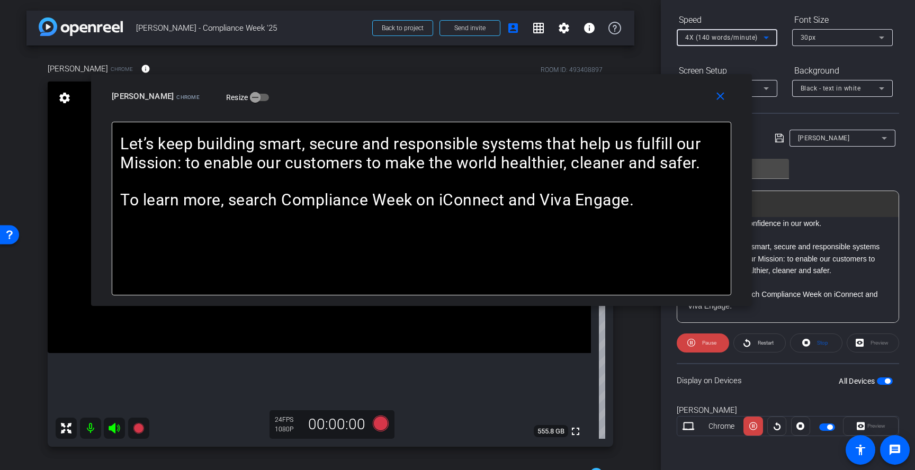
click at [739, 39] on span "4X (140 words/minute)" at bounding box center [721, 37] width 73 height 7
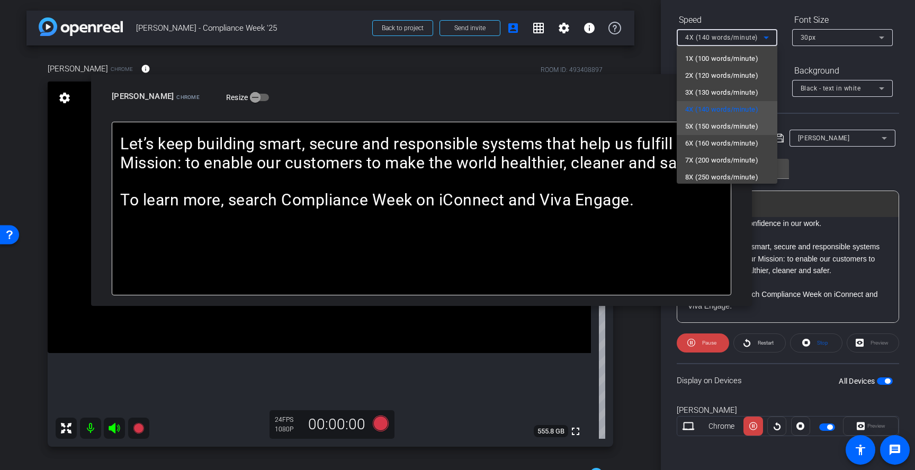
click at [731, 123] on span "5X (150 words/minute)" at bounding box center [721, 126] width 73 height 13
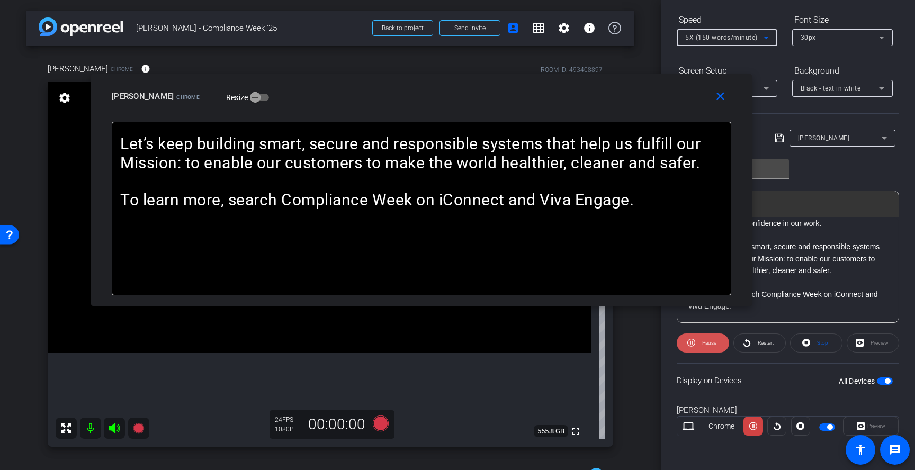
click at [701, 345] on span "Pause" at bounding box center [708, 343] width 17 height 15
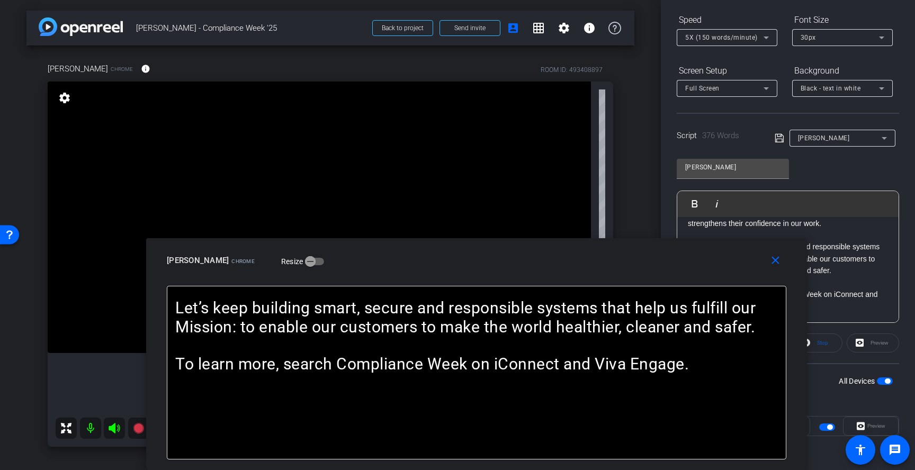
drag, startPoint x: 634, startPoint y: 100, endPoint x: 690, endPoint y: 290, distance: 197.9
click at [690, 290] on div "close [PERSON_NAME] Chrome Resize Hi everyone, at Thermo [PERSON_NAME], complia…" at bounding box center [476, 354] width 661 height 232
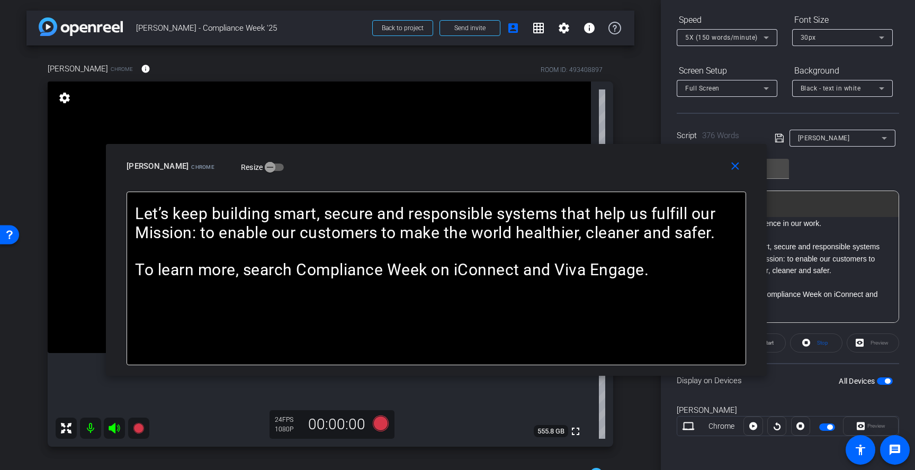
drag, startPoint x: 632, startPoint y: 267, endPoint x: 611, endPoint y: 155, distance: 114.4
click at [609, 157] on div "close [PERSON_NAME] Chrome Resize" at bounding box center [436, 168] width 661 height 48
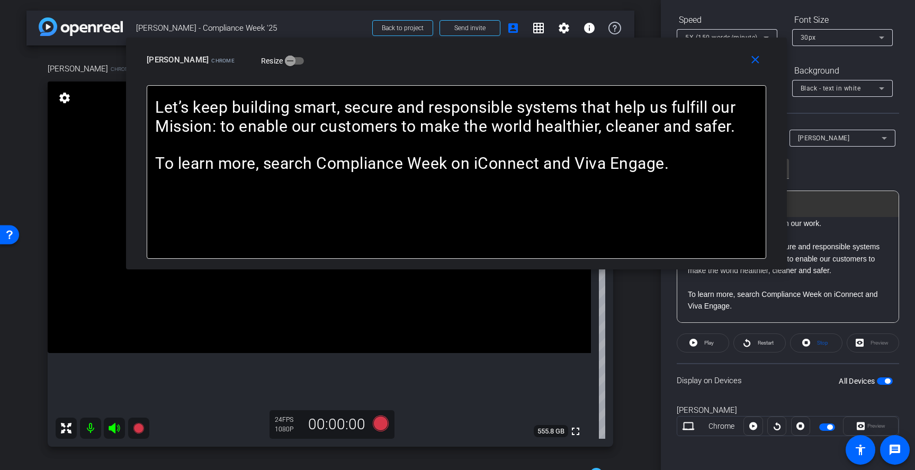
drag, startPoint x: 601, startPoint y: 165, endPoint x: 604, endPoint y: 77, distance: 88.0
click at [604, 77] on div "close [PERSON_NAME] Chrome Resize" at bounding box center [456, 62] width 661 height 48
click at [379, 426] on icon at bounding box center [381, 424] width 16 height 16
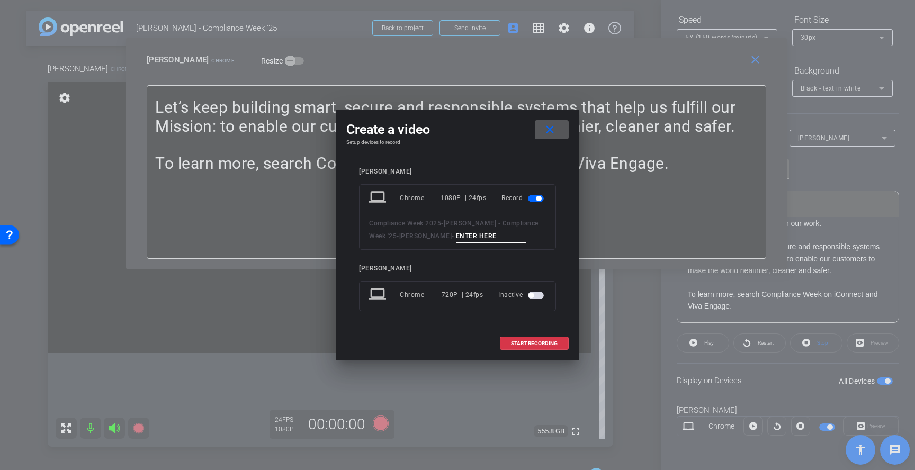
click at [474, 238] on input at bounding box center [491, 236] width 71 height 13
type input "1"
click at [534, 341] on span "START RECORDING" at bounding box center [534, 343] width 47 height 5
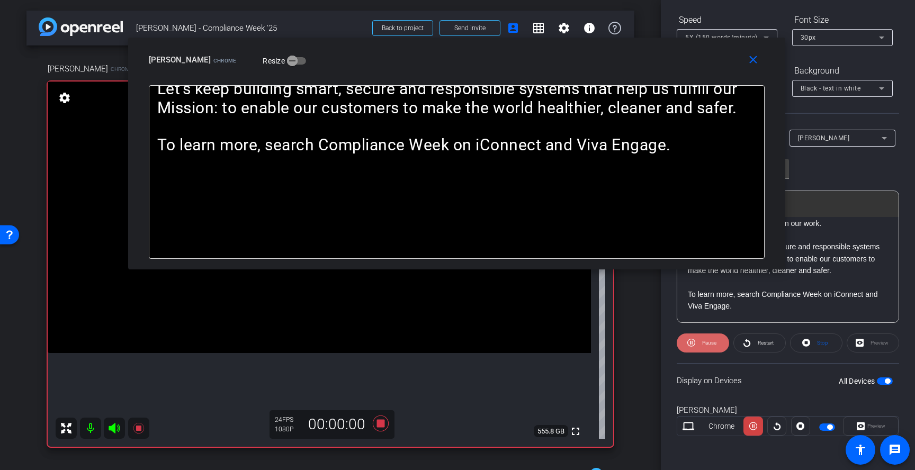
click at [693, 340] on icon at bounding box center [691, 343] width 8 height 8
click at [745, 343] on icon at bounding box center [747, 342] width 8 height 13
click at [713, 344] on span "Pause" at bounding box center [709, 343] width 14 height 6
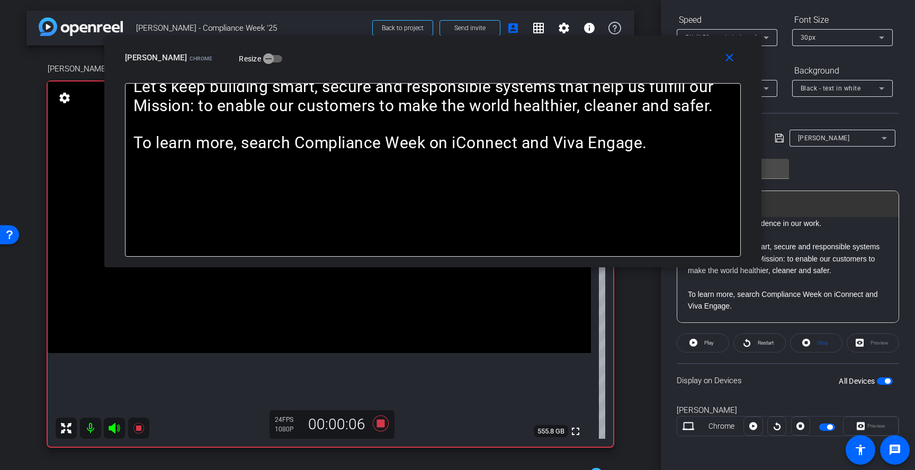
drag, startPoint x: 563, startPoint y: 58, endPoint x: 539, endPoint y: 65, distance: 25.7
click at [539, 65] on div "[PERSON_NAME] Chrome Resize" at bounding box center [437, 57] width 624 height 19
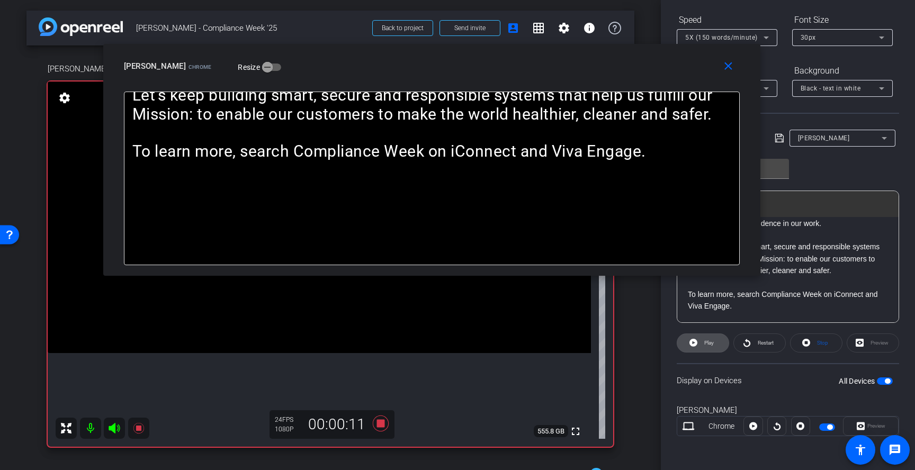
click at [704, 346] on span "Play" at bounding box center [708, 343] width 12 height 15
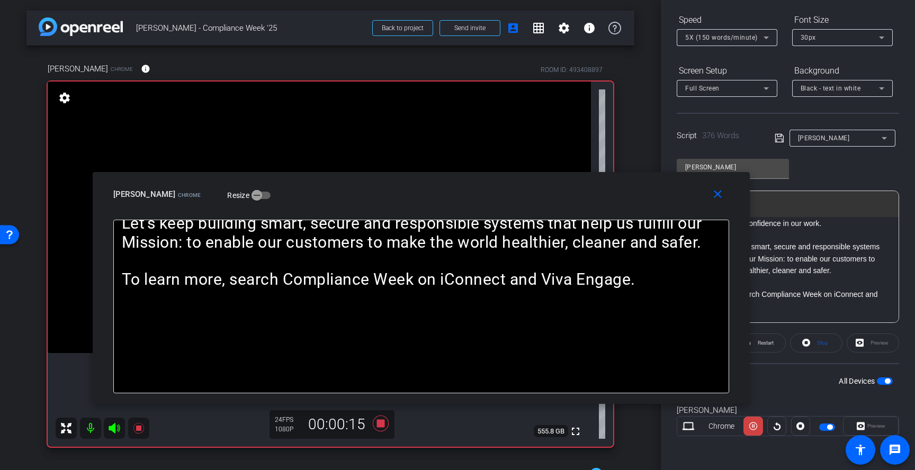
drag, startPoint x: 595, startPoint y: 73, endPoint x: 584, endPoint y: 200, distance: 128.1
click at [584, 200] on div "[PERSON_NAME] Chrome Resize" at bounding box center [425, 194] width 624 height 19
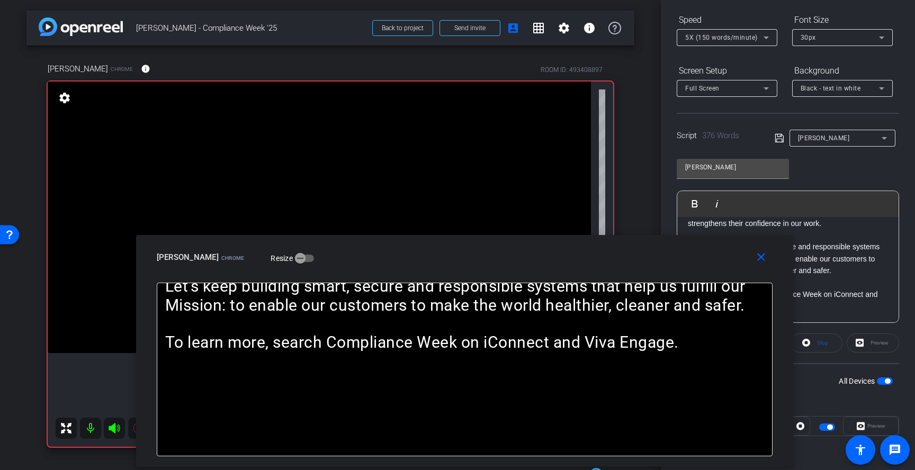
drag, startPoint x: 589, startPoint y: 193, endPoint x: 632, endPoint y: 256, distance: 76.5
click at [632, 256] on div "[PERSON_NAME] Chrome Resize" at bounding box center [469, 257] width 624 height 19
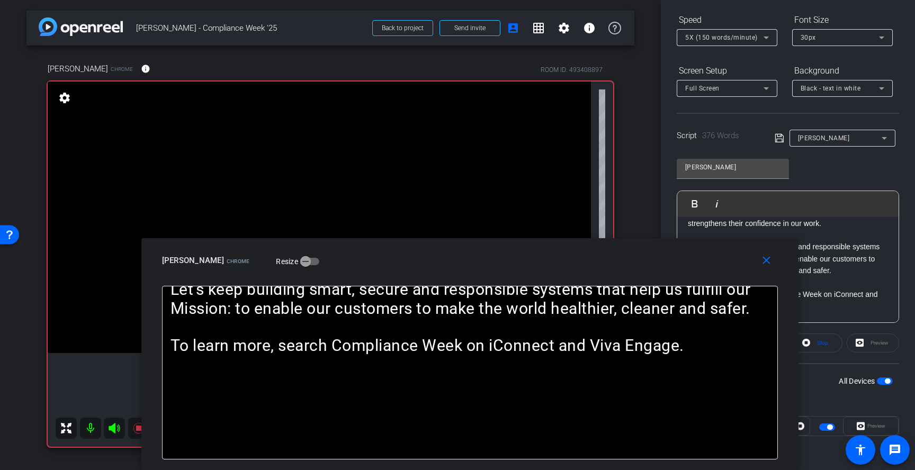
drag, startPoint x: 614, startPoint y: 254, endPoint x: 619, endPoint y: 265, distance: 12.3
click at [619, 265] on div "[PERSON_NAME] Chrome Resize" at bounding box center [474, 260] width 624 height 19
click at [728, 38] on span "5X (150 words/minute)" at bounding box center [721, 37] width 73 height 7
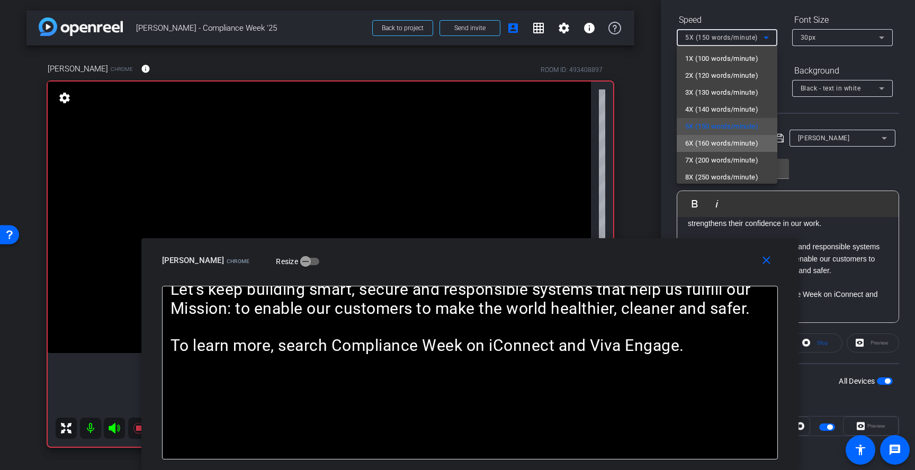
click at [732, 146] on span "6X (160 words/minute)" at bounding box center [721, 143] width 73 height 13
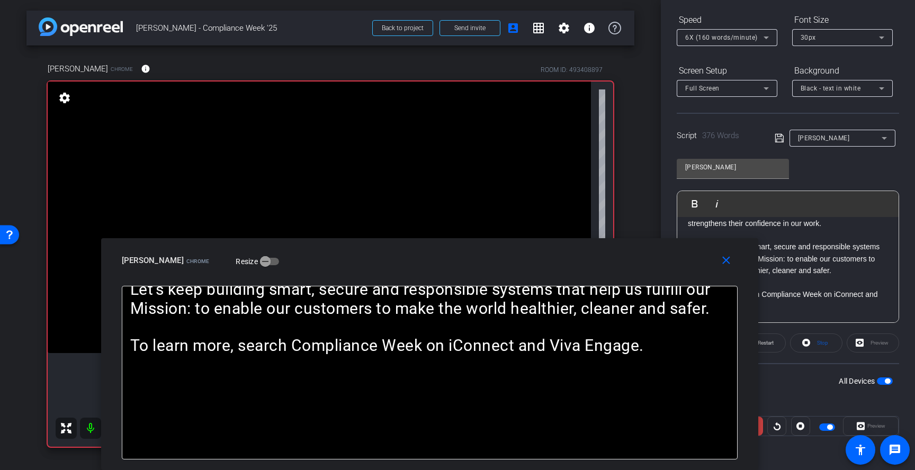
drag, startPoint x: 512, startPoint y: 269, endPoint x: 471, endPoint y: 286, distance: 43.7
click at [471, 286] on div "close [PERSON_NAME] Chrome Resize Hi everyone, at Thermo [PERSON_NAME], complia…" at bounding box center [429, 354] width 657 height 232
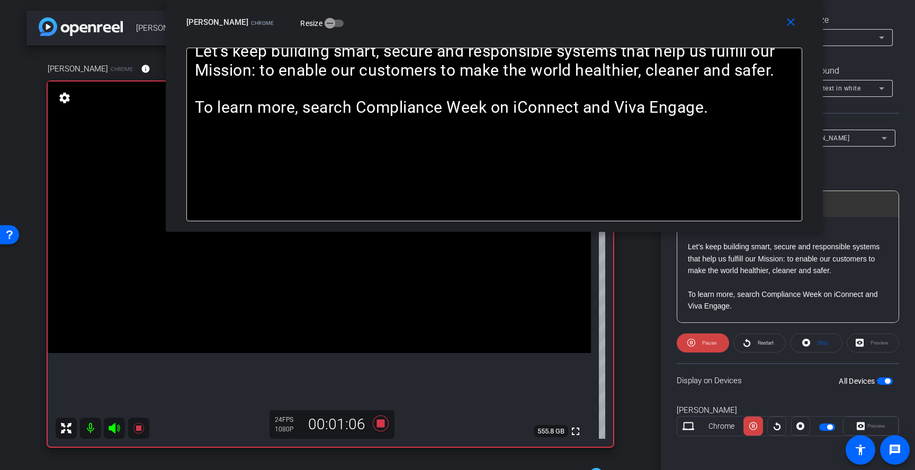
drag, startPoint x: 486, startPoint y: 273, endPoint x: 551, endPoint y: 33, distance: 248.6
click at [550, 34] on div "close [PERSON_NAME] Chrome Resize" at bounding box center [494, 24] width 657 height 48
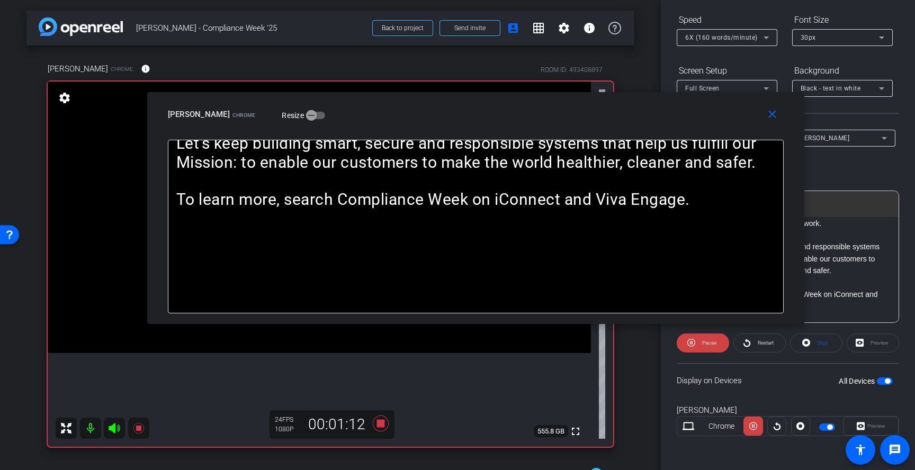
drag, startPoint x: 463, startPoint y: 34, endPoint x: 445, endPoint y: 126, distance: 94.0
click at [445, 126] on div "close [PERSON_NAME] Chrome Resize" at bounding box center [475, 116] width 657 height 48
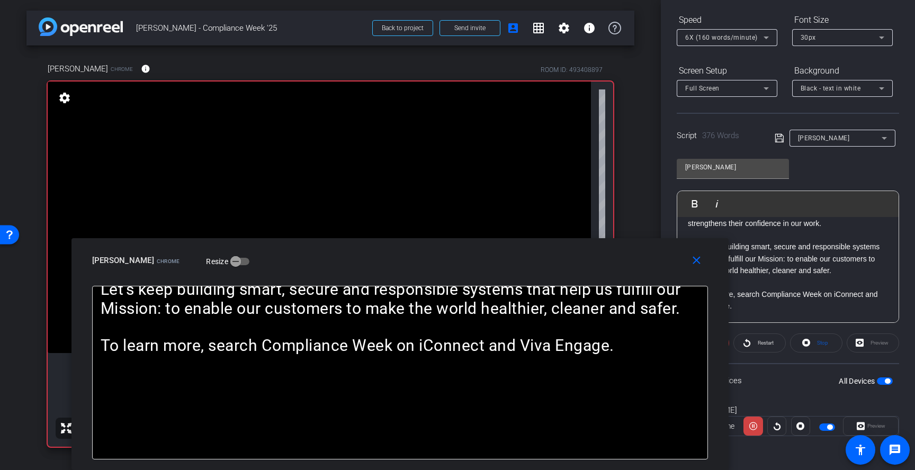
drag, startPoint x: 449, startPoint y: 123, endPoint x: 373, endPoint y: 293, distance: 186.1
click at [373, 293] on div "close [PERSON_NAME] Chrome Resize Hi everyone, at Thermo [PERSON_NAME], complia…" at bounding box center [399, 354] width 657 height 232
click at [742, 39] on span "6X (160 words/minute)" at bounding box center [721, 37] width 73 height 7
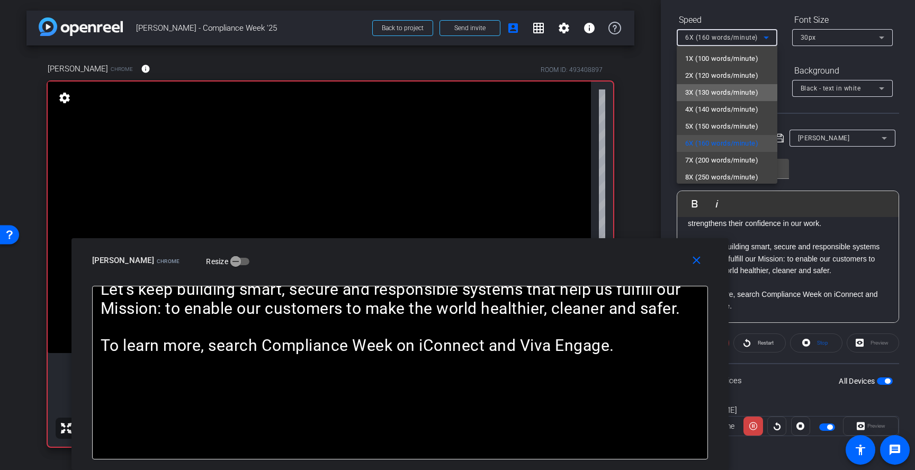
click at [717, 92] on span "3X (130 words/minute)" at bounding box center [721, 92] width 73 height 13
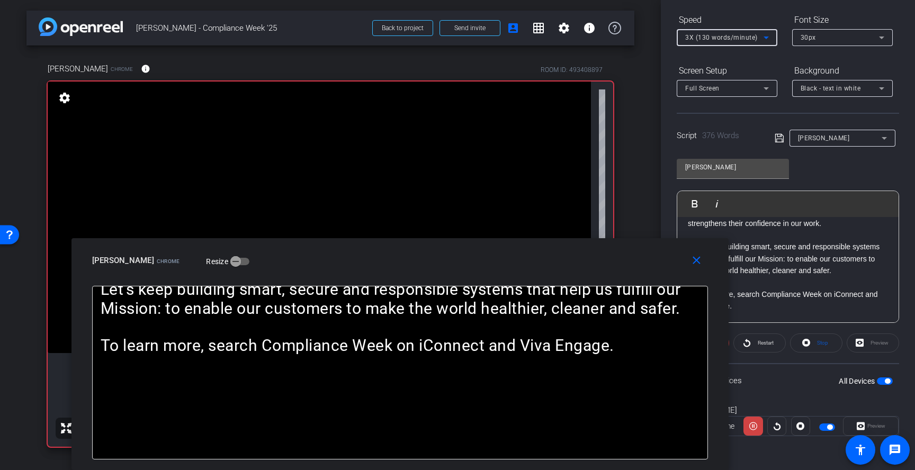
click at [720, 37] on span "3X (130 words/minute)" at bounding box center [721, 37] width 73 height 7
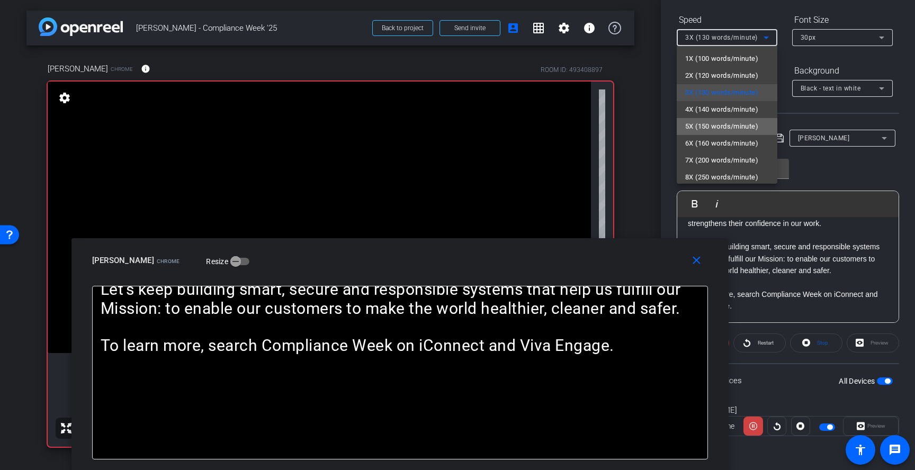
click at [700, 123] on span "5X (150 words/minute)" at bounding box center [721, 126] width 73 height 13
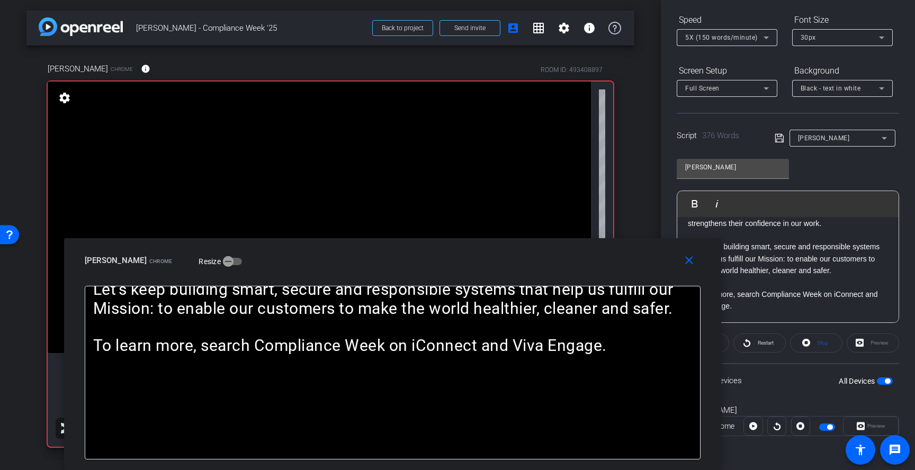
drag, startPoint x: 504, startPoint y: 267, endPoint x: 496, endPoint y: 290, distance: 23.9
click at [496, 290] on div "close [PERSON_NAME] Chrome Resize Hi everyone, at Thermo [PERSON_NAME], complia…" at bounding box center [392, 354] width 657 height 232
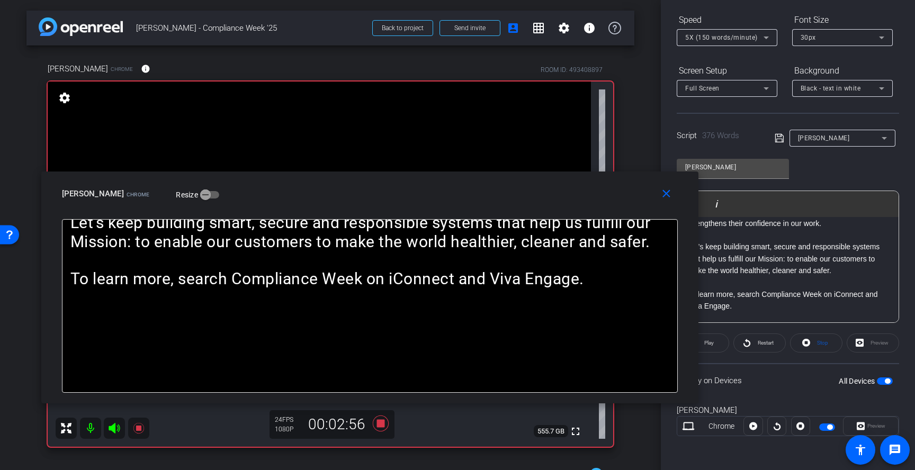
drag, startPoint x: 503, startPoint y: 275, endPoint x: 480, endPoint y: 209, distance: 70.5
click at [480, 209] on div "close [PERSON_NAME] Chrome Resize" at bounding box center [369, 196] width 657 height 48
click at [380, 425] on icon at bounding box center [381, 424] width 16 height 16
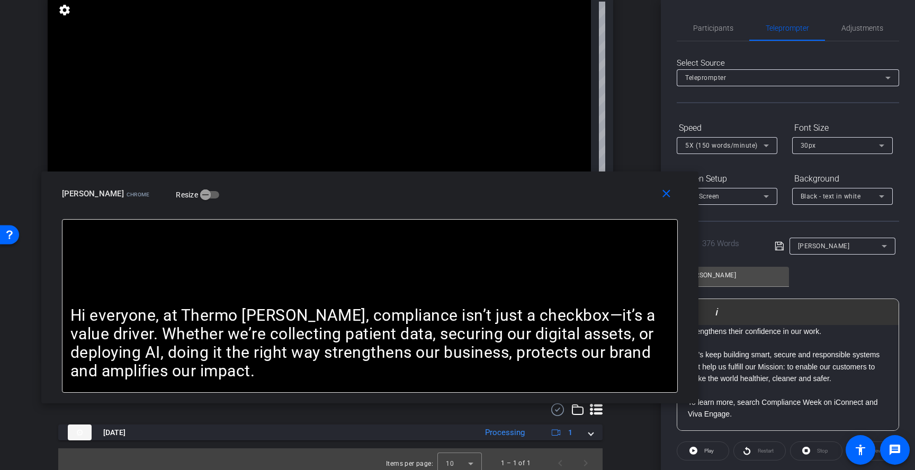
scroll to position [0, 0]
click at [712, 35] on span "Participants" at bounding box center [713, 28] width 40 height 25
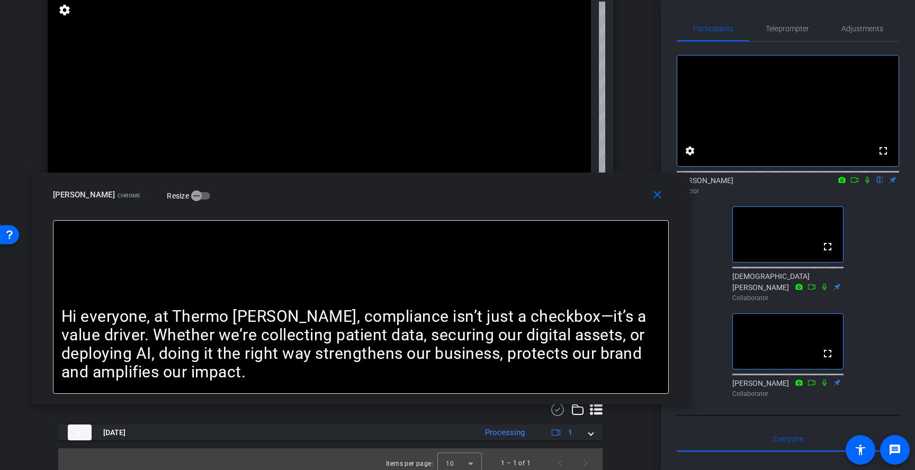
drag, startPoint x: 547, startPoint y: 203, endPoint x: 533, endPoint y: 204, distance: 14.3
click at [533, 204] on div "close [PERSON_NAME] Chrome Resize" at bounding box center [360, 197] width 657 height 48
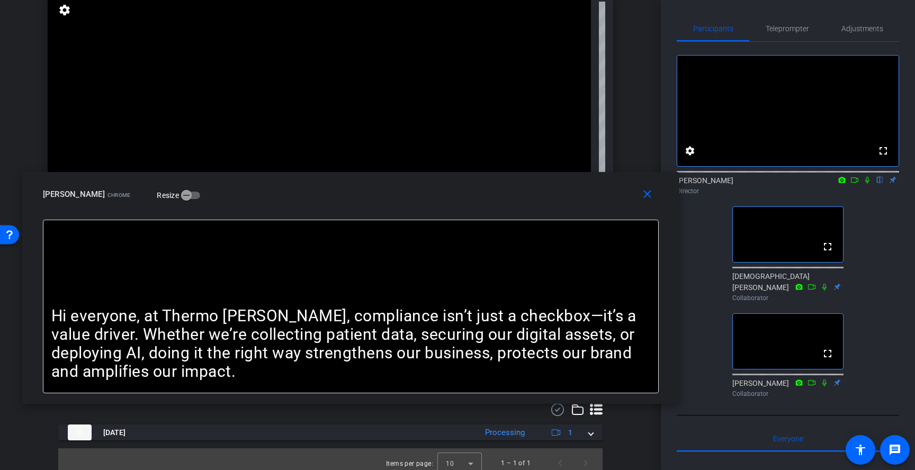
click at [488, 206] on div "close [PERSON_NAME] Chrome Resize" at bounding box center [350, 196] width 657 height 48
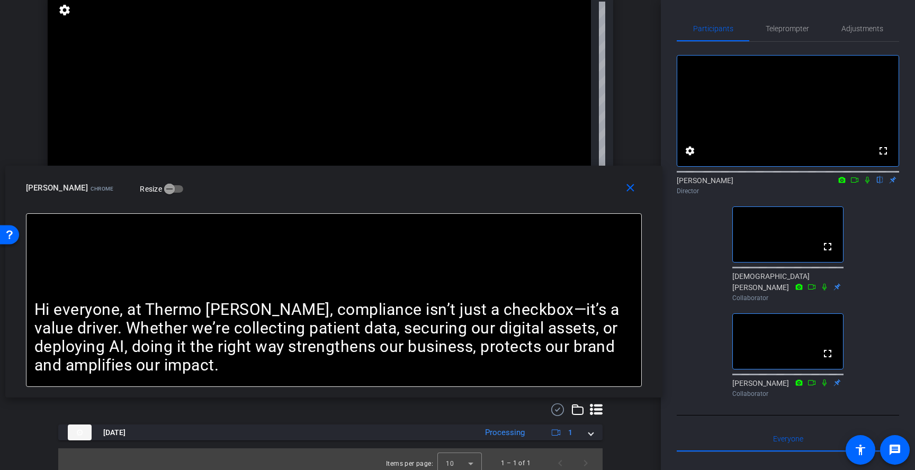
drag, startPoint x: 488, startPoint y: 205, endPoint x: 470, endPoint y: 201, distance: 18.1
click at [470, 201] on div "close [PERSON_NAME] Chrome Resize" at bounding box center [333, 190] width 657 height 48
click at [788, 30] on span "Teleprompter" at bounding box center [787, 28] width 43 height 7
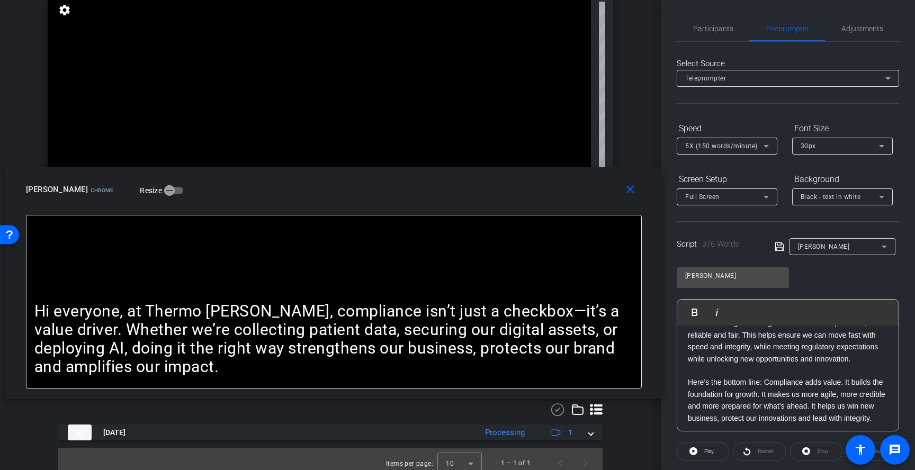
scroll to position [352, 0]
click at [863, 361] on p "AI is changing the game. But it only delivers value when it’s used responsibly.…" at bounding box center [788, 327] width 200 height 71
click at [778, 248] on icon at bounding box center [780, 246] width 10 height 13
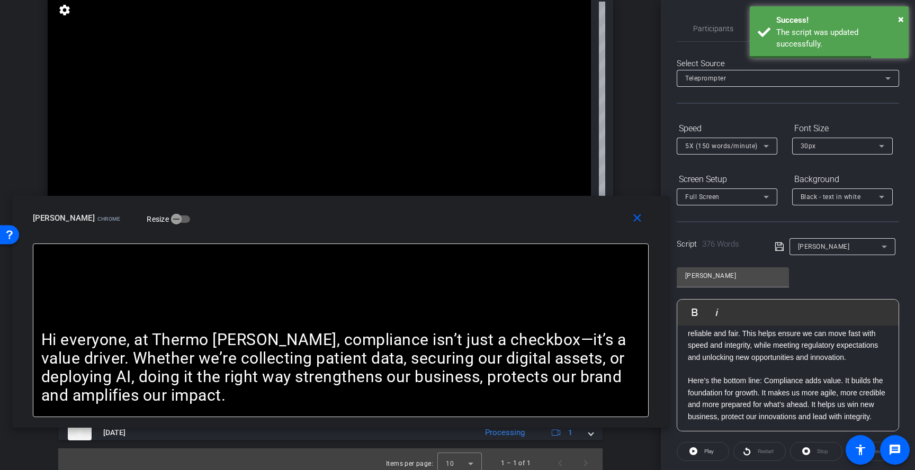
drag, startPoint x: 524, startPoint y: 205, endPoint x: 531, endPoint y: 234, distance: 29.9
click at [531, 234] on div "close [PERSON_NAME] Chrome Resize" at bounding box center [340, 220] width 657 height 48
click at [705, 29] on span "Participants" at bounding box center [713, 28] width 40 height 7
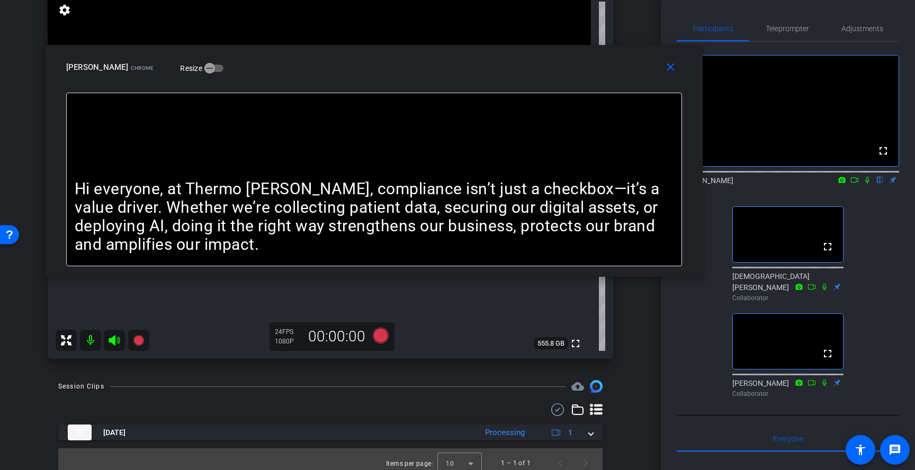
drag, startPoint x: 494, startPoint y: 231, endPoint x: 523, endPoint y: 96, distance: 138.7
click at [523, 93] on div "close [PERSON_NAME] Chrome Resize" at bounding box center [374, 69] width 657 height 48
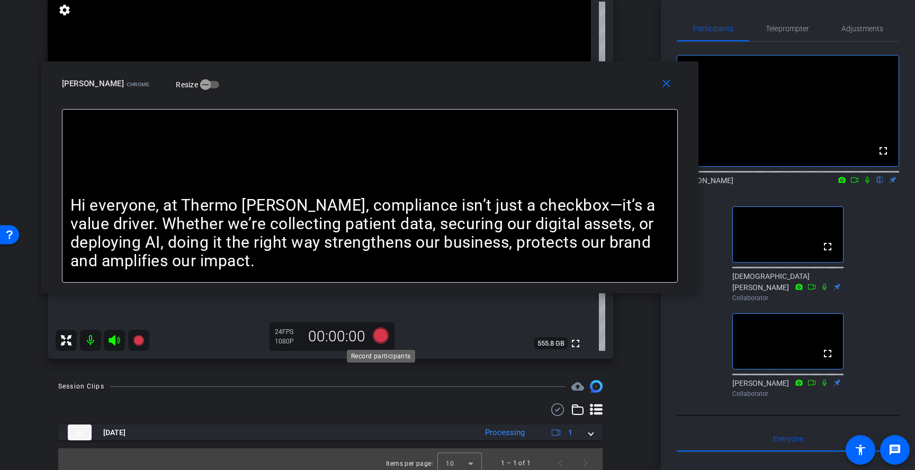
click at [383, 337] on icon at bounding box center [381, 336] width 16 height 16
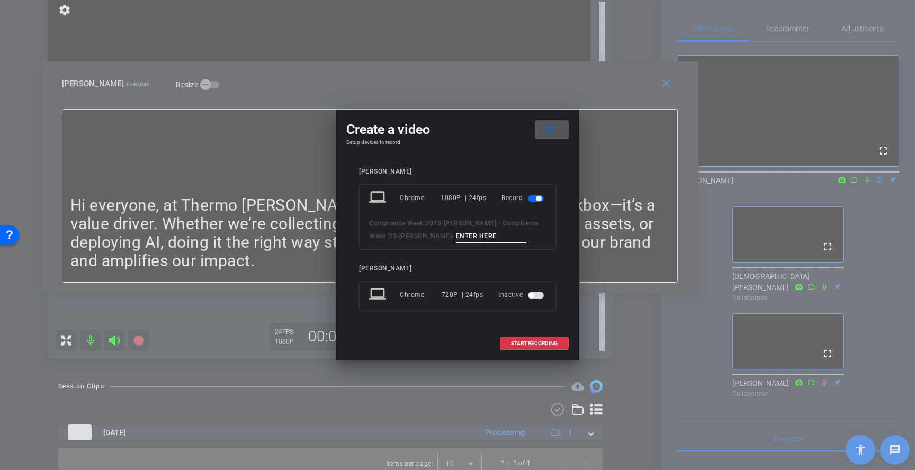
click at [505, 237] on input at bounding box center [491, 236] width 71 height 13
type input "2"
click at [543, 345] on span "START RECORDING" at bounding box center [534, 343] width 47 height 5
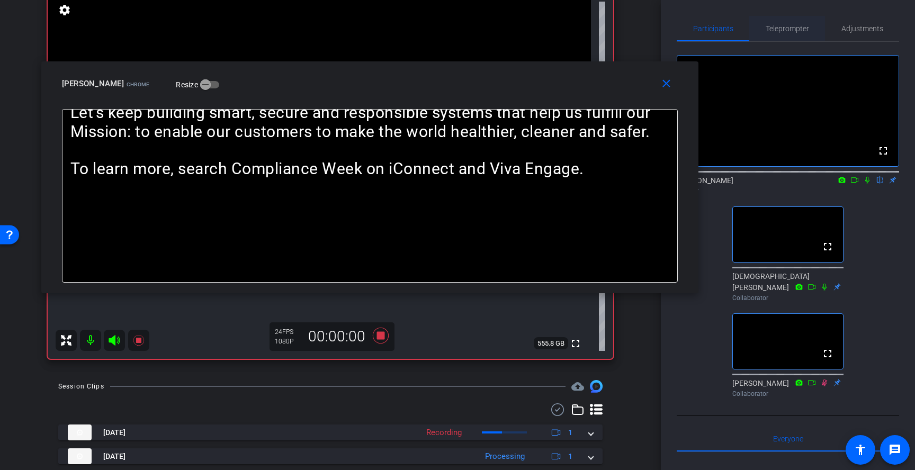
click at [795, 31] on span "Teleprompter" at bounding box center [787, 28] width 43 height 7
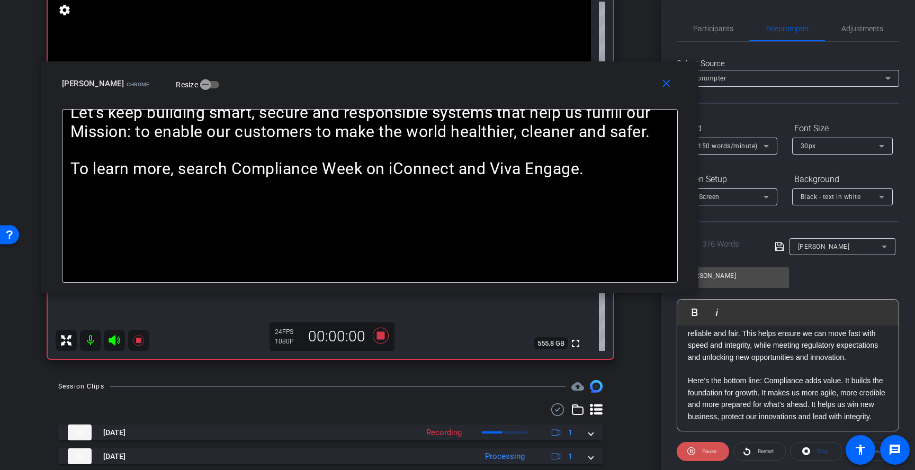
click at [708, 449] on span "Pause" at bounding box center [709, 452] width 14 height 6
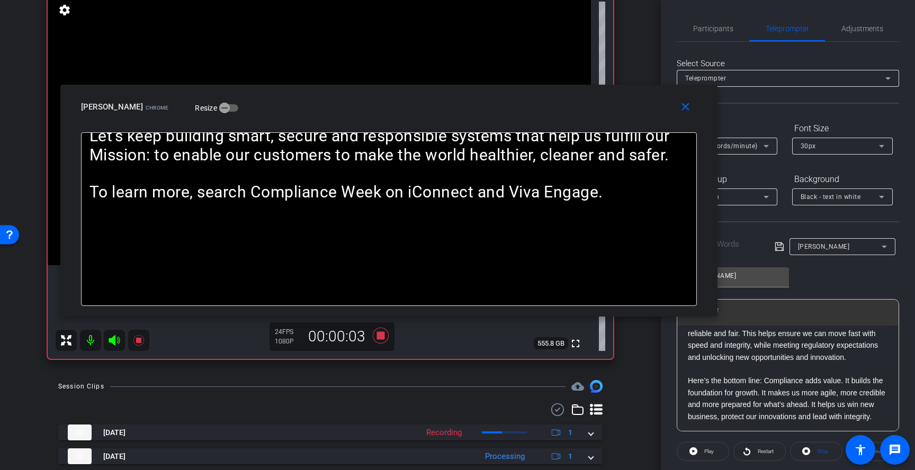
drag, startPoint x: 513, startPoint y: 89, endPoint x: 531, endPoint y: 108, distance: 26.2
click at [531, 108] on div "[PERSON_NAME] Chrome Resize" at bounding box center [393, 106] width 624 height 19
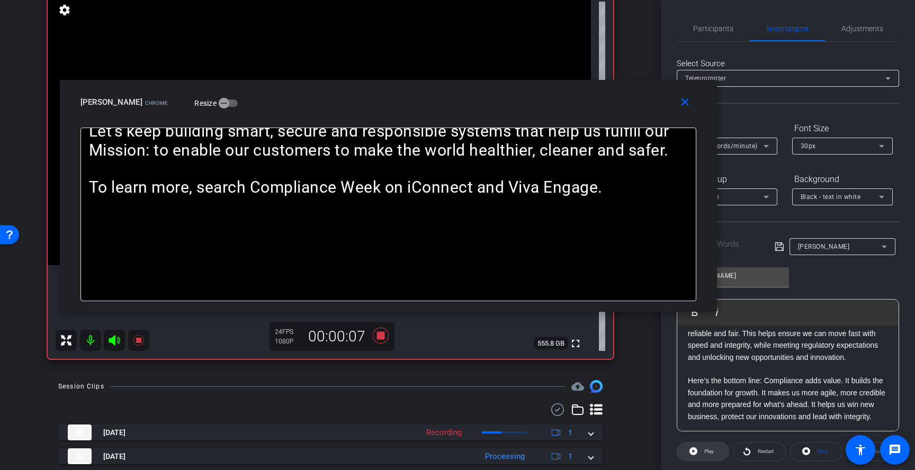
click at [709, 454] on span "Play" at bounding box center [708, 451] width 12 height 15
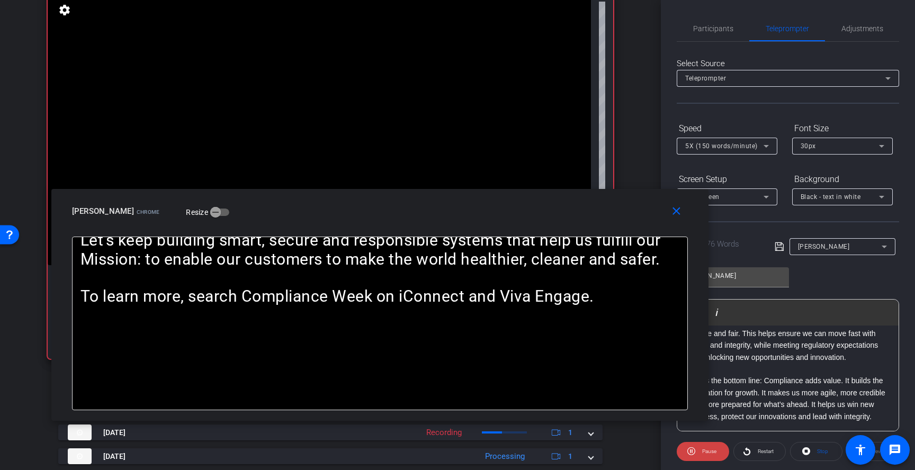
drag, startPoint x: 501, startPoint y: 110, endPoint x: 493, endPoint y: 219, distance: 109.4
click at [493, 219] on div "[PERSON_NAME] Chrome Resize" at bounding box center [384, 211] width 624 height 19
click at [754, 146] on span "5X (150 words/minute)" at bounding box center [721, 145] width 73 height 7
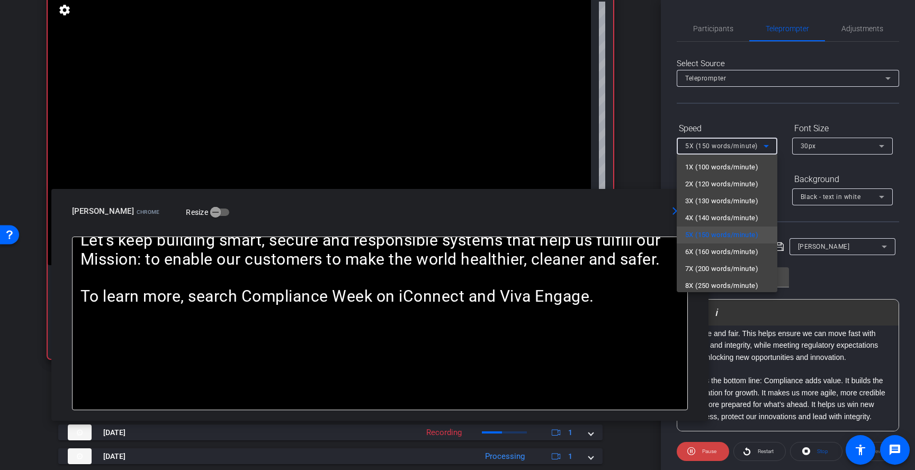
click at [709, 453] on div at bounding box center [457, 235] width 915 height 470
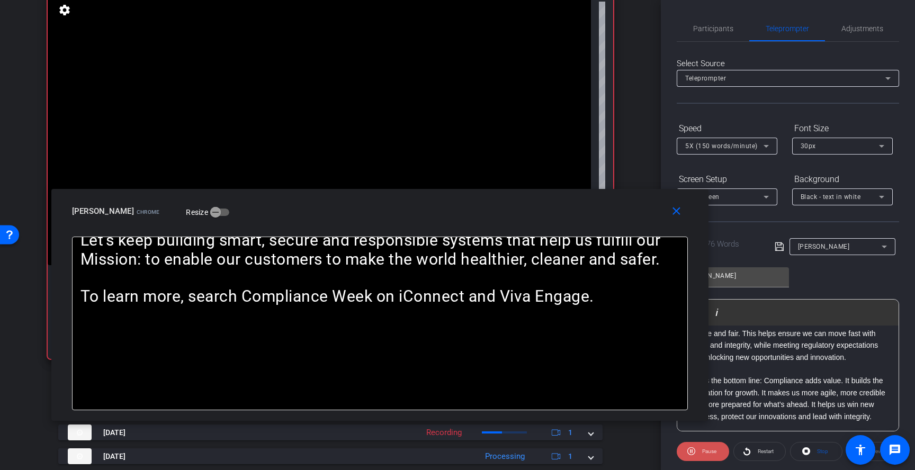
click at [696, 446] on span at bounding box center [703, 451] width 52 height 25
click at [753, 451] on span at bounding box center [759, 451] width 51 height 25
click at [713, 450] on span "Pause" at bounding box center [709, 452] width 14 height 6
click at [713, 450] on span "Play" at bounding box center [709, 452] width 10 height 6
click at [742, 148] on span "5X (150 words/minute)" at bounding box center [721, 145] width 73 height 7
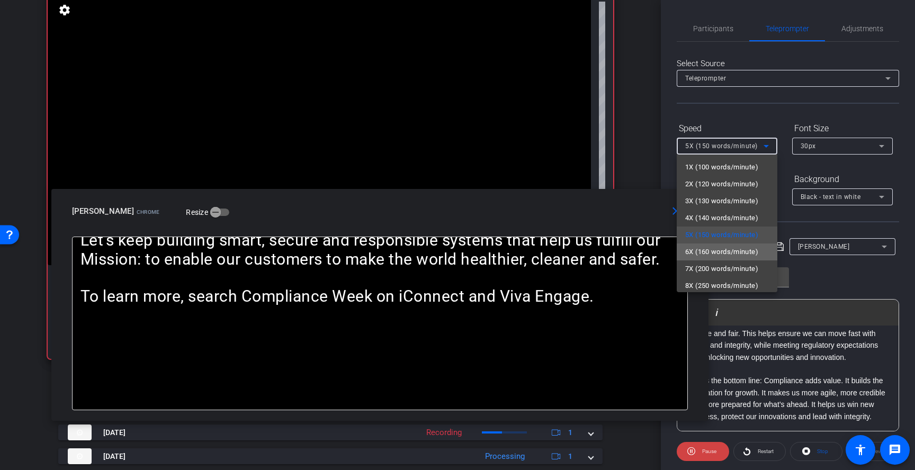
click at [730, 256] on span "6X (160 words/minute)" at bounding box center [721, 252] width 73 height 13
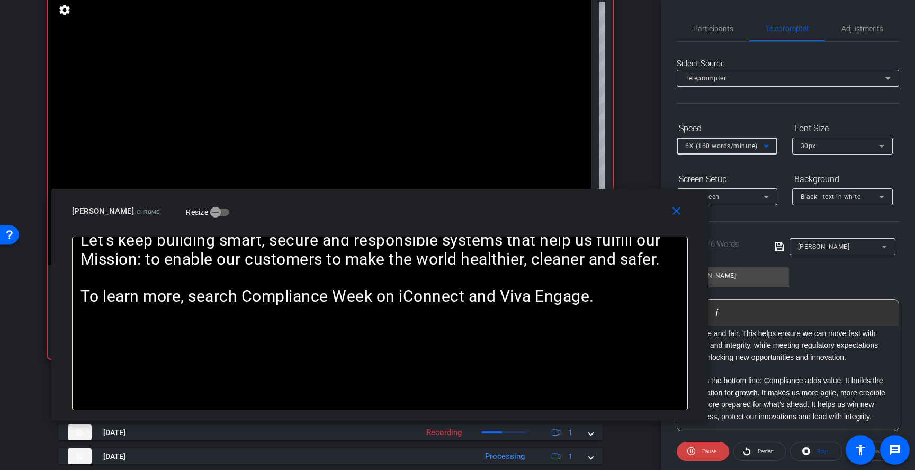
click at [746, 153] on div "6X (160 words/minute)" at bounding box center [727, 146] width 84 height 17
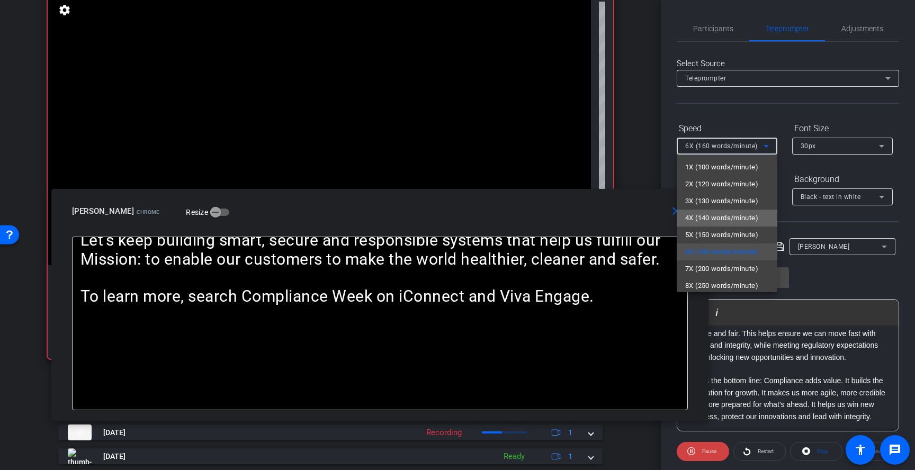
click at [726, 216] on span "4X (140 words/minute)" at bounding box center [721, 218] width 73 height 13
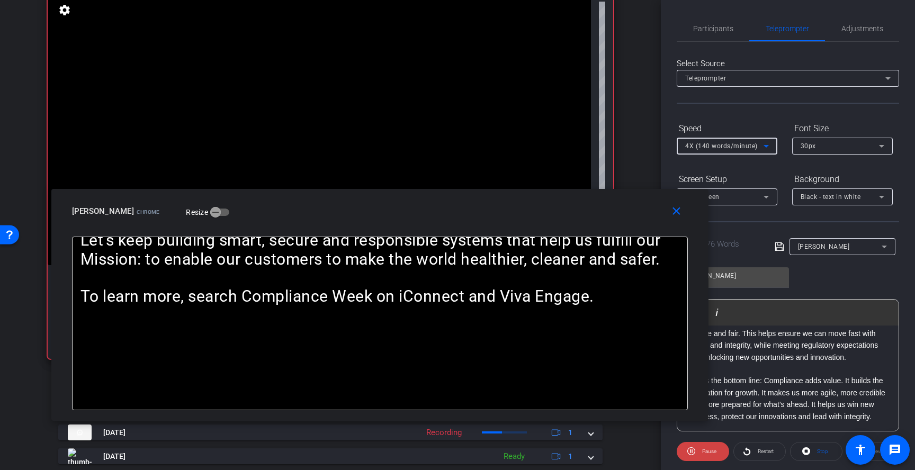
click at [733, 147] on span "4X (140 words/minute)" at bounding box center [721, 145] width 73 height 7
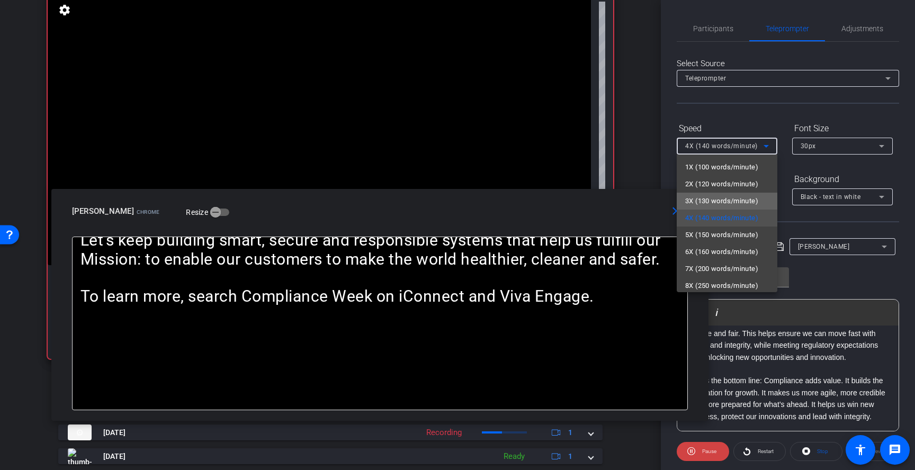
click at [721, 197] on span "3X (130 words/minute)" at bounding box center [721, 201] width 73 height 13
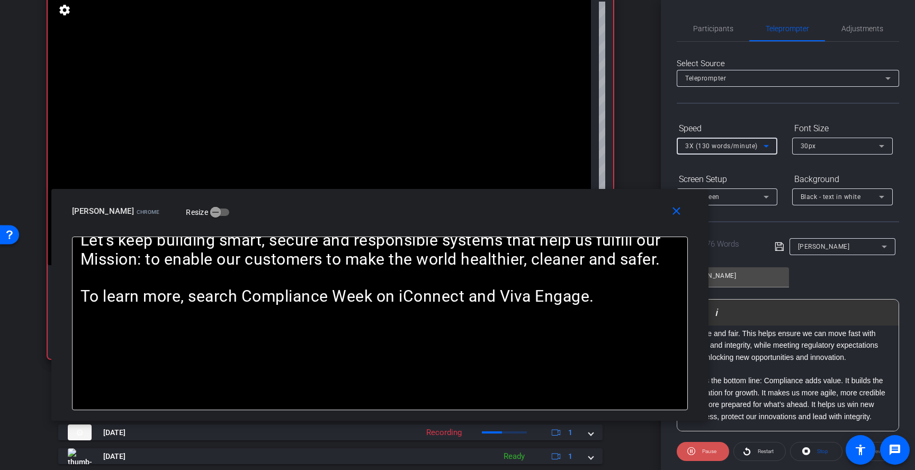
click at [701, 455] on span "Pause" at bounding box center [708, 451] width 17 height 15
click at [701, 450] on span at bounding box center [702, 451] width 51 height 25
click at [731, 148] on span "3X (130 words/minute)" at bounding box center [721, 145] width 73 height 7
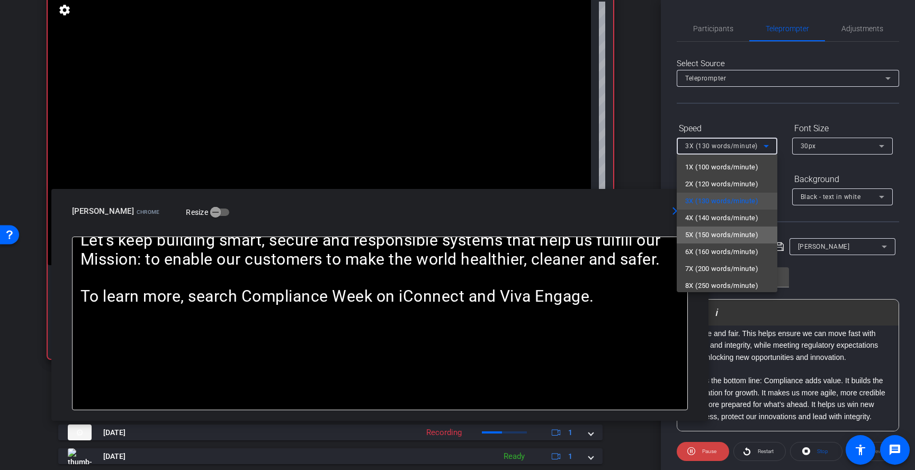
click at [726, 233] on span "5X (150 words/minute)" at bounding box center [721, 235] width 73 height 13
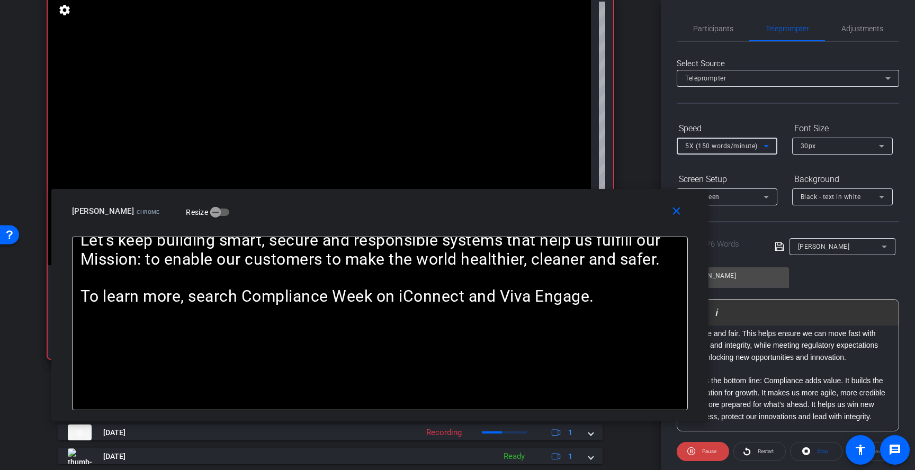
click at [740, 148] on span "5X (150 words/minute)" at bounding box center [721, 145] width 73 height 7
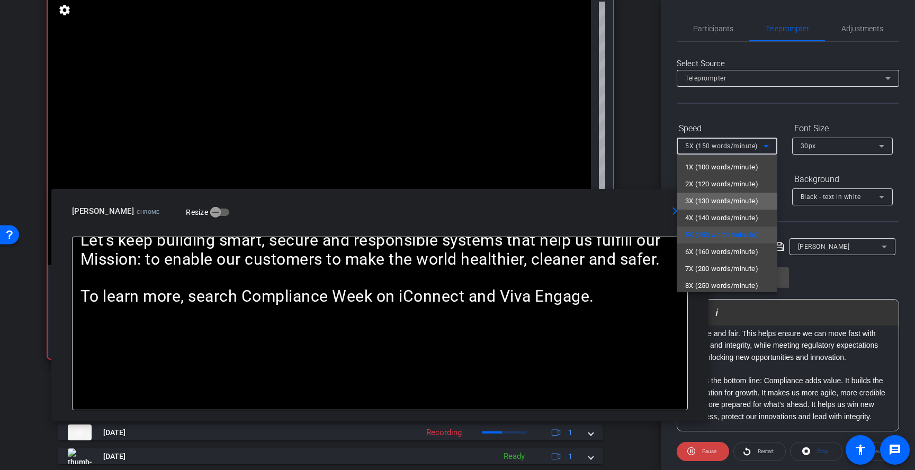
click at [726, 199] on span "3X (130 words/minute)" at bounding box center [721, 201] width 73 height 13
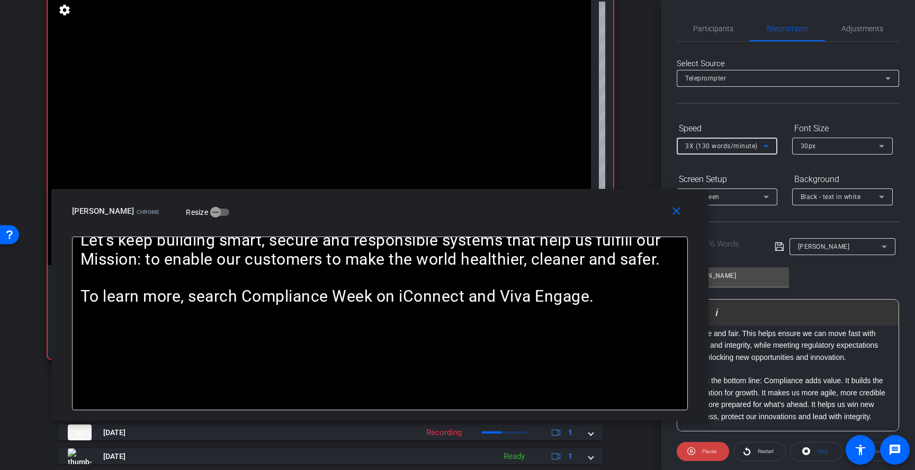
click at [720, 141] on div "3X (130 words/minute)" at bounding box center [724, 145] width 78 height 13
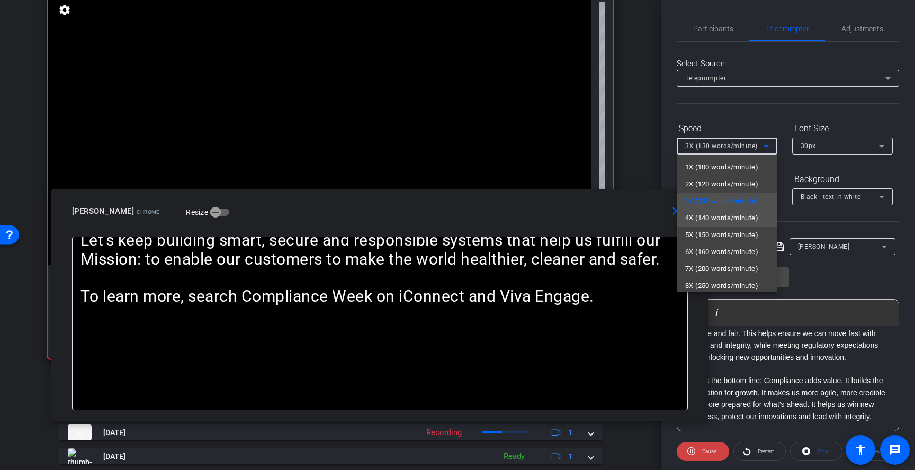
click at [717, 222] on span "4X (140 words/minute)" at bounding box center [721, 218] width 73 height 13
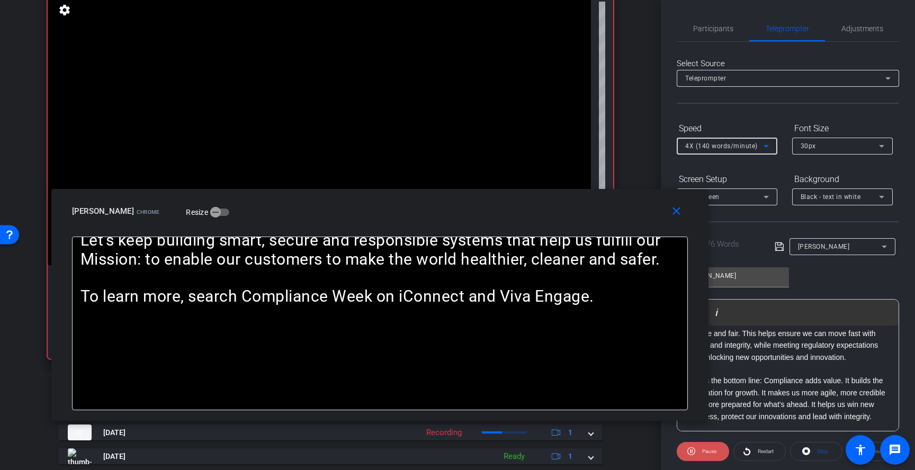
click at [701, 450] on span "Pause" at bounding box center [708, 451] width 17 height 15
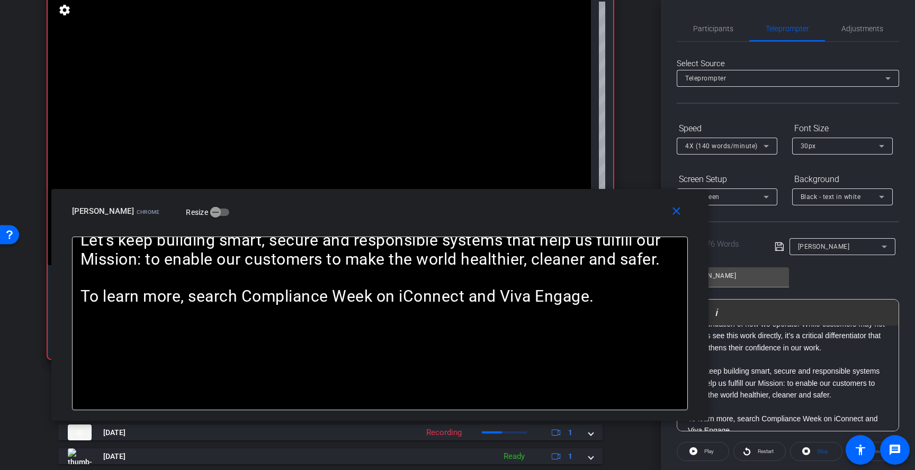
scroll to position [516, 0]
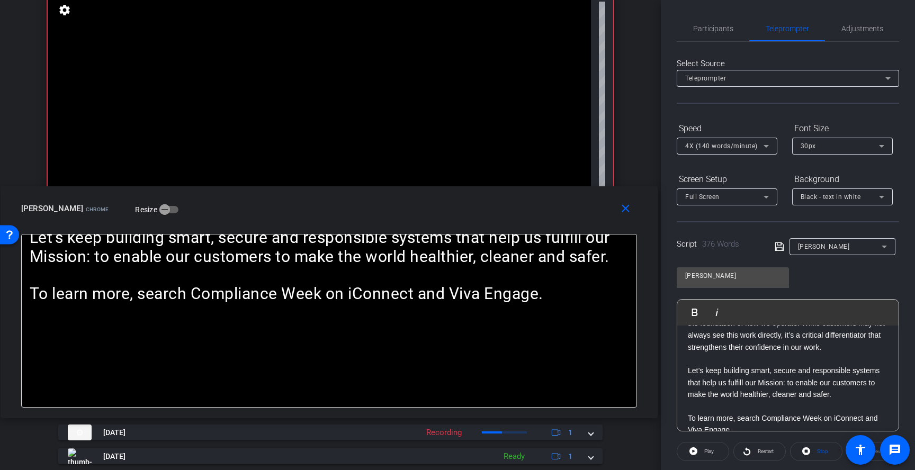
drag, startPoint x: 600, startPoint y: 227, endPoint x: 494, endPoint y: 213, distance: 106.8
click at [494, 213] on div "close [PERSON_NAME] Chrome Resize" at bounding box center [329, 210] width 657 height 48
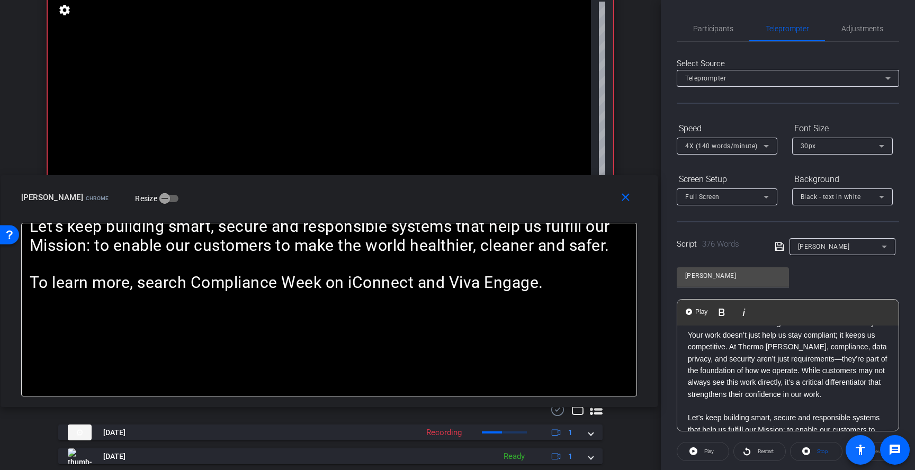
scroll to position [544, 0]
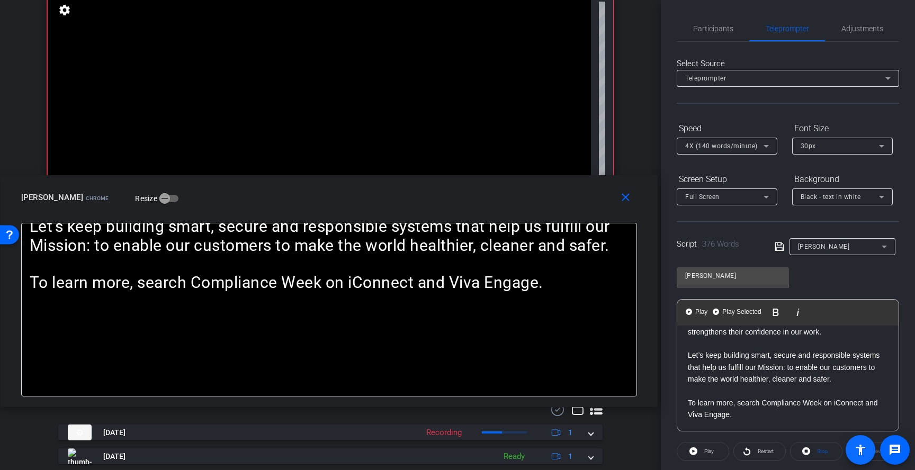
drag, startPoint x: 689, startPoint y: 335, endPoint x: 862, endPoint y: 461, distance: 213.8
click at [862, 461] on openreel-root "menu arrow_forward_ios keyboard_return Close forward_to_inbox Send invite accou…" at bounding box center [457, 235] width 915 height 470
click at [741, 310] on span "Play Selected" at bounding box center [741, 312] width 43 height 9
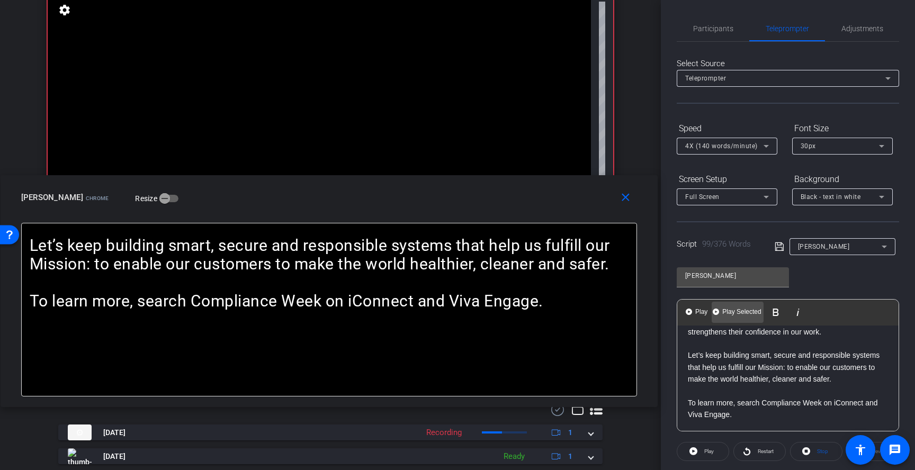
click at [739, 308] on span "Play Selected" at bounding box center [741, 312] width 43 height 9
click at [828, 369] on p "Let’s keep building smart, secure and responsible systems that help us fulfill …" at bounding box center [788, 367] width 200 height 35
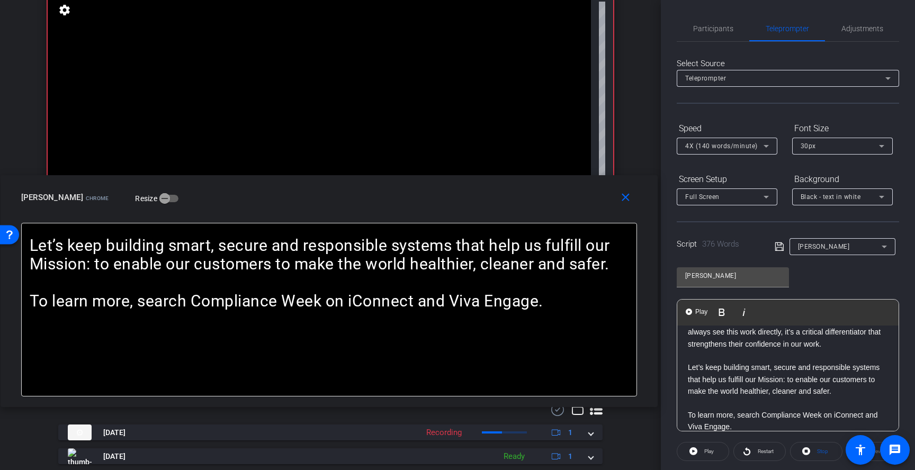
scroll to position [521, 0]
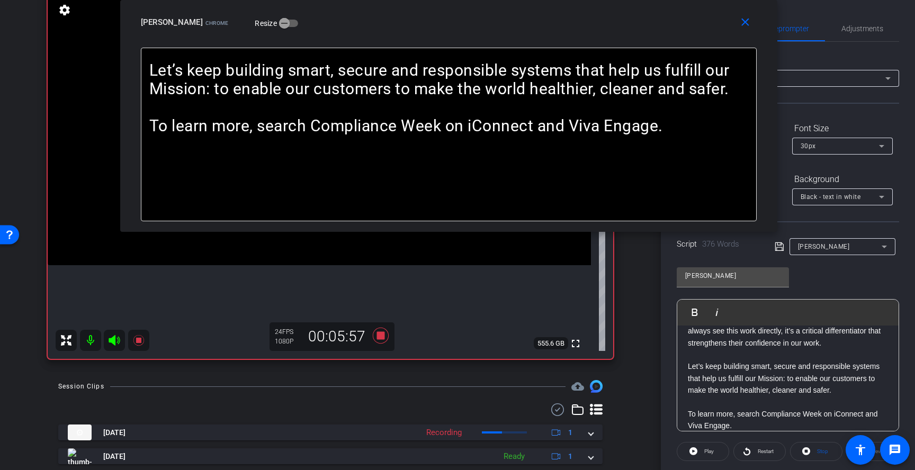
drag, startPoint x: 554, startPoint y: 203, endPoint x: 674, endPoint y: -50, distance: 280.0
click at [674, 0] on html "Accessibility Screen-Reader Guide, Feedback, and Issue Reporting | New window m…" at bounding box center [457, 235] width 915 height 470
click at [383, 337] on icon at bounding box center [381, 336] width 16 height 16
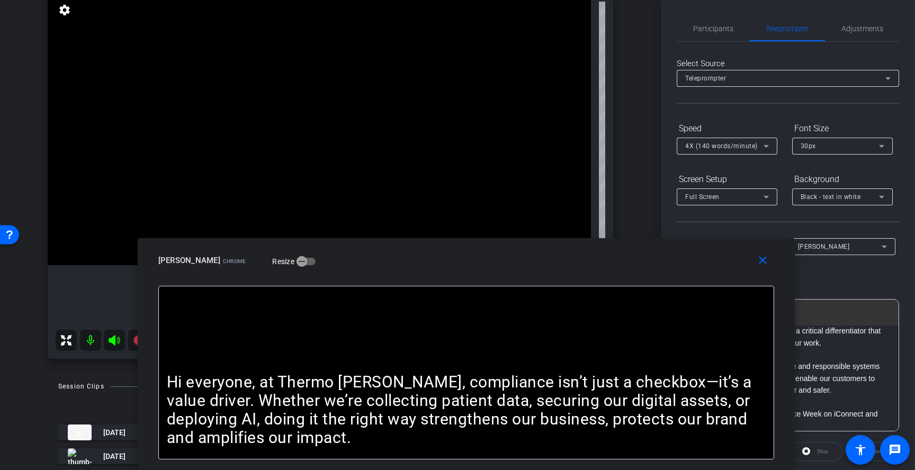
drag, startPoint x: 682, startPoint y: 32, endPoint x: 699, endPoint y: 290, distance: 259.0
click at [699, 290] on div "close [PERSON_NAME] Chrome Resize Hi everyone, at Thermo [PERSON_NAME], complia…" at bounding box center [466, 354] width 657 height 232
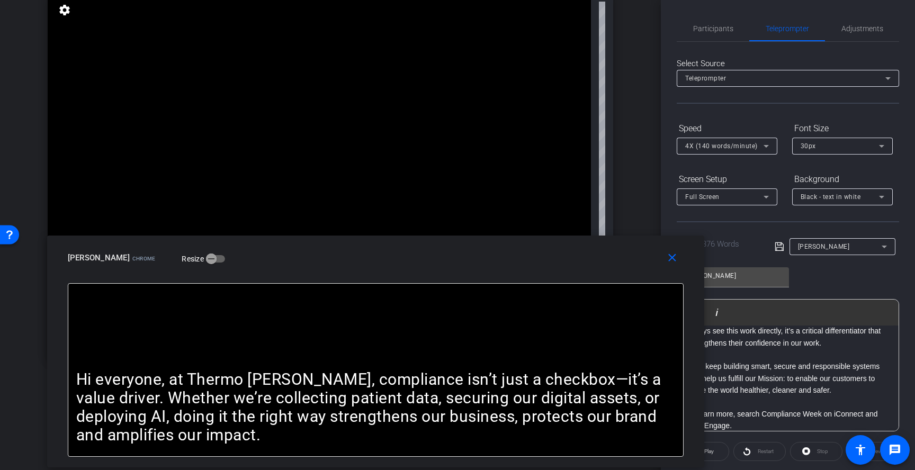
drag, startPoint x: 679, startPoint y: 276, endPoint x: 587, endPoint y: 273, distance: 92.7
click at [587, 273] on div "close [PERSON_NAME] Chrome Resize" at bounding box center [375, 260] width 657 height 48
click at [721, 25] on span "Participants" at bounding box center [713, 28] width 40 height 7
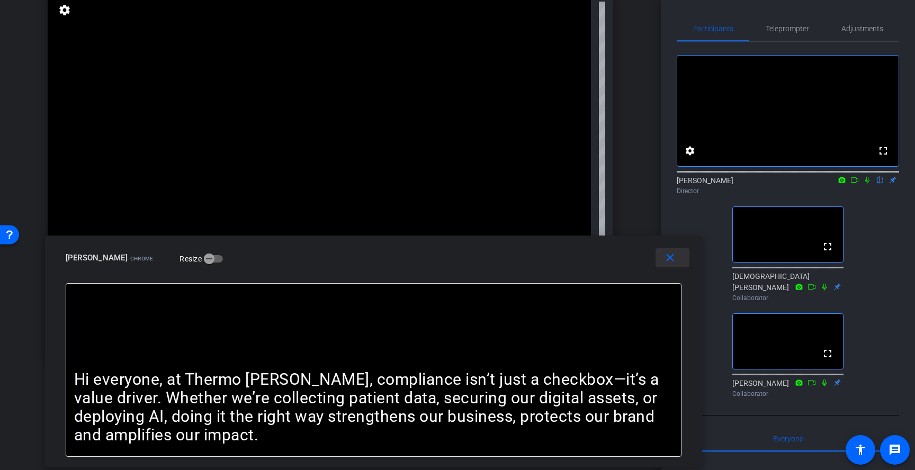
click at [673, 261] on mat-icon "close" at bounding box center [670, 258] width 13 height 13
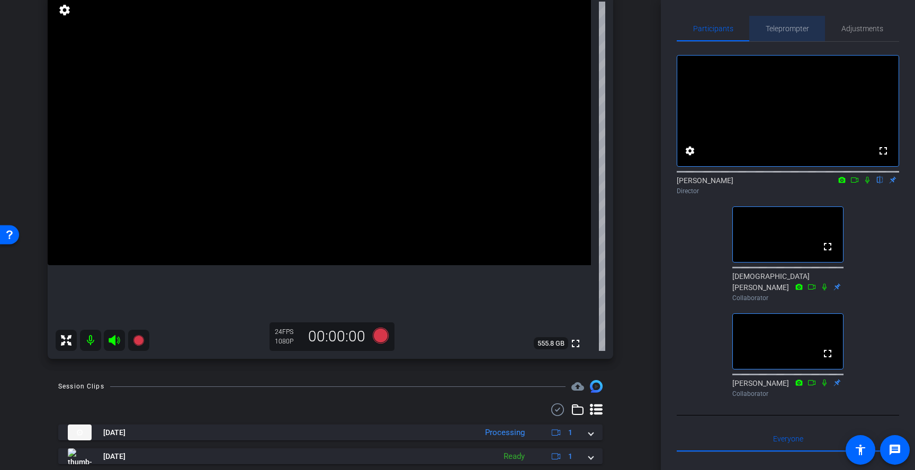
click at [793, 23] on span "Teleprompter" at bounding box center [787, 28] width 43 height 25
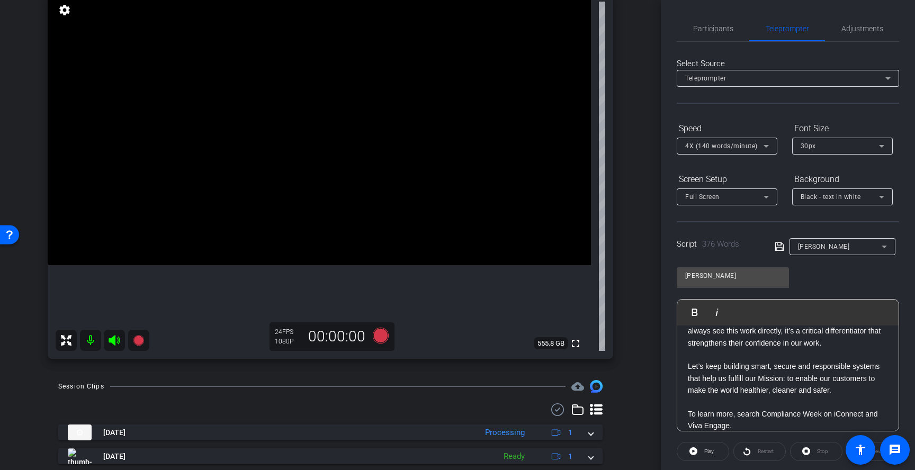
scroll to position [109, 0]
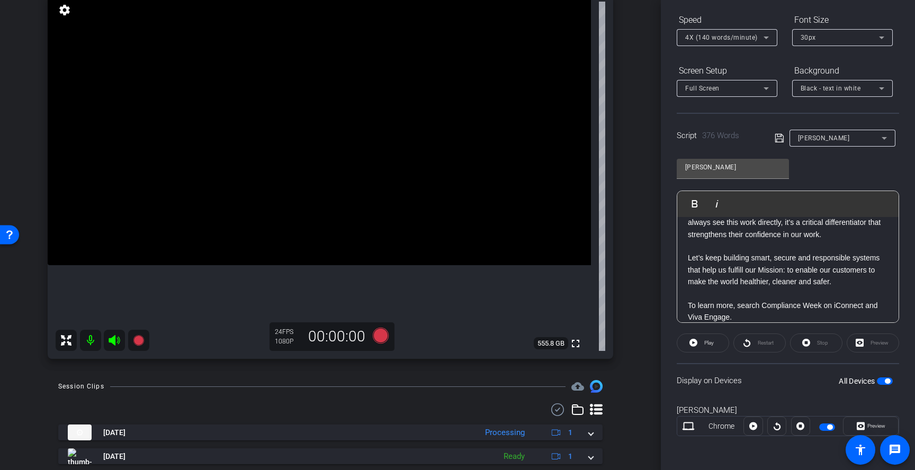
click at [885, 384] on span "button" at bounding box center [885, 381] width 16 height 7
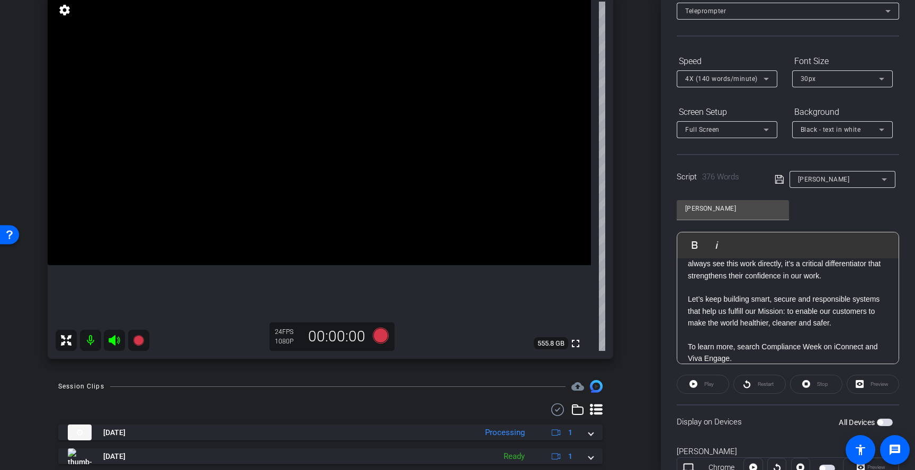
scroll to position [0, 0]
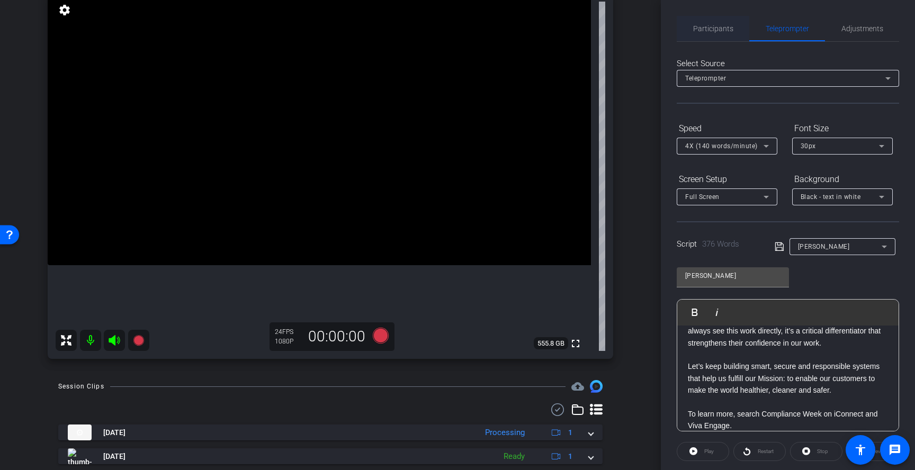
click at [726, 25] on span "Participants" at bounding box center [713, 28] width 40 height 7
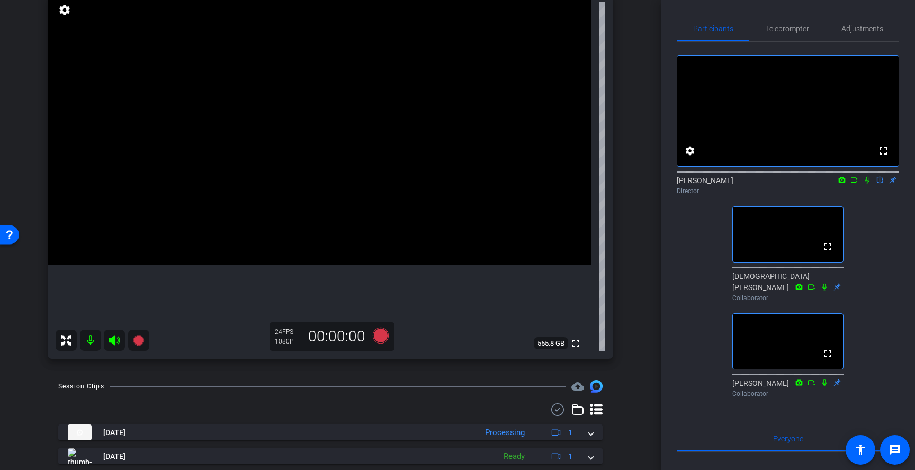
scroll to position [120, 0]
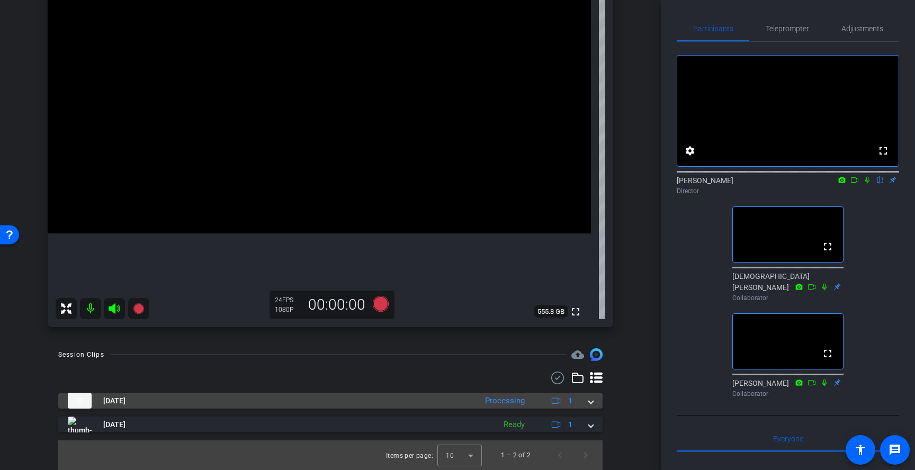
click at [590, 401] on span at bounding box center [591, 401] width 4 height 11
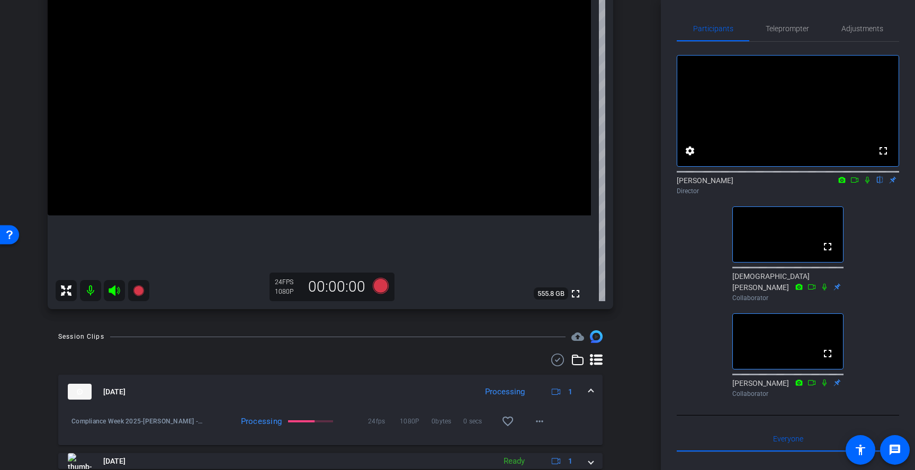
scroll to position [172, 0]
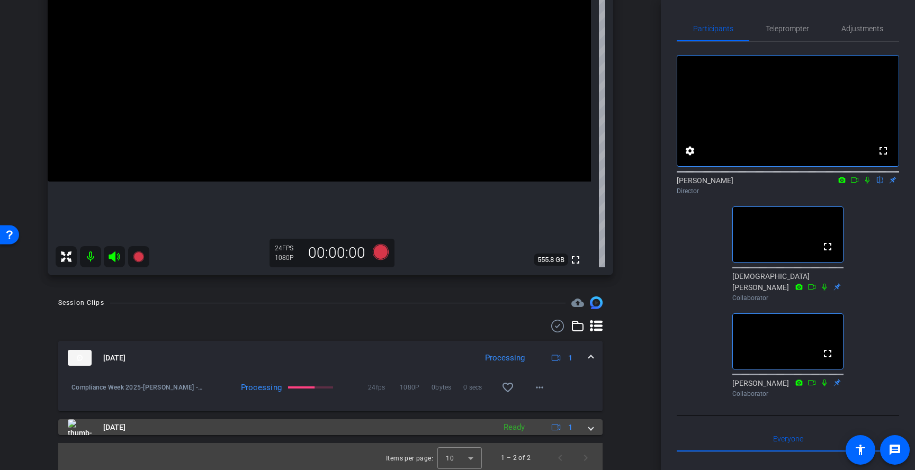
click at [594, 425] on mat-expansion-panel-header "[DATE] Ready 1" at bounding box center [330, 427] width 544 height 16
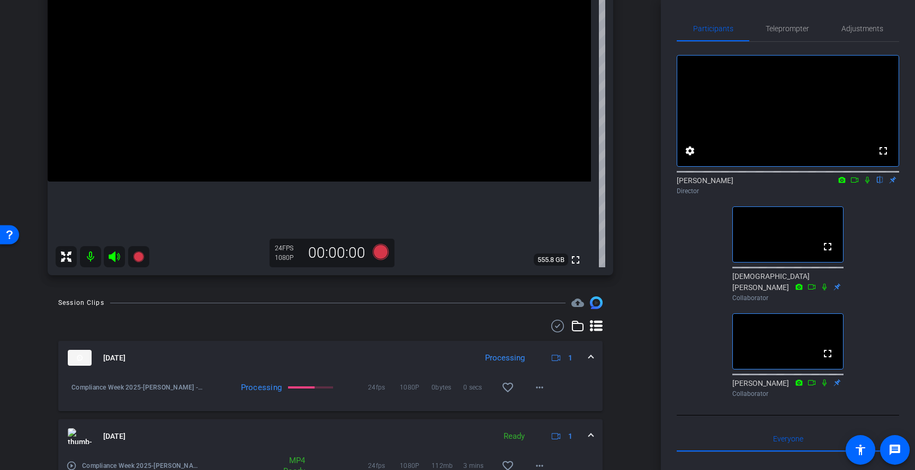
scroll to position [229, 0]
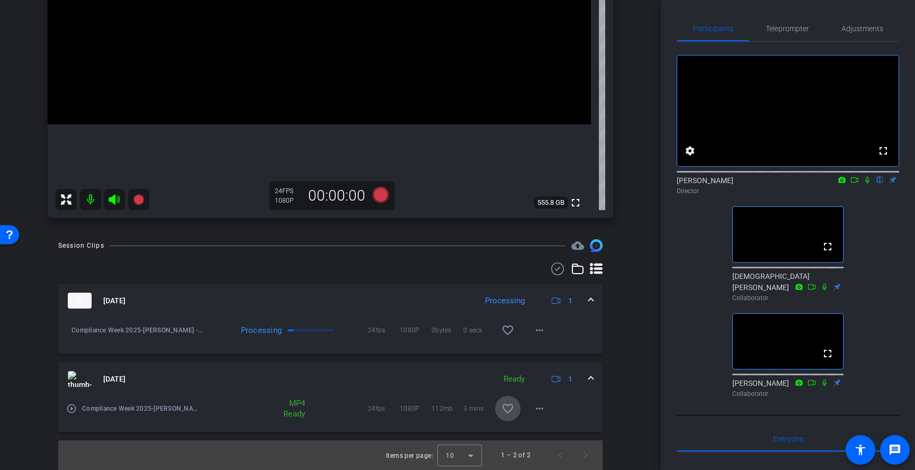
click at [507, 407] on mat-icon "favorite_border" at bounding box center [508, 408] width 13 height 13
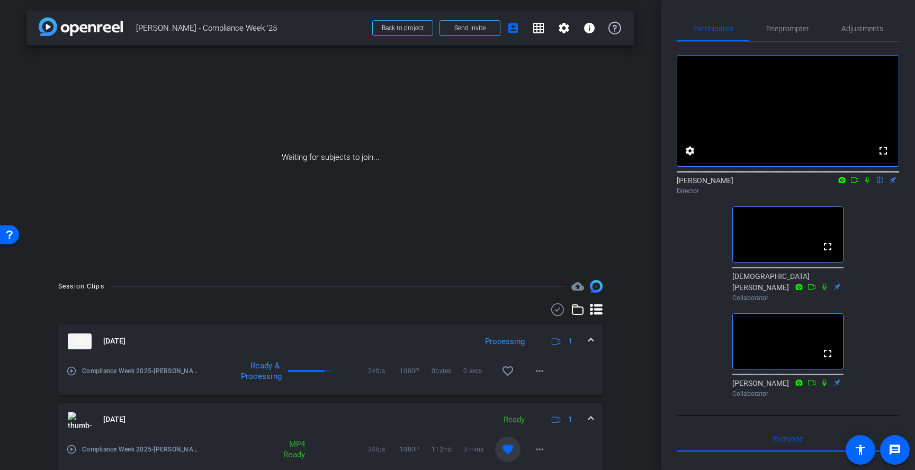
scroll to position [41, 0]
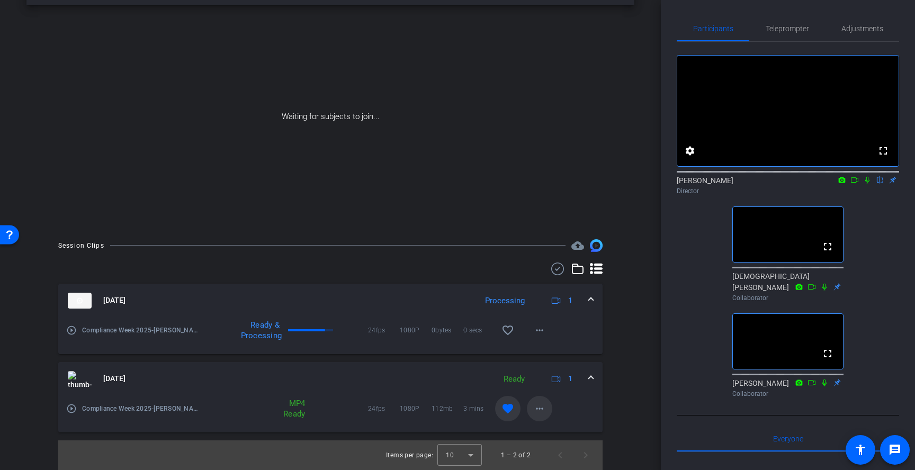
click at [543, 411] on mat-icon "more_horiz" at bounding box center [539, 408] width 13 height 13
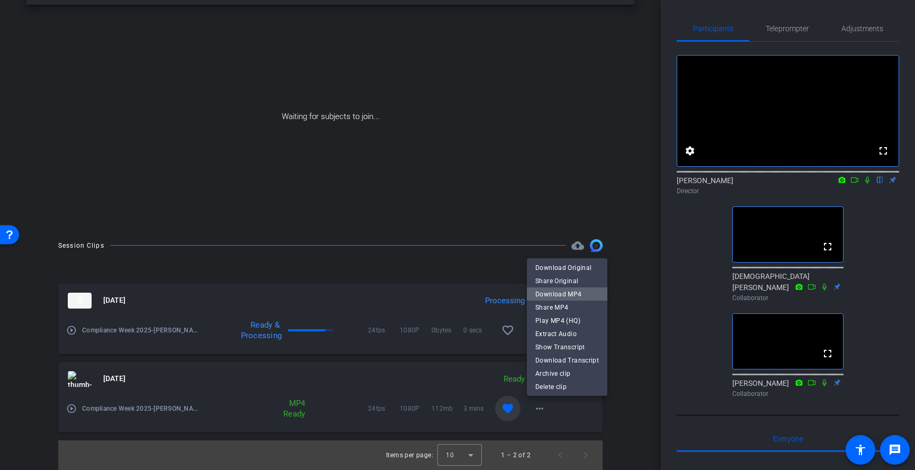
click at [585, 295] on span "Download MP4" at bounding box center [567, 294] width 64 height 13
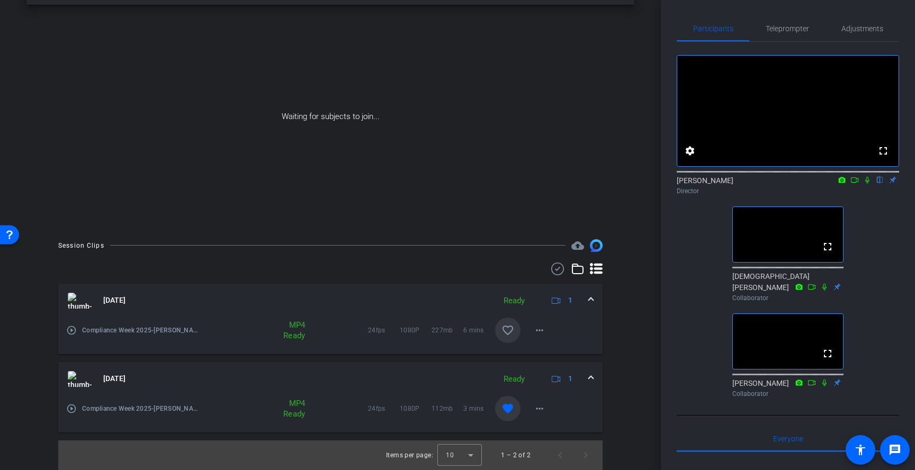
click mat-icon "favorite_border"
click mat-icon "more_horiz"
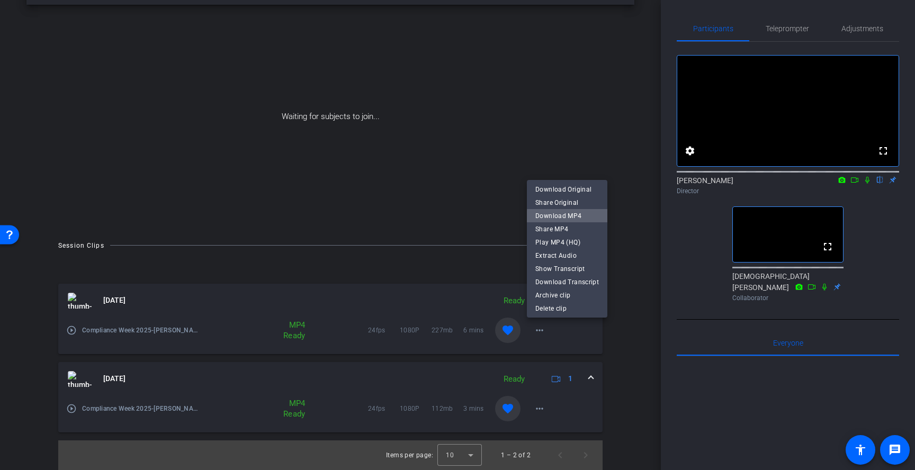
click span "Download MP4"
